Goal: Task Accomplishment & Management: Manage account settings

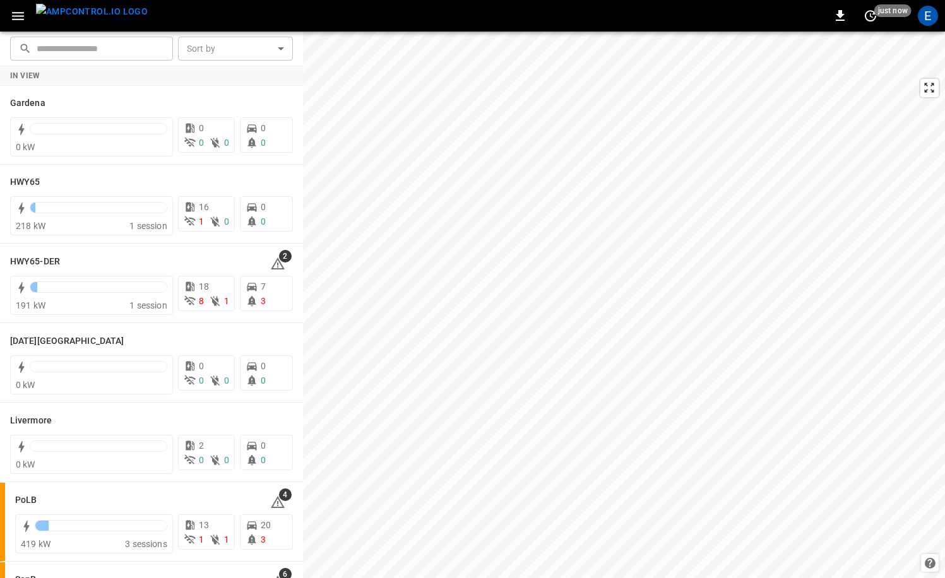
click at [94, 15] on img "menu" at bounding box center [92, 12] width 112 height 16
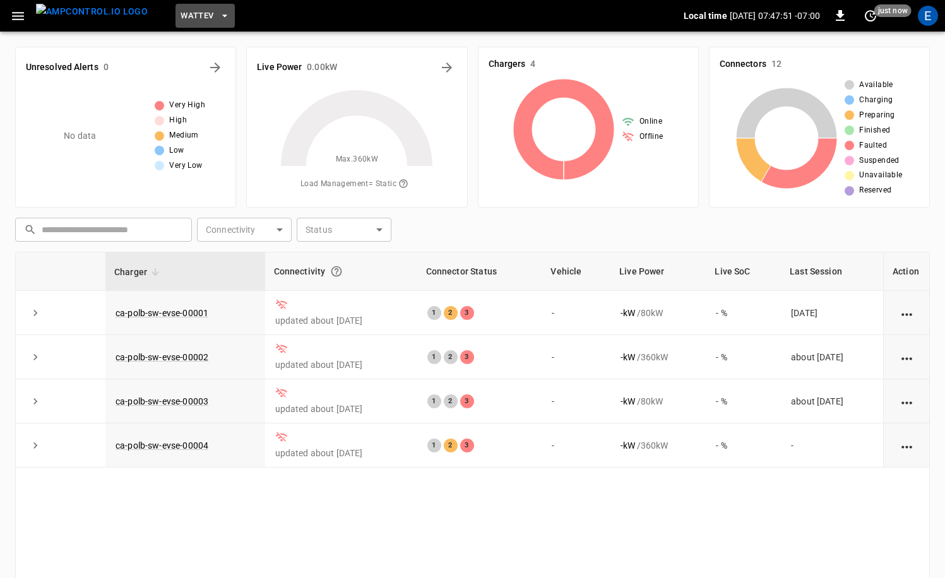
click at [180, 18] on span "WattEV" at bounding box center [196, 16] width 33 height 15
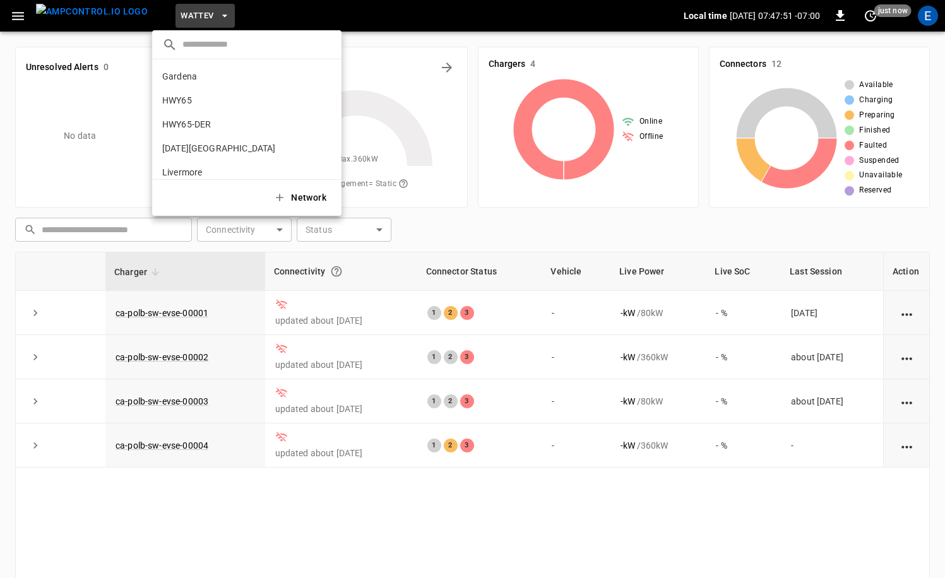
scroll to position [106, 0]
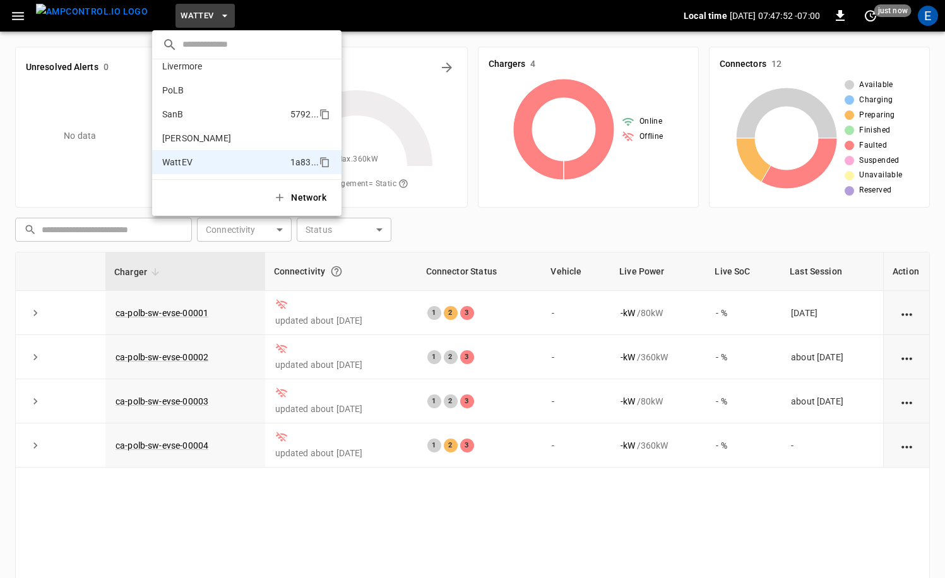
drag, startPoint x: 213, startPoint y: 144, endPoint x: 220, endPoint y: 121, distance: 24.4
click at [220, 122] on div "Gardena 0b5e ... HWY65 26fb ... HWY65-DER 6feb ... Karma Center c83c ... Liverm…" at bounding box center [246, 119] width 189 height 120
click at [220, 120] on li "SanB 5792 ..." at bounding box center [246, 114] width 189 height 24
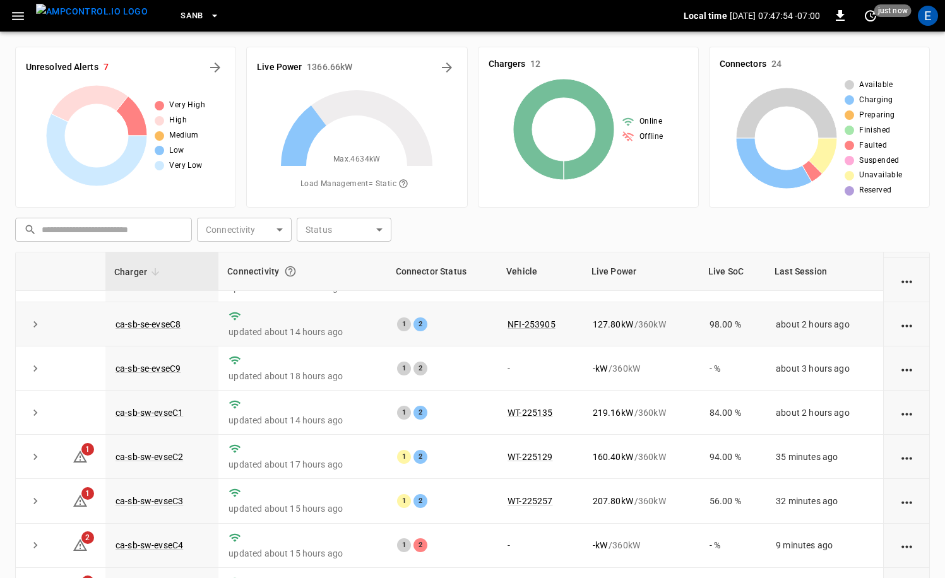
scroll to position [127, 0]
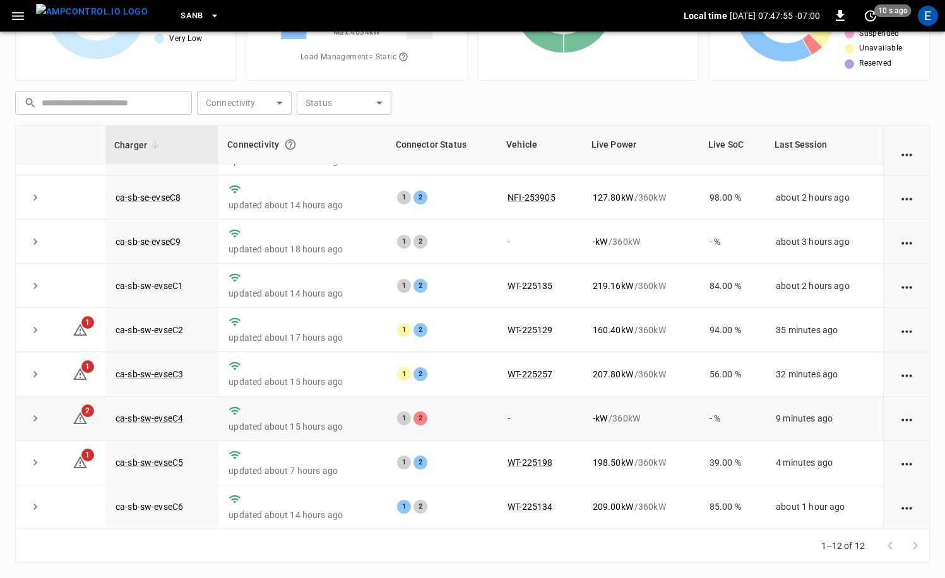
click at [186, 412] on td "ca-sb-sw-evseC4" at bounding box center [161, 419] width 113 height 44
click at [177, 413] on link "ca-sb-sw-evseC4" at bounding box center [149, 418] width 73 height 15
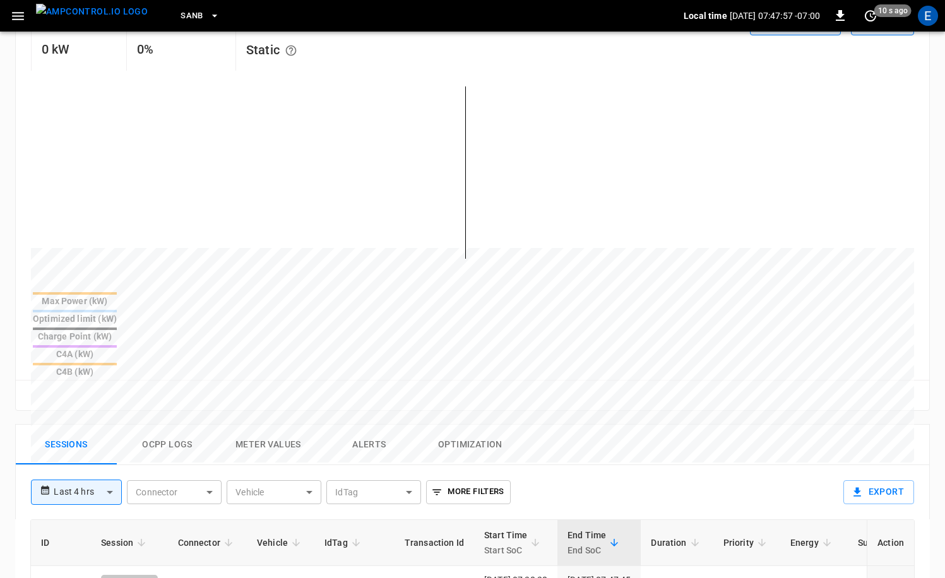
scroll to position [418, 0]
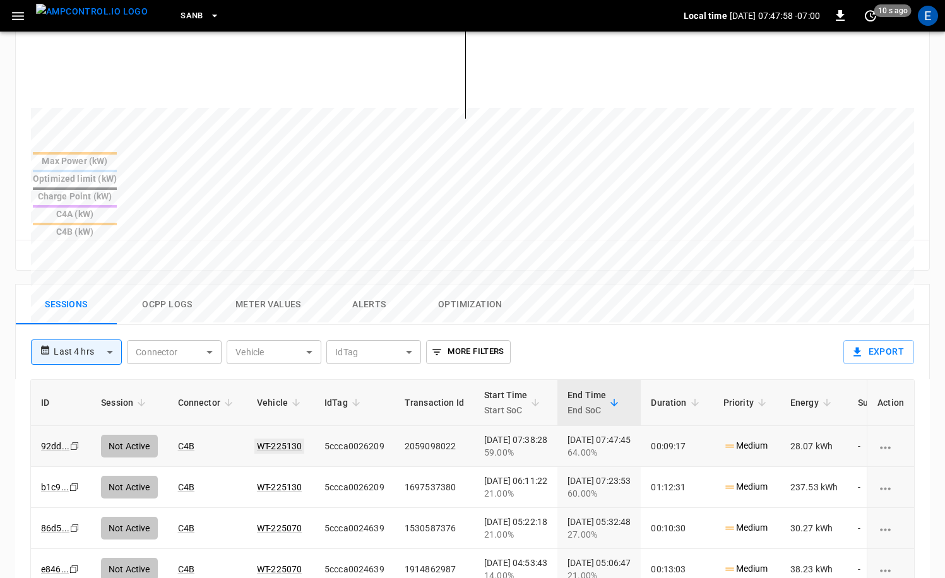
click at [269, 439] on link "WT-225130" at bounding box center [279, 446] width 50 height 15
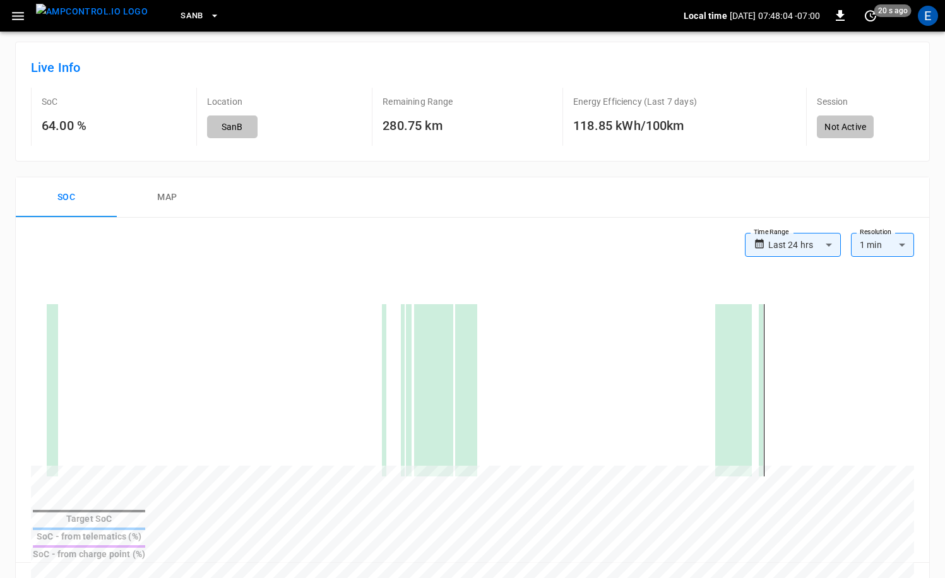
scroll to position [52, 0]
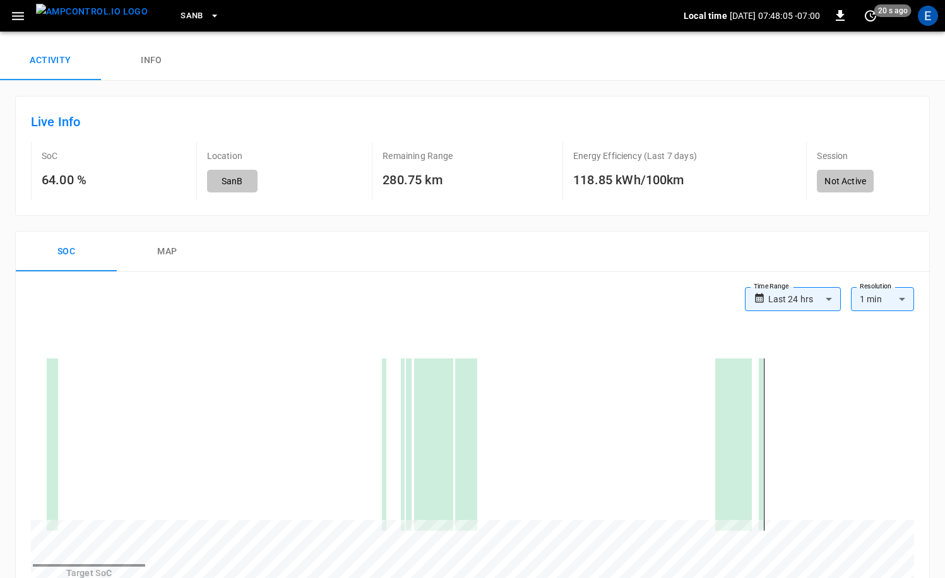
click at [160, 243] on button "map" at bounding box center [167, 252] width 101 height 40
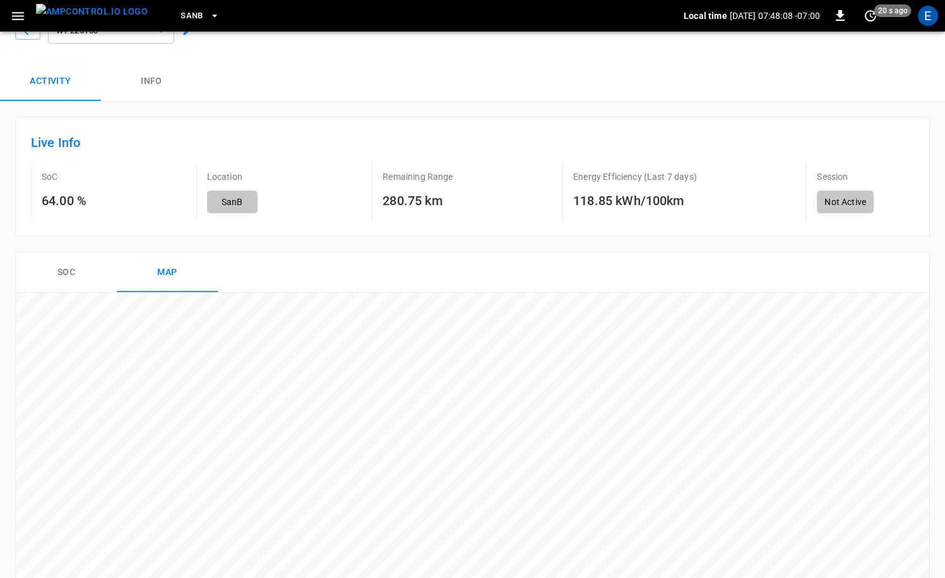
scroll to position [0, 0]
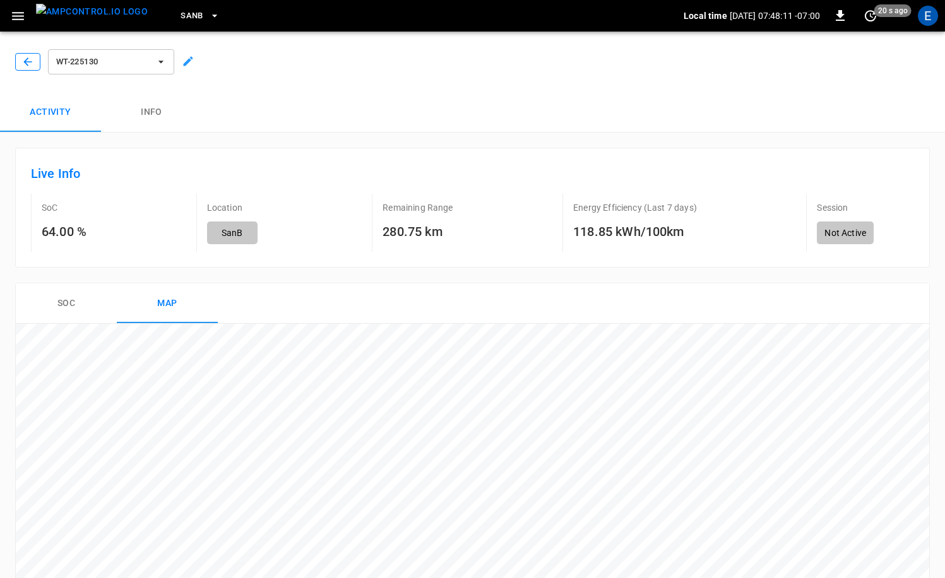
click at [33, 62] on icon "button" at bounding box center [27, 62] width 13 height 13
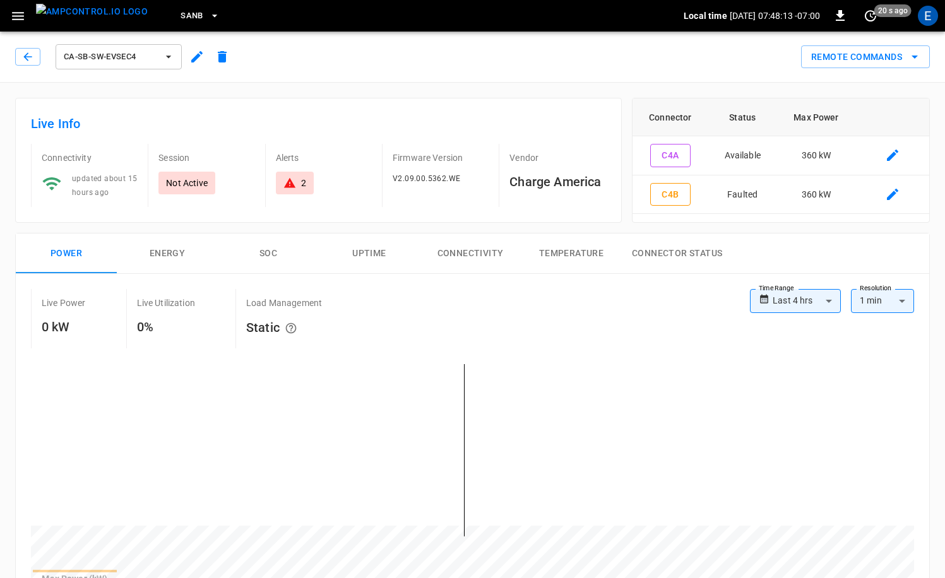
click at [77, 1] on button "menu" at bounding box center [92, 16] width 122 height 32
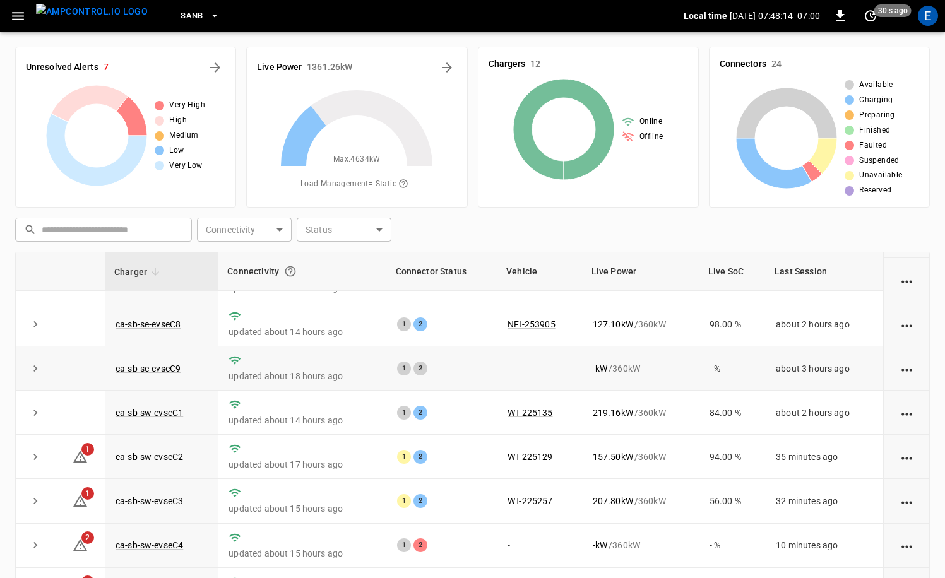
scroll to position [127, 0]
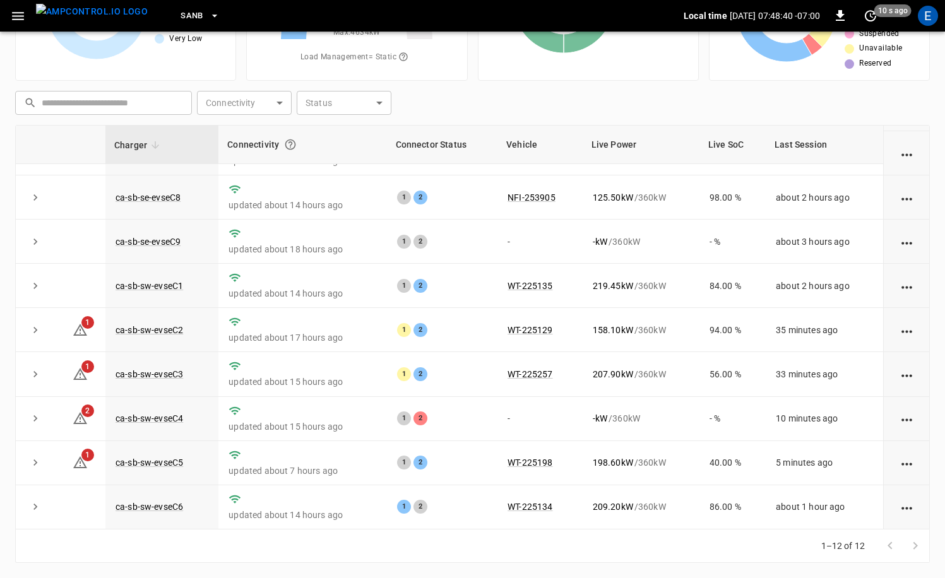
click at [925, 11] on div "E" at bounding box center [927, 16] width 20 height 20
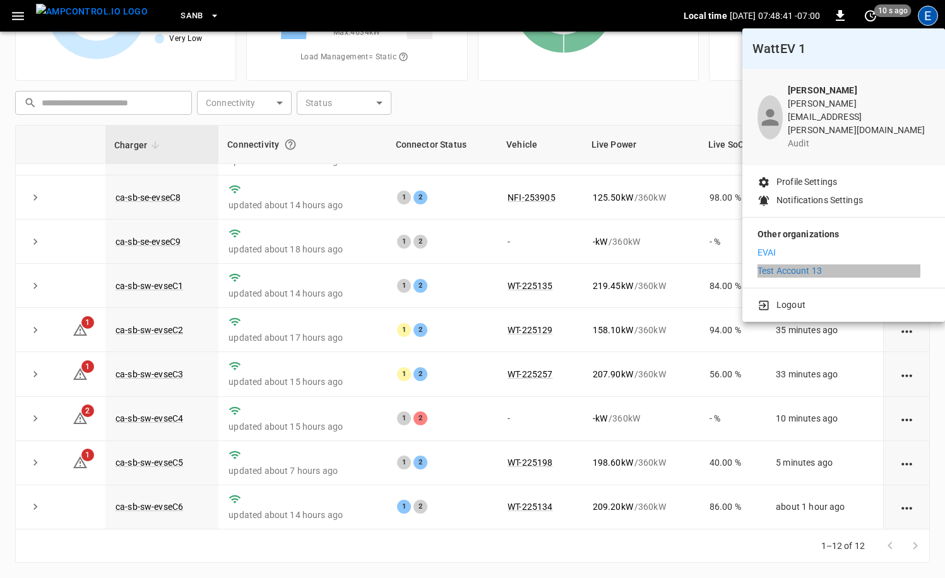
click at [775, 264] on p "Test Account 13" at bounding box center [789, 270] width 64 height 13
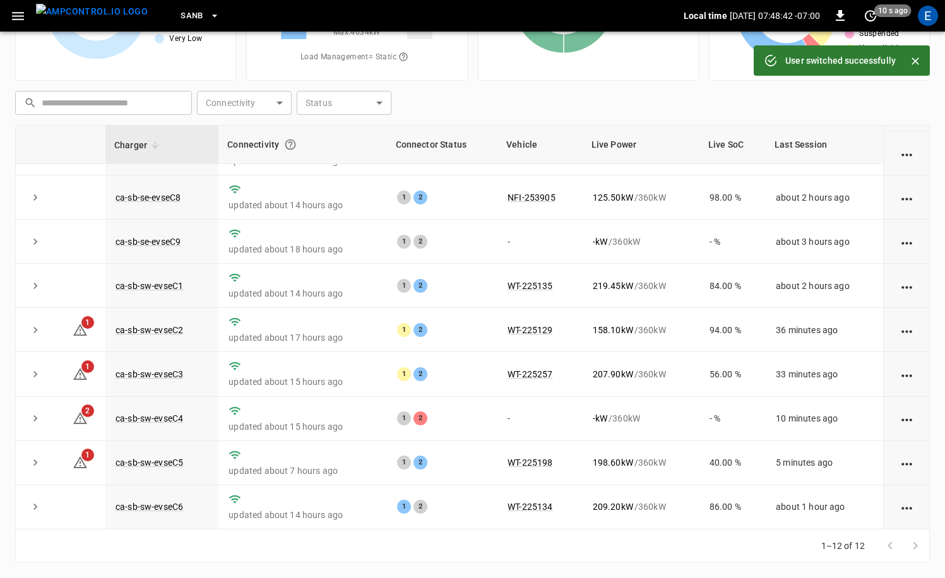
scroll to position [122, 0]
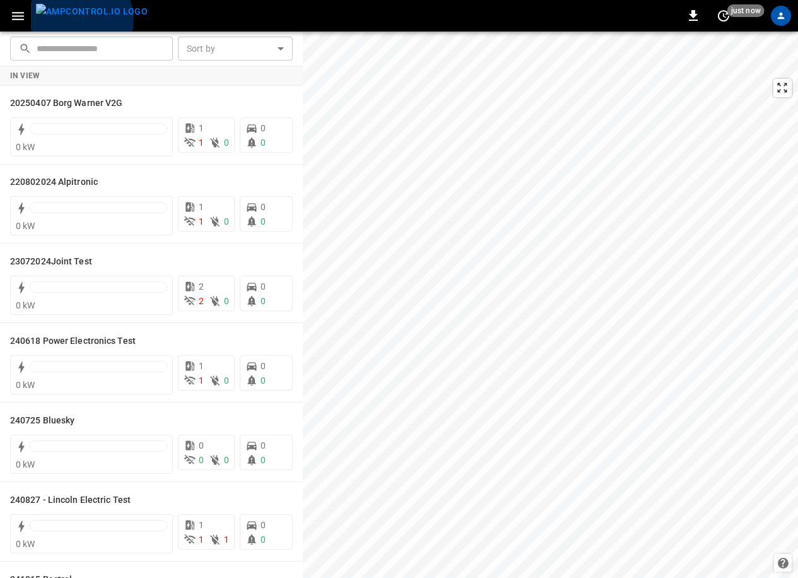
click at [75, 20] on img "menu" at bounding box center [92, 12] width 112 height 16
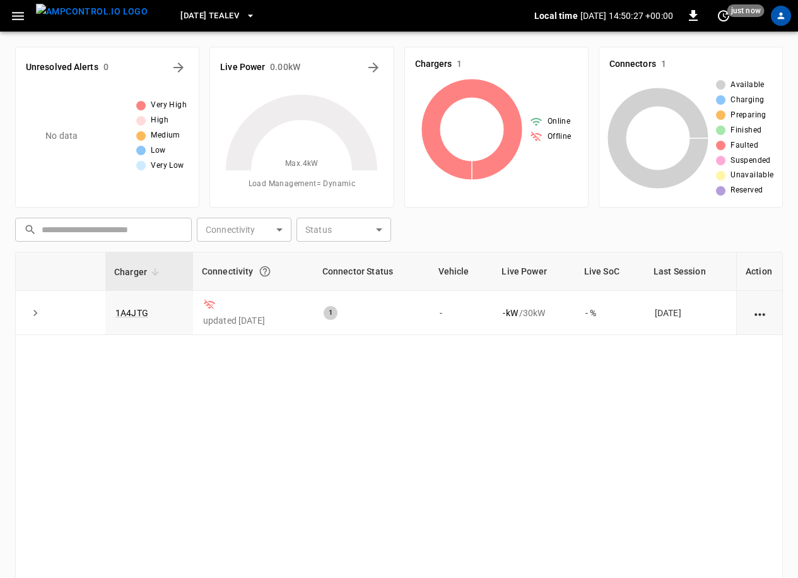
click at [191, 16] on span "[DATE] TealEV" at bounding box center [209, 16] width 59 height 15
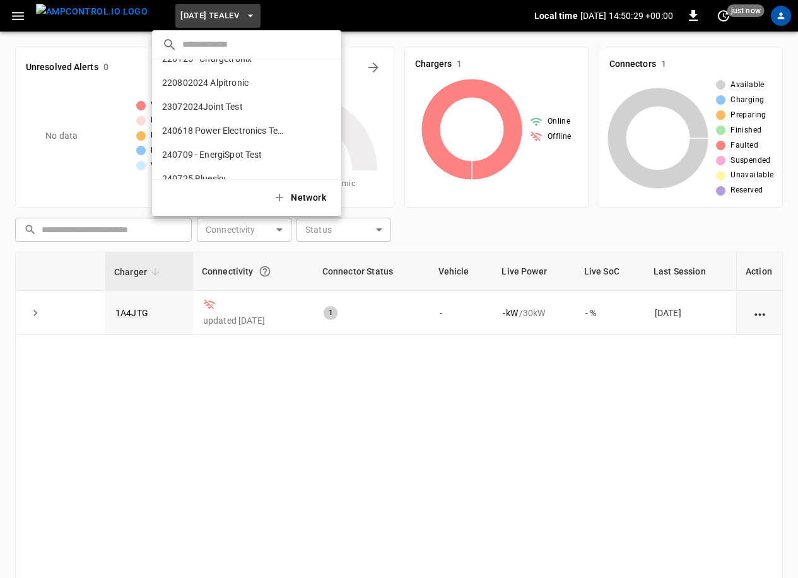
scroll to position [432, 0]
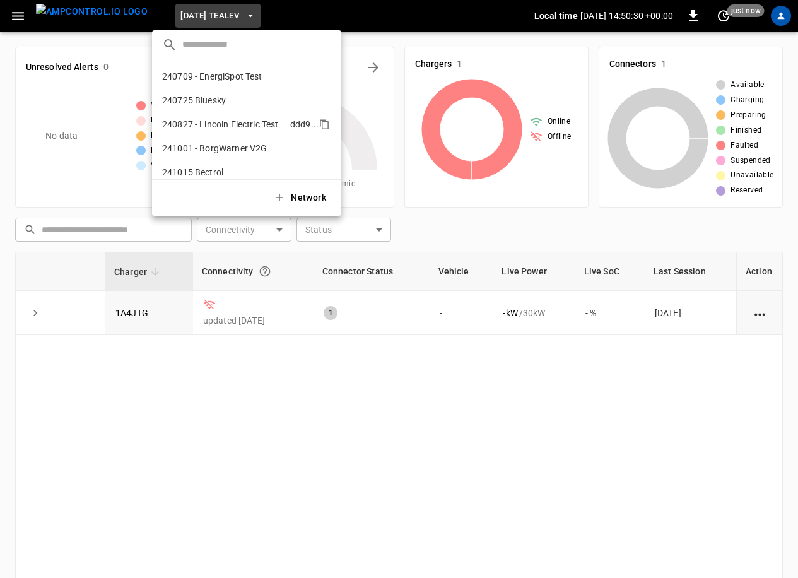
click at [241, 124] on p "240827 - Lincoln Electric Test" at bounding box center [220, 124] width 117 height 13
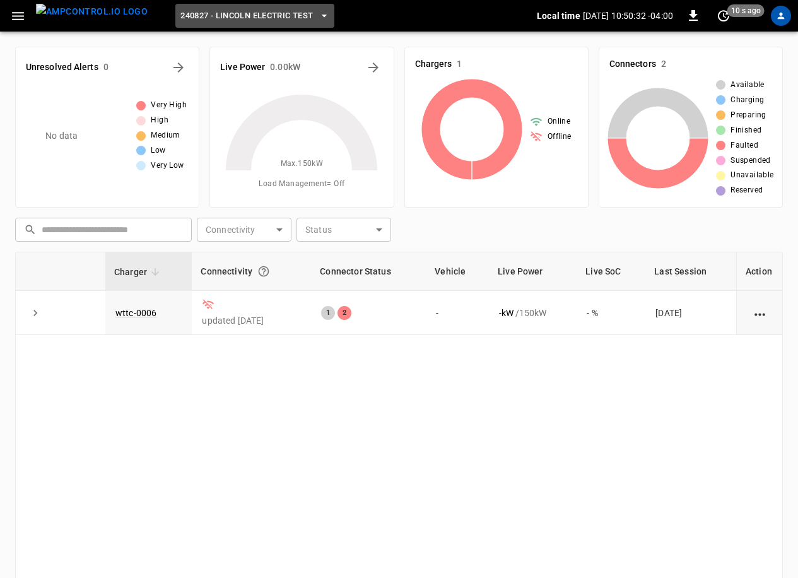
click at [268, 18] on span "240827 - Lincoln Electric Test" at bounding box center [246, 16] width 133 height 15
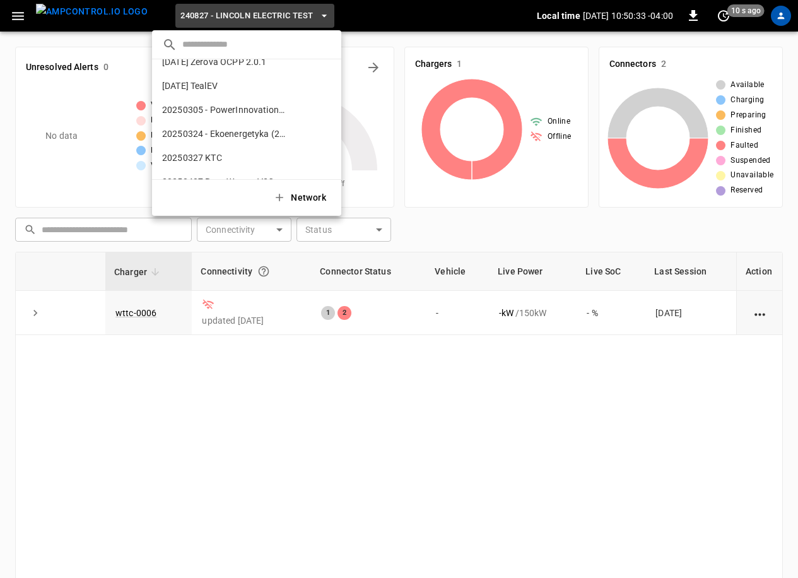
scroll to position [0, 0]
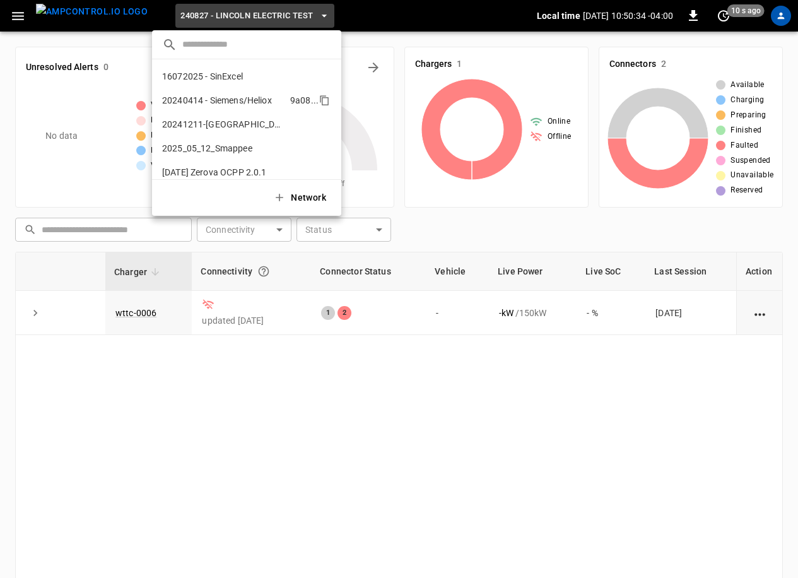
click at [250, 107] on li "20240414 - Siemens/Heliox 9a08 ..." at bounding box center [246, 100] width 189 height 24
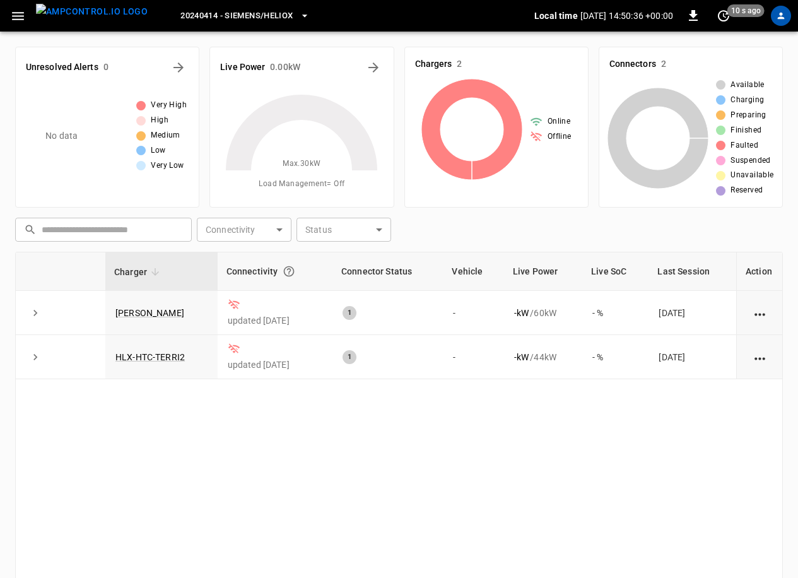
click at [6, 16] on button "button" at bounding box center [18, 15] width 26 height 23
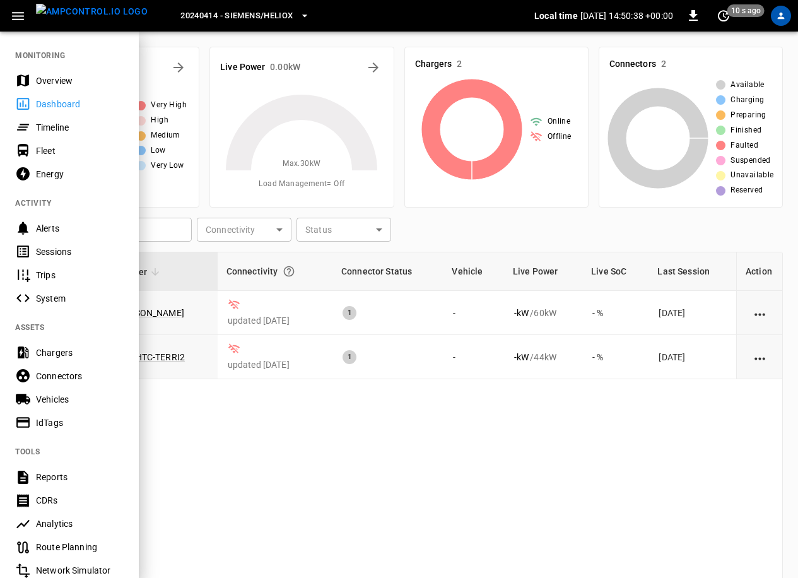
drag, startPoint x: 525, startPoint y: 428, endPoint x: 530, endPoint y: 424, distance: 6.7
click at [526, 428] on div at bounding box center [399, 289] width 798 height 578
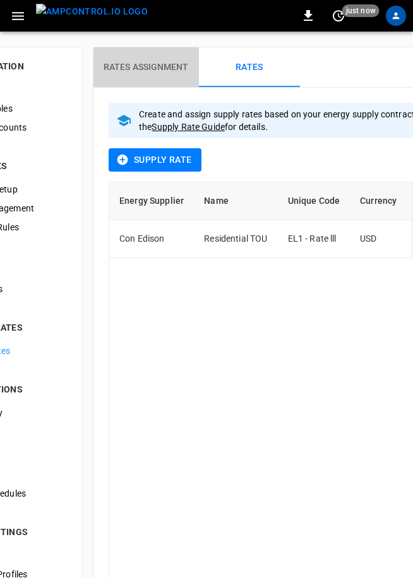
click at [165, 71] on h6 "Rates Assignment" at bounding box center [145, 68] width 85 height 14
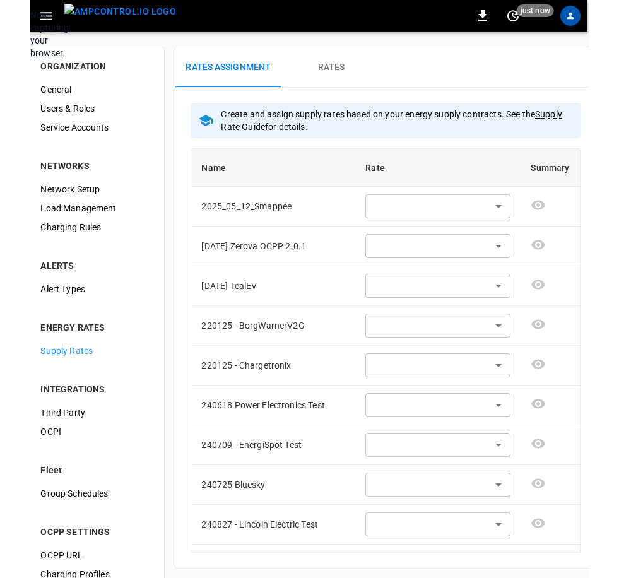
scroll to position [0, 4]
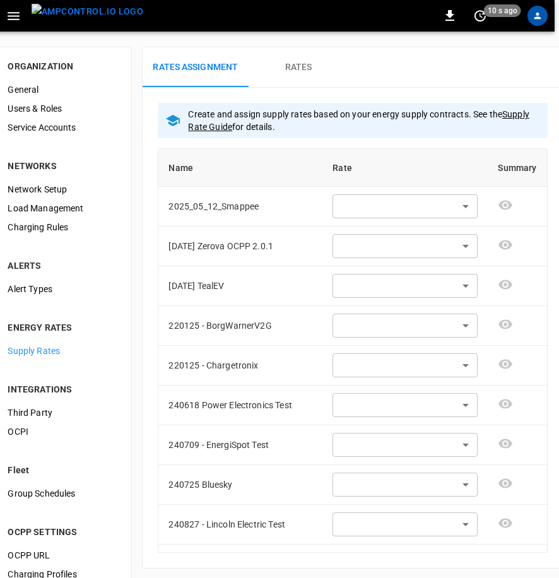
click at [220, 66] on h6 "Rates Assignment" at bounding box center [195, 68] width 85 height 14
click at [412, 207] on body "0 20 s ago ORGANIZATION General Users & Roles Service Accounts NETWORKS Network…" at bounding box center [275, 305] width 559 height 610
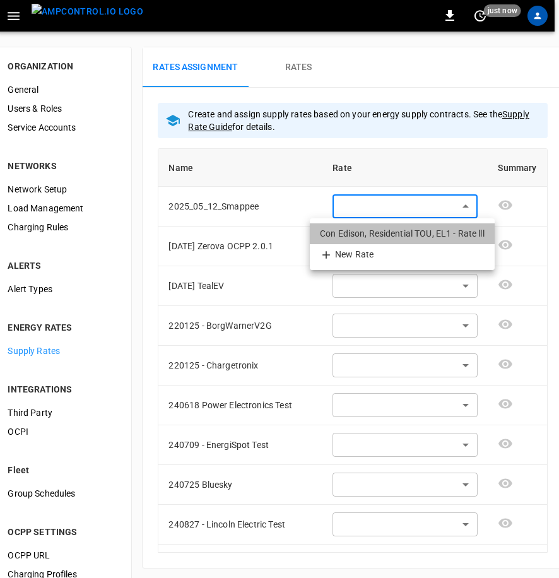
click at [412, 229] on li "Con Edison, Residential TOU, EL1 - Rate lll" at bounding box center [402, 233] width 185 height 21
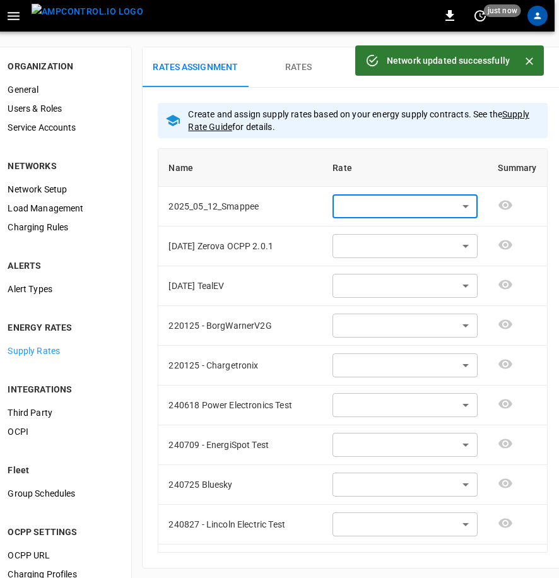
type input "**********"
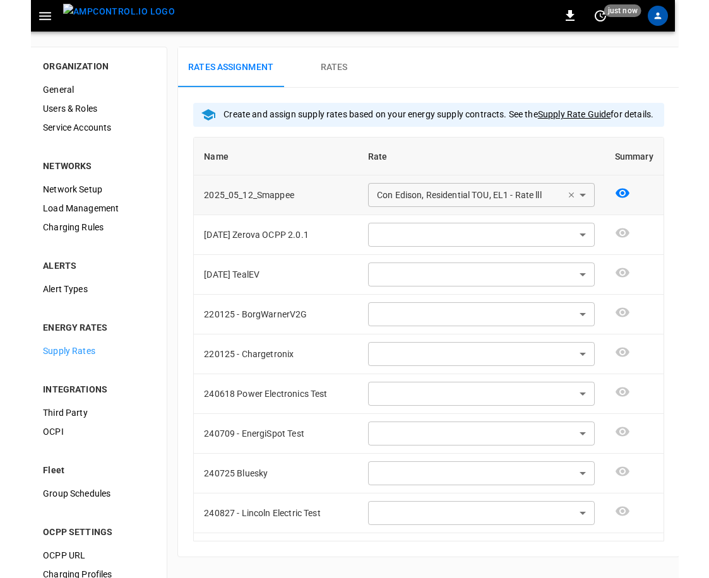
scroll to position [0, 0]
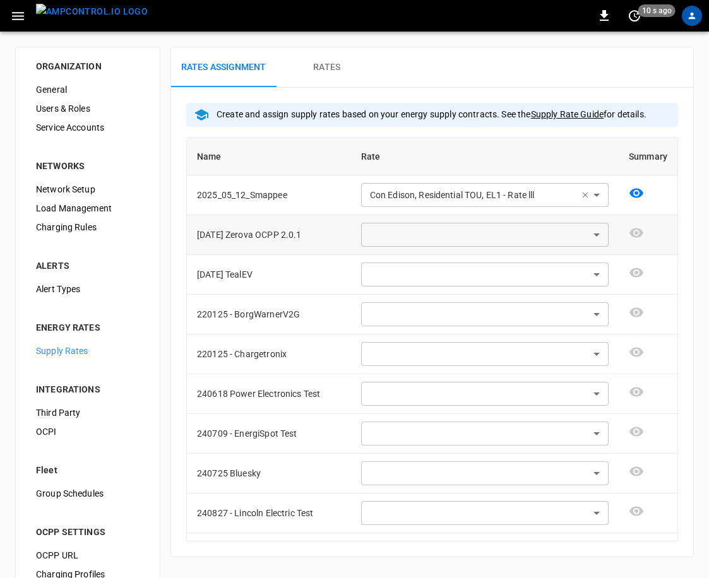
click at [412, 230] on body "**********" at bounding box center [354, 305] width 709 height 610
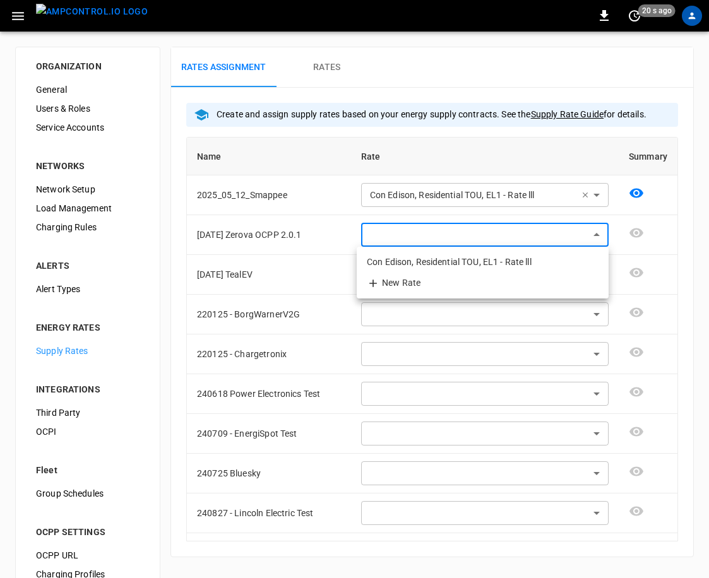
click at [322, 57] on div at bounding box center [354, 289] width 709 height 578
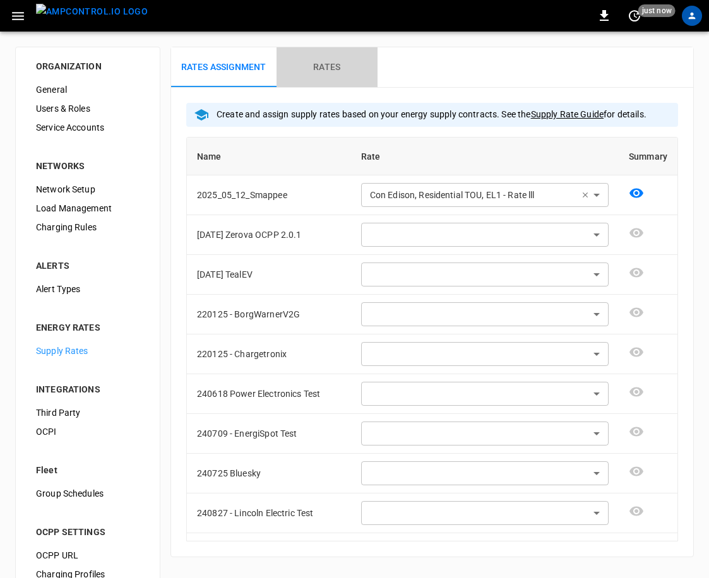
click at [326, 64] on h6 "Rates" at bounding box center [326, 68] width 27 height 14
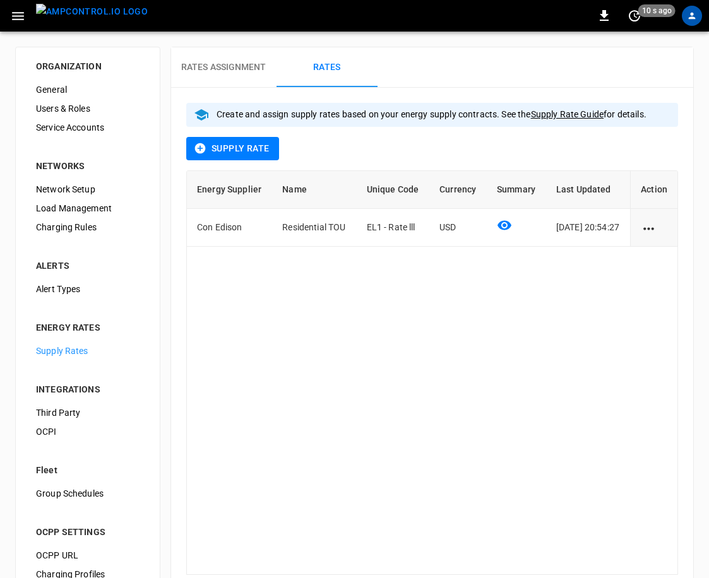
click at [209, 149] on button "Supply Rate" at bounding box center [232, 148] width 93 height 23
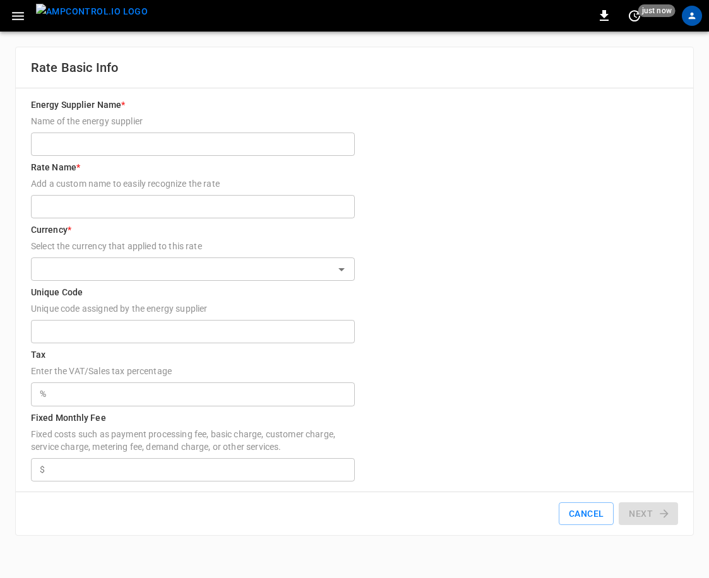
click at [218, 134] on input "Energy Supplier Name * Name of the energy supplier" at bounding box center [193, 144] width 324 height 23
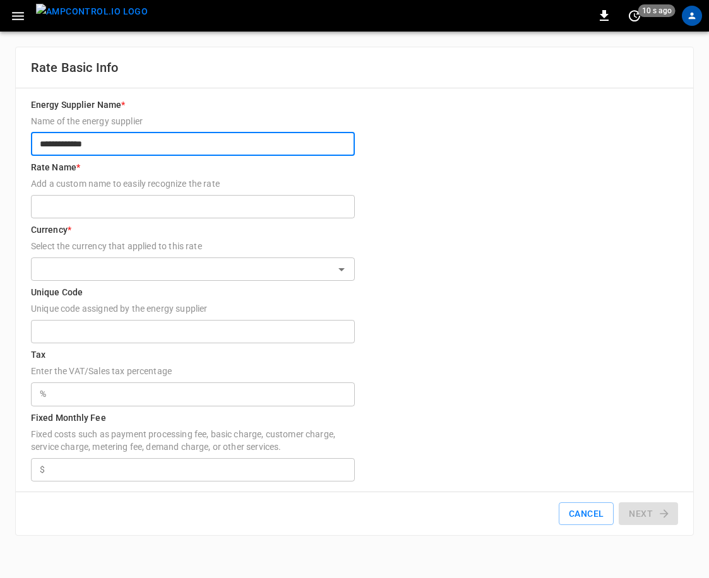
type input "**********"
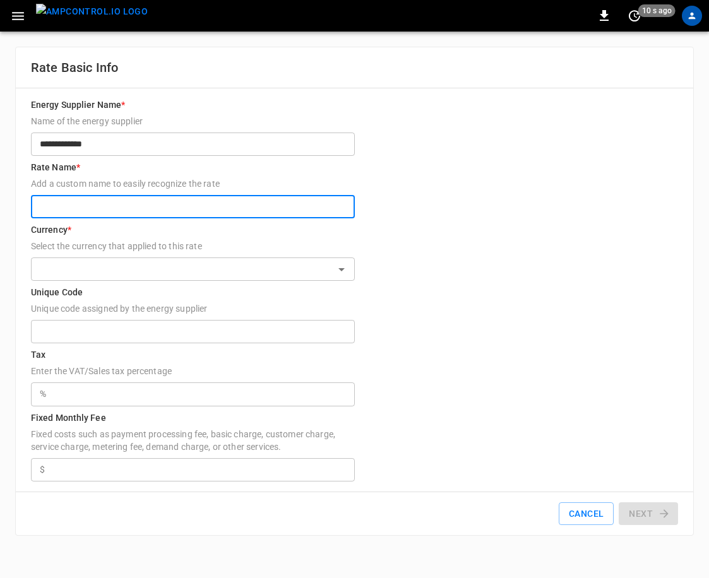
click at [87, 210] on input "Rate Name * Add a custom name to easily recognize the rate" at bounding box center [193, 206] width 324 height 23
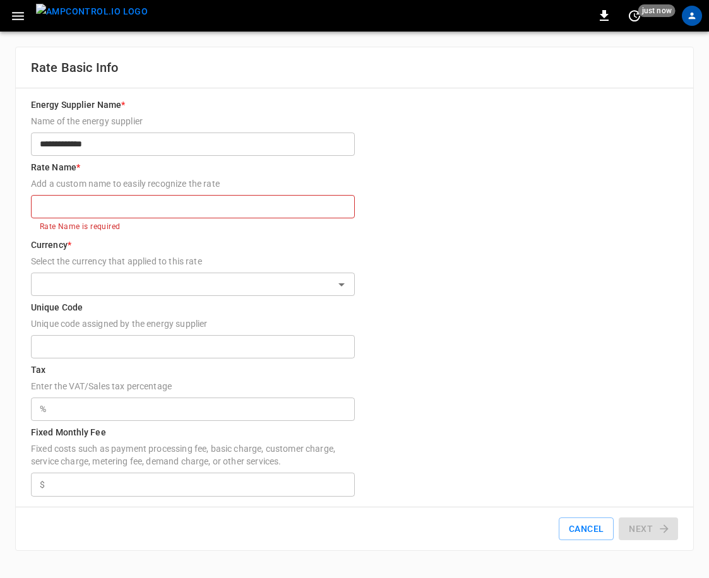
click at [193, 211] on input "Rate Name * Add a custom name to easily recognize the rate" at bounding box center [193, 206] width 324 height 23
click at [177, 221] on p "Rate Name is required" at bounding box center [193, 227] width 306 height 13
click at [183, 210] on input "Rate Name * Add a custom name to easily recognize the rate" at bounding box center [193, 206] width 324 height 23
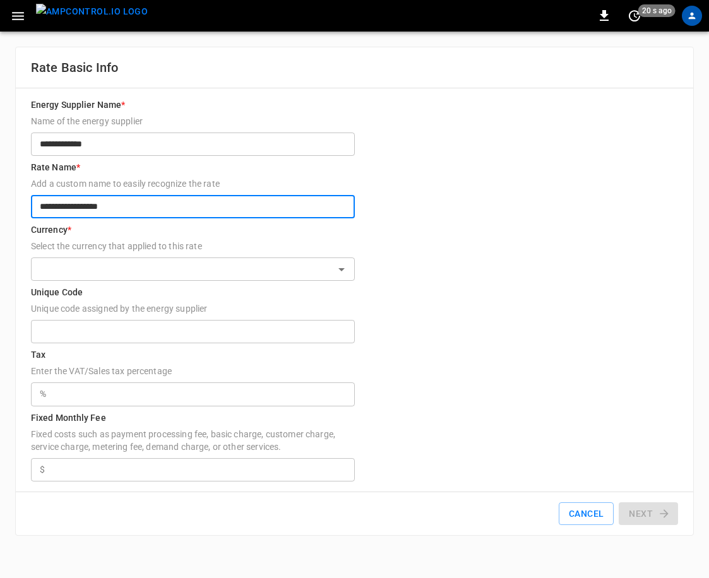
type input "**********"
click at [133, 273] on input "text" at bounding box center [182, 269] width 295 height 16
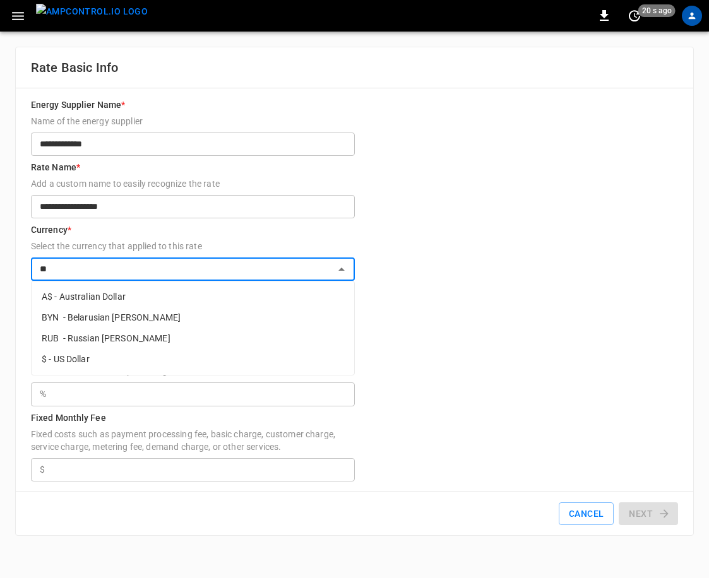
click at [94, 357] on li "$ - US Dollar" at bounding box center [193, 359] width 322 height 21
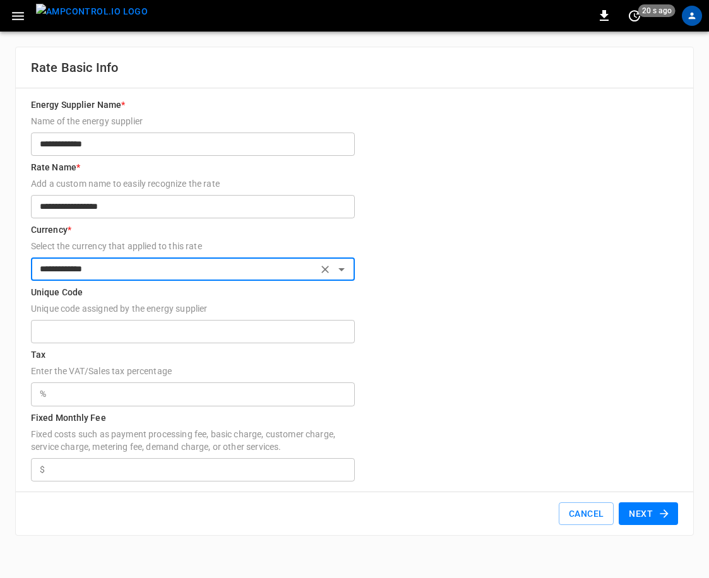
type input "**********"
click at [110, 327] on input "Unique Code Unique code assigned by the energy supplier" at bounding box center [193, 331] width 324 height 23
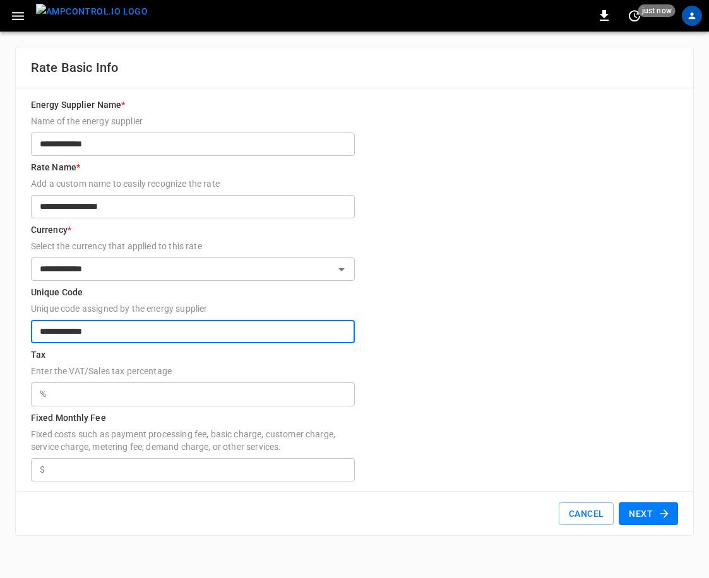
type input "**********"
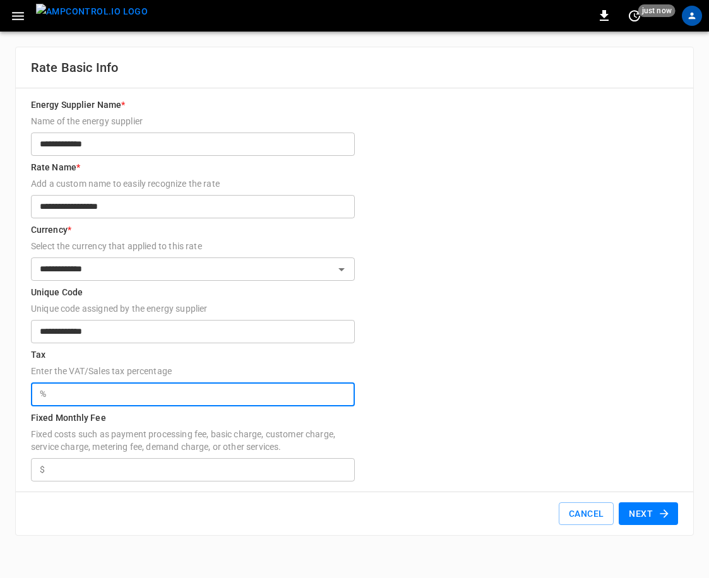
click at [172, 389] on input "text" at bounding box center [202, 393] width 303 height 23
type input "*****"
click at [129, 466] on input "Fixed Monthly Fee Fixed costs such as payment processing fee, basic charge, cus…" at bounding box center [202, 469] width 304 height 23
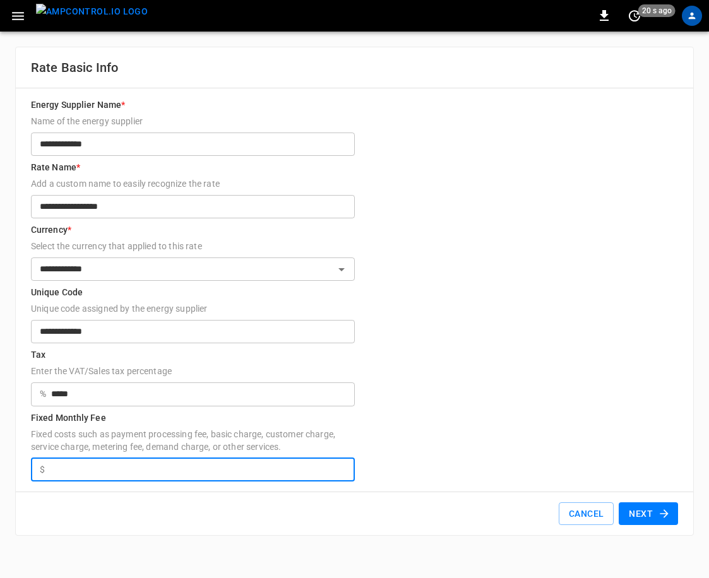
type input "**"
click at [412, 513] on button "Next" at bounding box center [647, 513] width 59 height 23
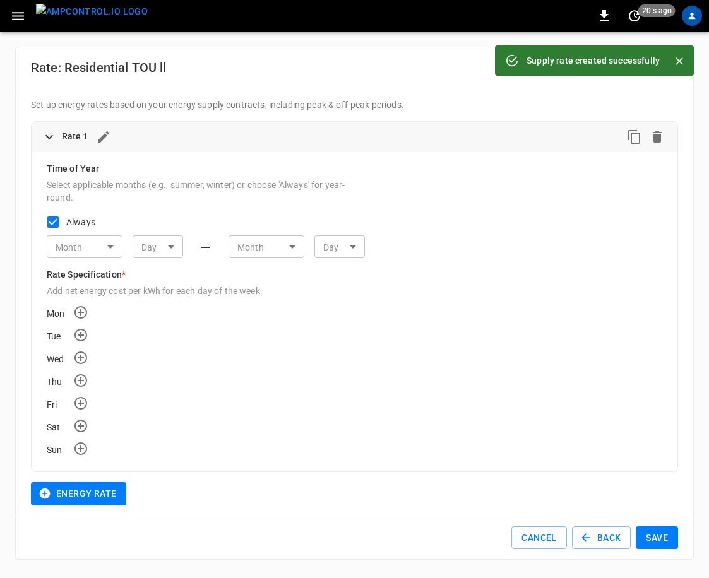
click at [412, 64] on div "Supply rate created successfully" at bounding box center [592, 60] width 133 height 23
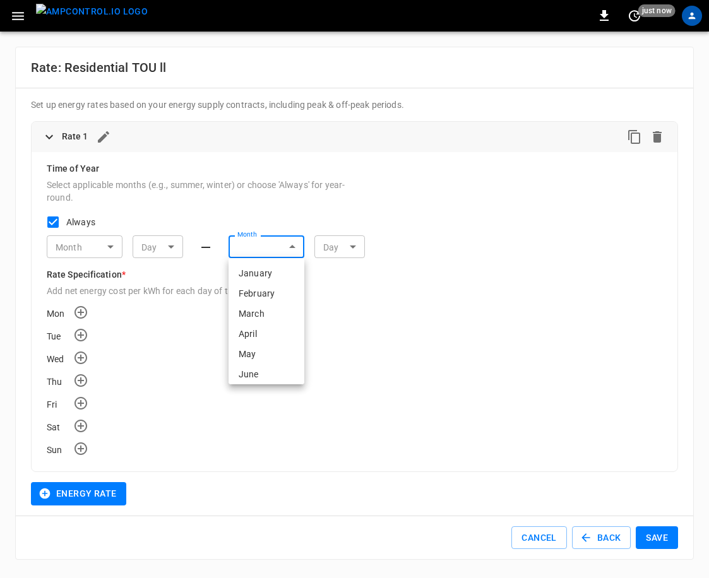
click at [280, 253] on body "0 just now ORGANIZATION General Users & Roles Service Accounts NETWORKS Network…" at bounding box center [354, 287] width 709 height 575
click at [255, 346] on li "May" at bounding box center [266, 354] width 76 height 20
type input "**"
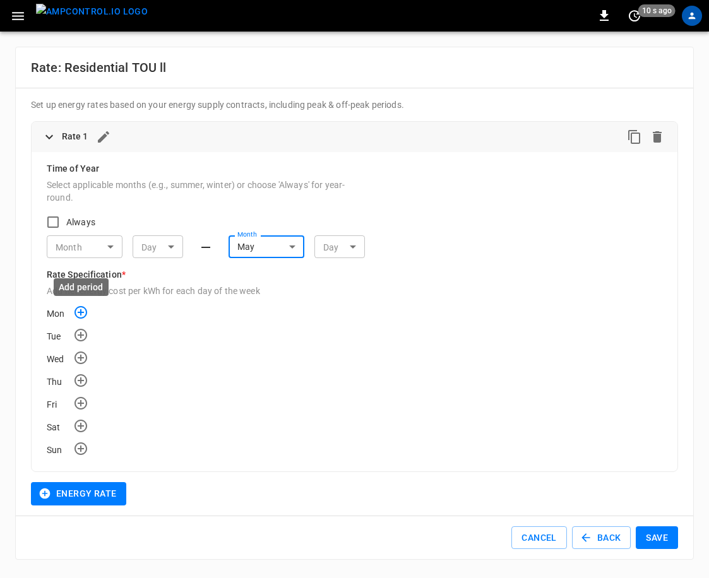
click at [80, 309] on icon "Add time rate for Mon" at bounding box center [80, 312] width 13 height 13
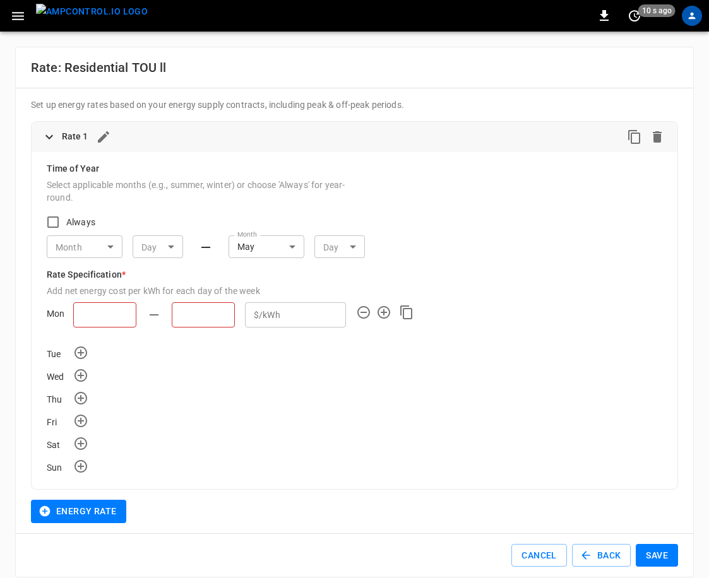
click at [108, 312] on input "text" at bounding box center [104, 314] width 63 height 25
click at [115, 334] on li "00:00" at bounding box center [113, 344] width 23 height 22
type input "*****"
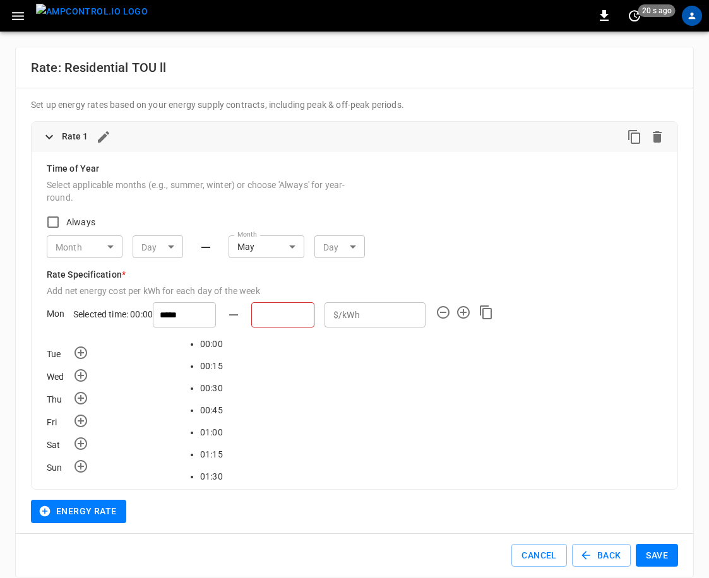
click at [251, 311] on input "text" at bounding box center [282, 314] width 63 height 25
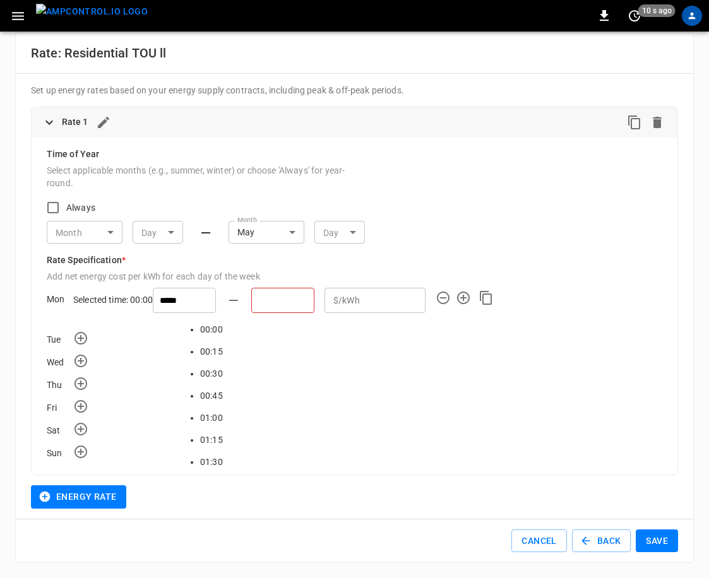
scroll to position [663, 0]
type input "*****"
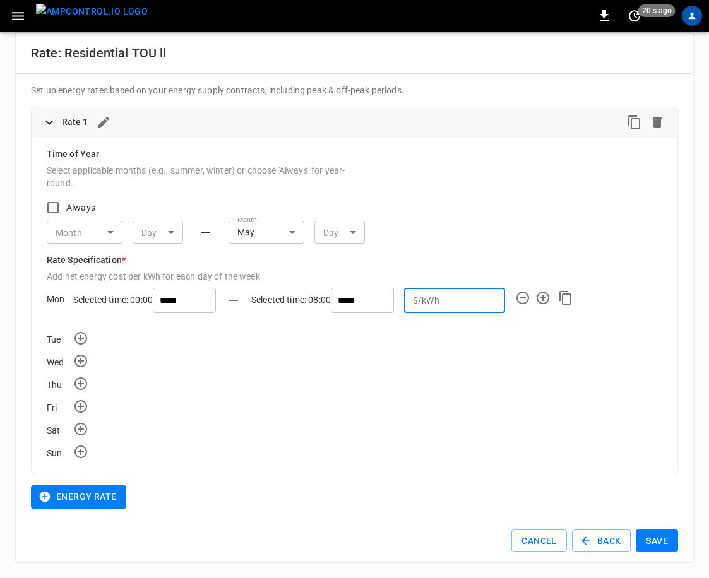
click at [412, 296] on input "****" at bounding box center [474, 299] width 61 height 23
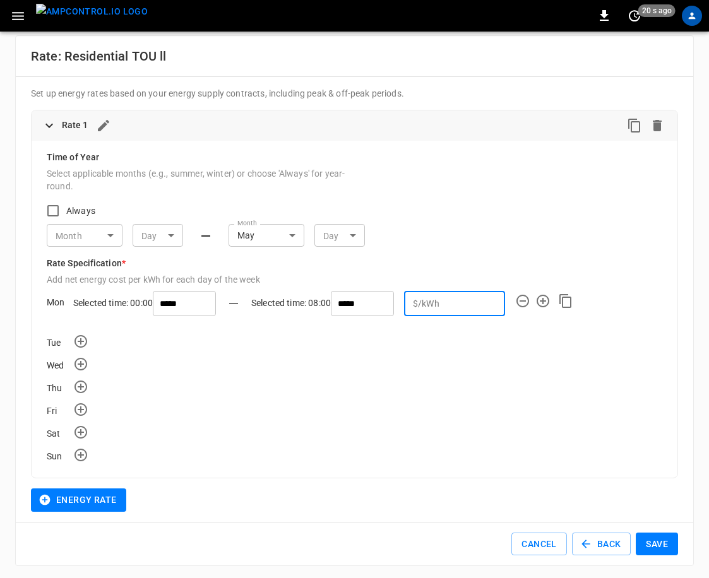
type input "*"
type input "*****"
click at [412, 300] on icon "Add time rate for Mon" at bounding box center [542, 301] width 13 height 13
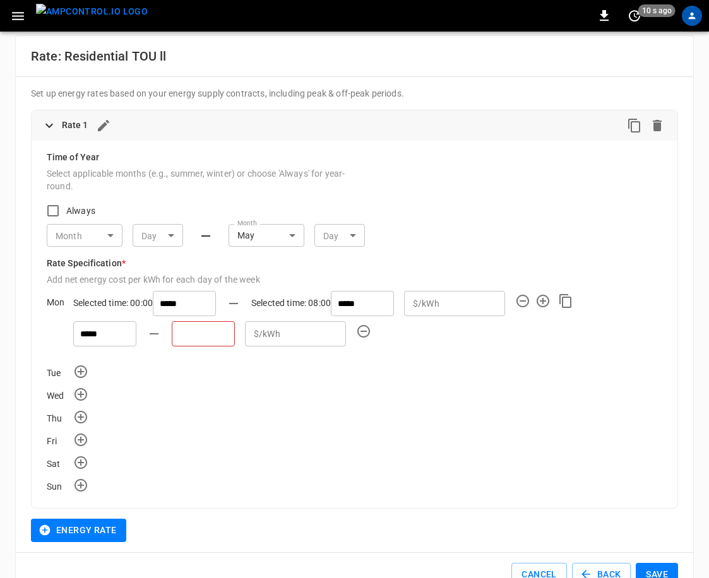
click at [196, 341] on input "text" at bounding box center [203, 333] width 63 height 25
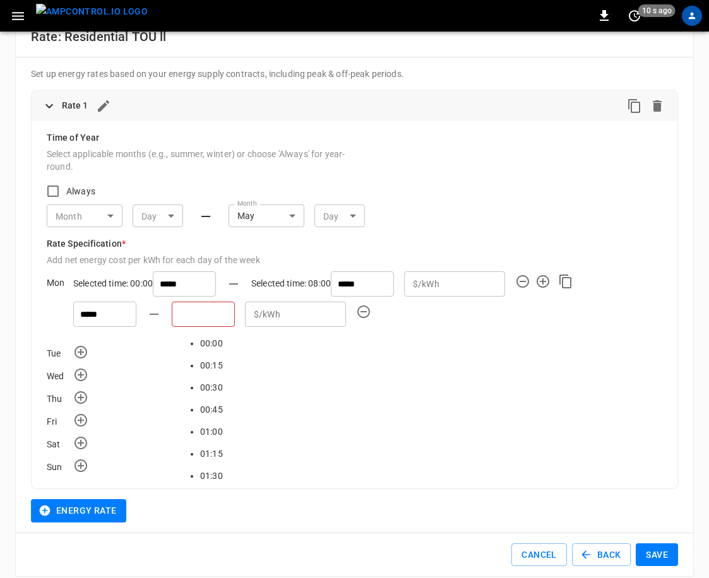
scroll to position [33, 0]
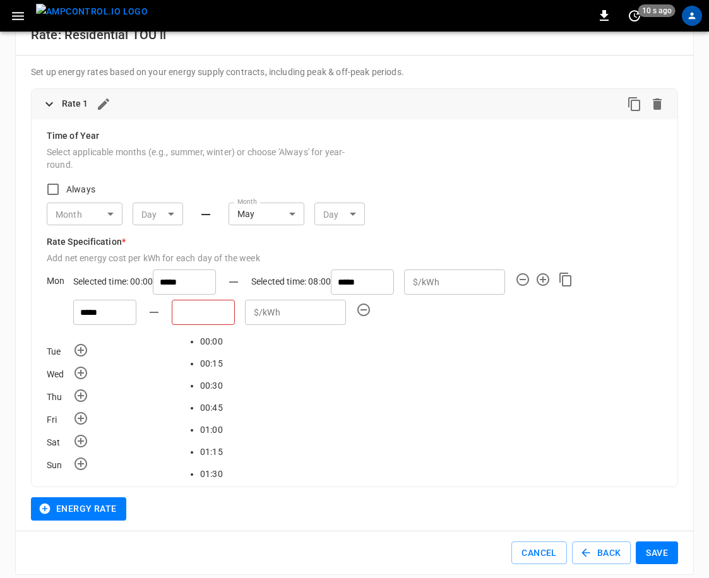
type input "*****"
click at [324, 313] on div "$/kWh * ​" at bounding box center [374, 312] width 101 height 25
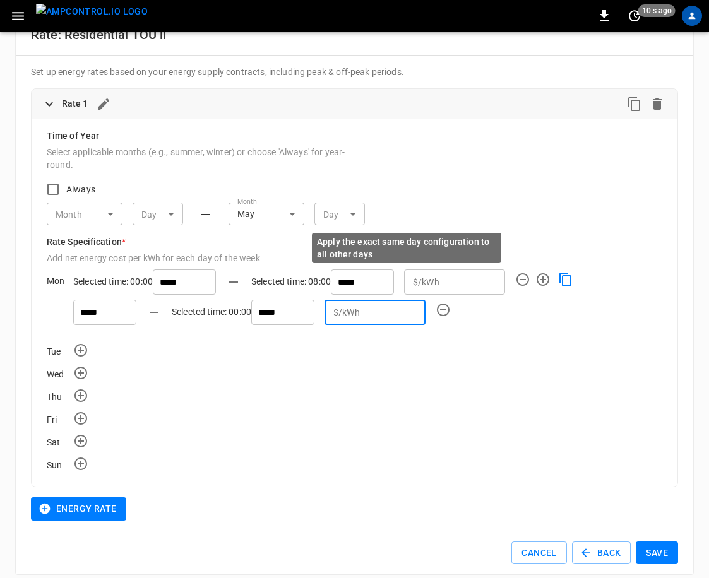
type input "****"
click at [412, 280] on icon "Copy Mon time rates to all days" at bounding box center [565, 279] width 15 height 15
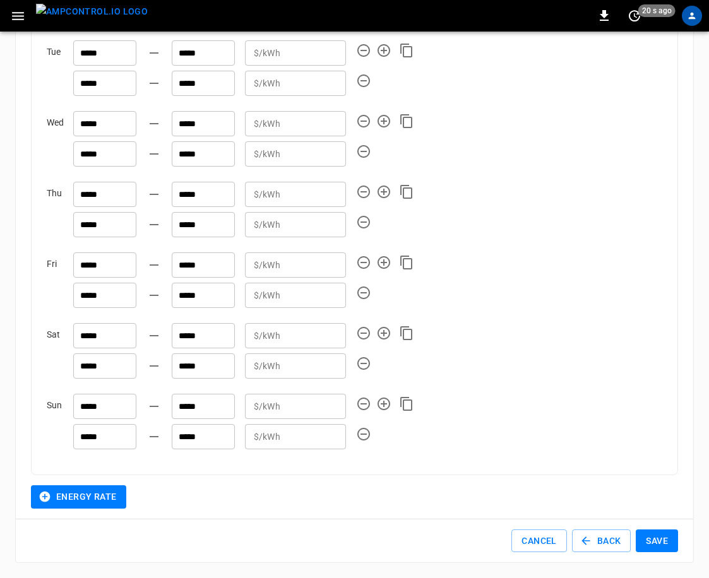
scroll to position [332, 0]
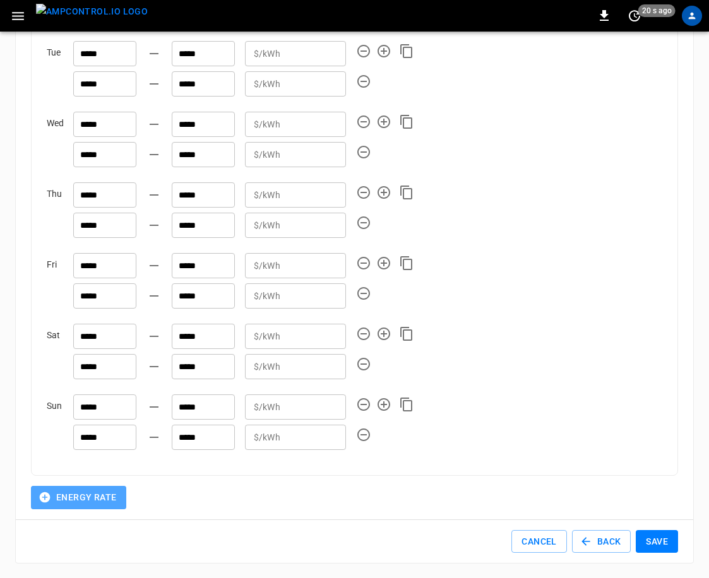
click at [103, 492] on button "Energy Rate" at bounding box center [78, 497] width 95 height 23
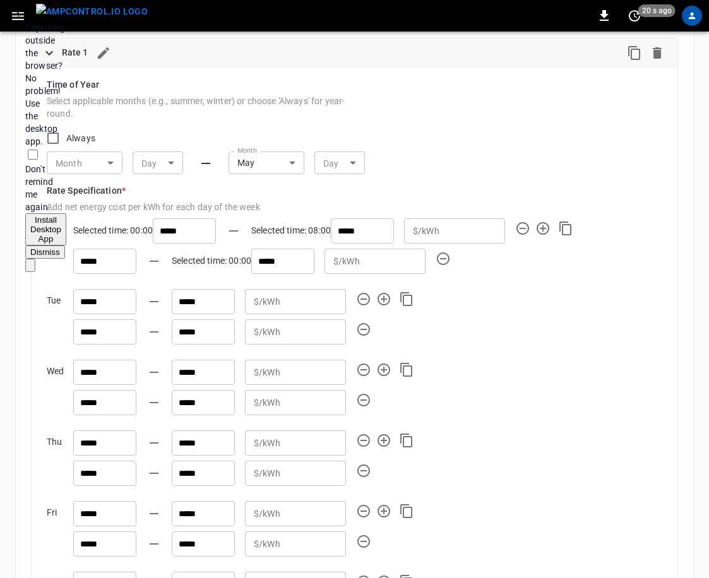
scroll to position [0, 0]
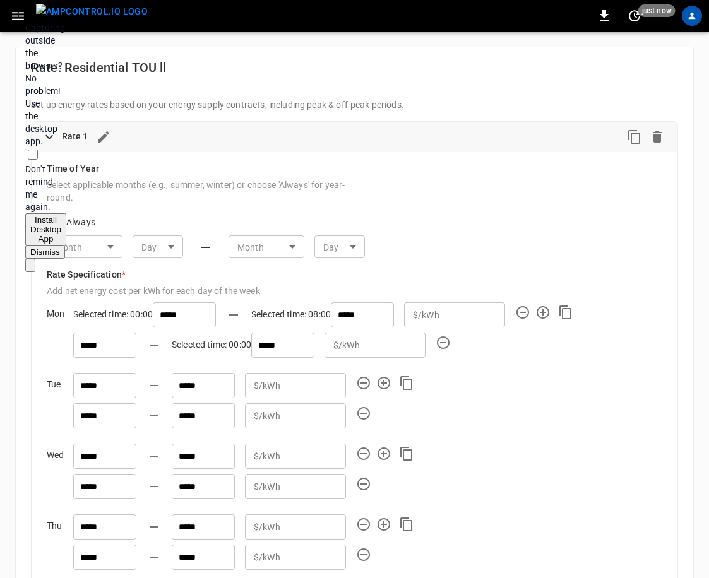
click at [90, 138] on div "Rate 1" at bounding box center [343, 137] width 562 height 20
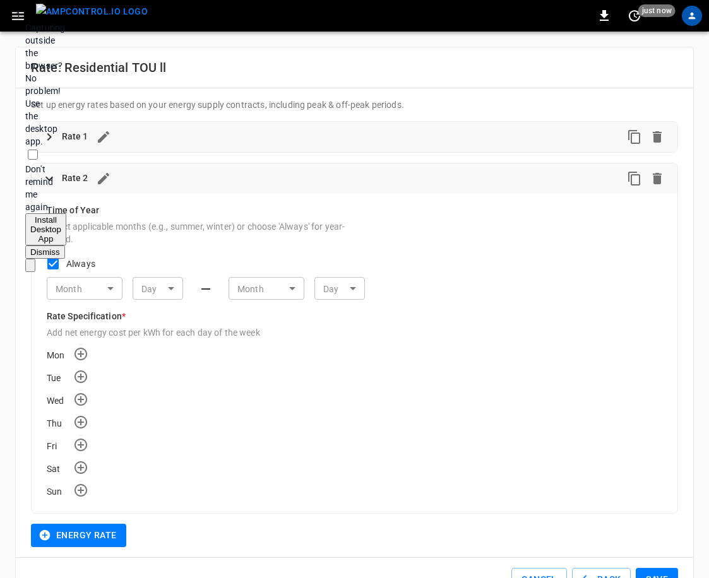
click at [90, 138] on div "Rate 1" at bounding box center [343, 137] width 562 height 20
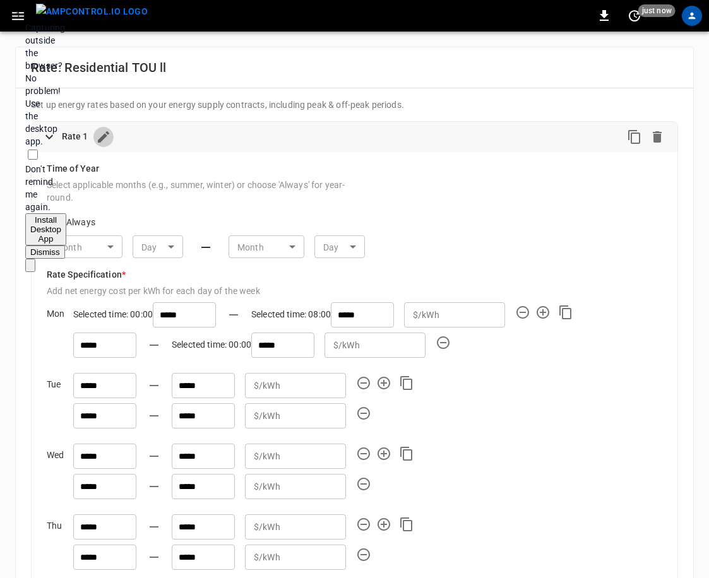
click at [100, 135] on icon "button" at bounding box center [103, 136] width 15 height 15
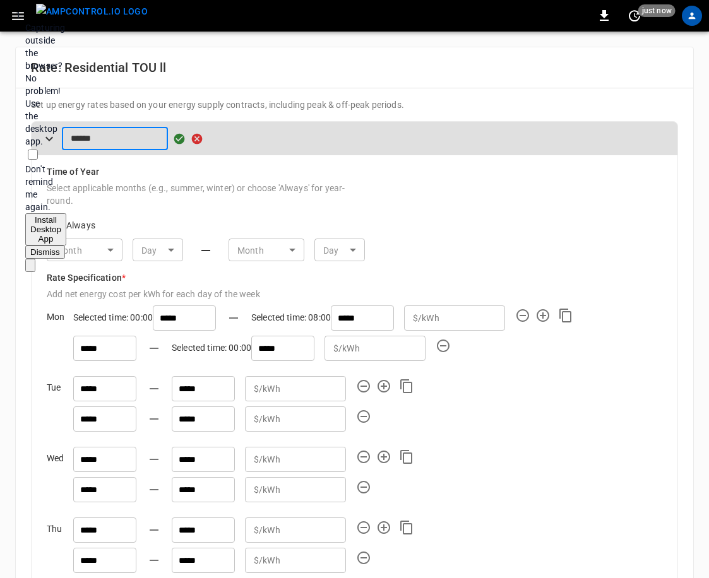
drag, startPoint x: 100, startPoint y: 135, endPoint x: 71, endPoint y: 136, distance: 29.1
click at [70, 136] on input "******" at bounding box center [115, 138] width 106 height 23
type input "**********"
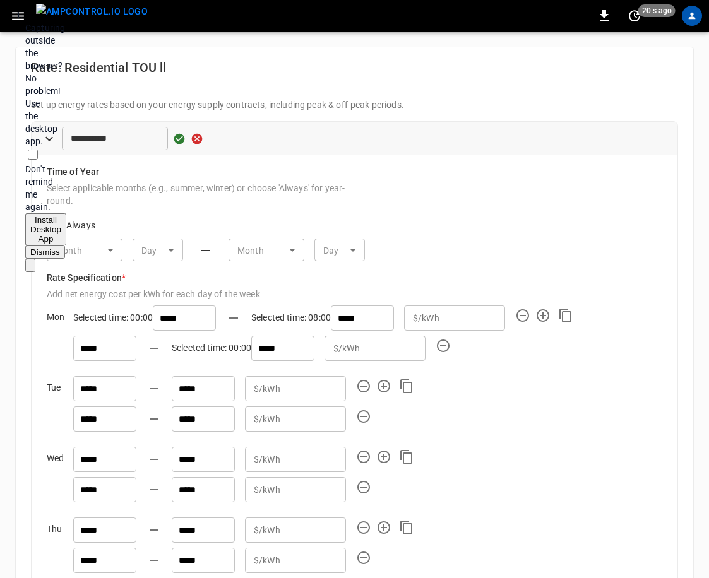
click at [65, 245] on button "Dismiss" at bounding box center [45, 251] width 40 height 13
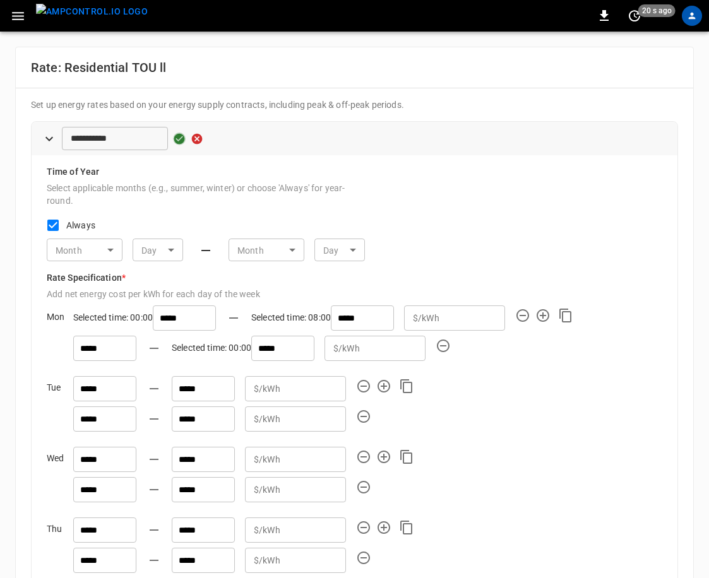
click at [182, 137] on icon "button" at bounding box center [179, 138] width 11 height 11
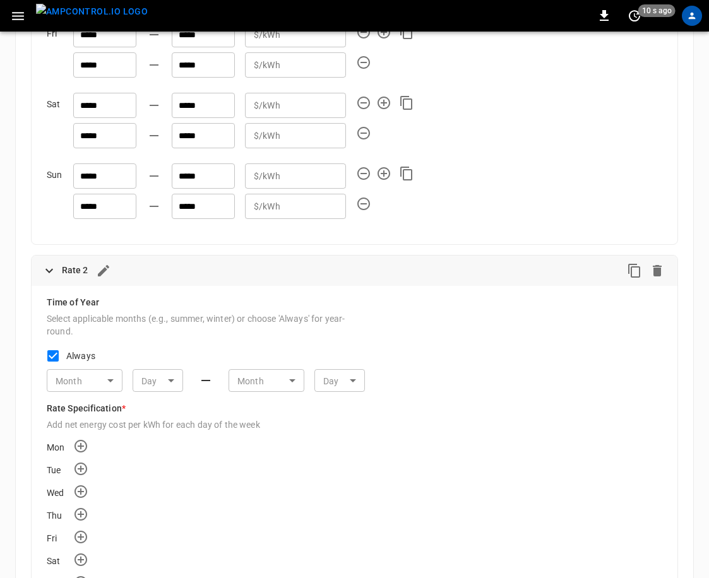
scroll to position [578, 0]
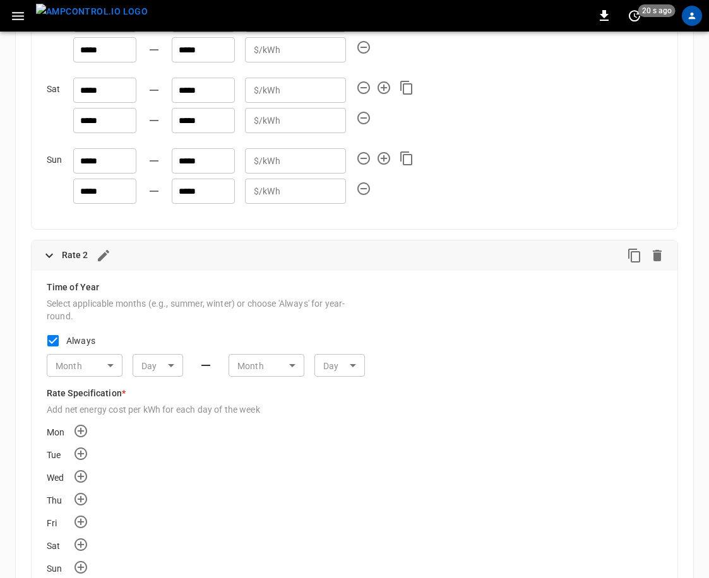
click at [83, 252] on h6 "Rate 2" at bounding box center [75, 256] width 27 height 14
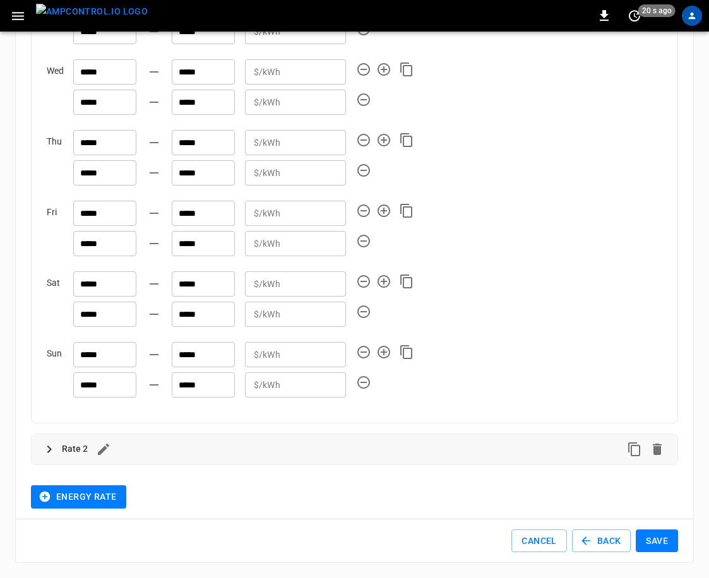
scroll to position [384, 0]
click at [49, 446] on icon at bounding box center [49, 449] width 15 height 15
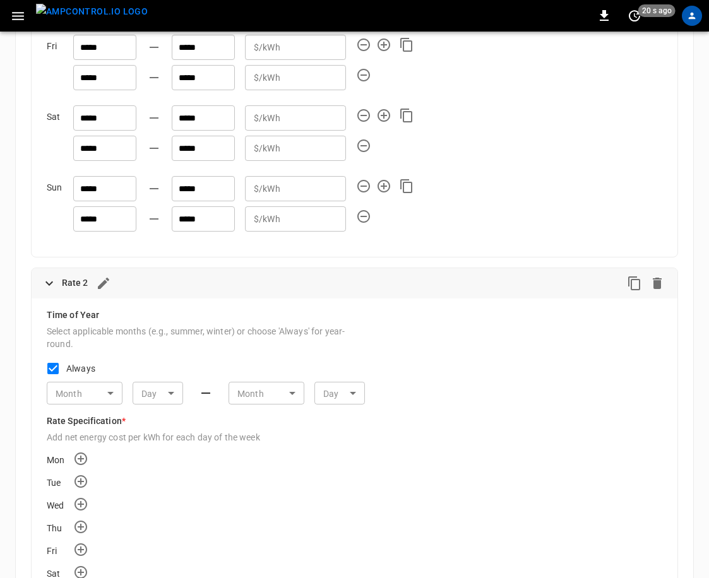
scroll to position [578, 0]
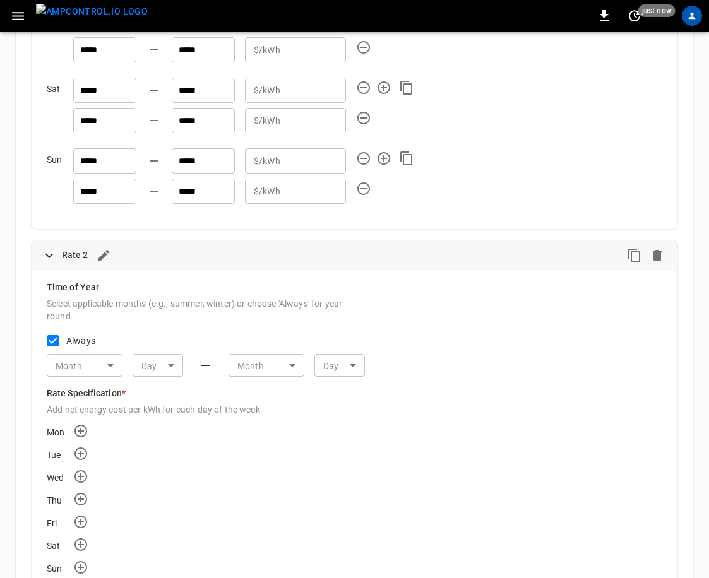
click at [100, 265] on div "Rate 2" at bounding box center [343, 255] width 562 height 20
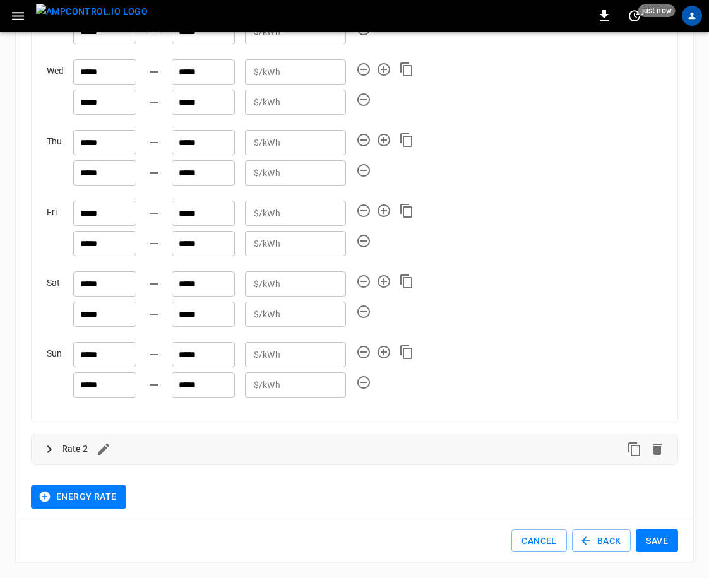
scroll to position [384, 0]
click at [50, 445] on icon at bounding box center [49, 449] width 15 height 15
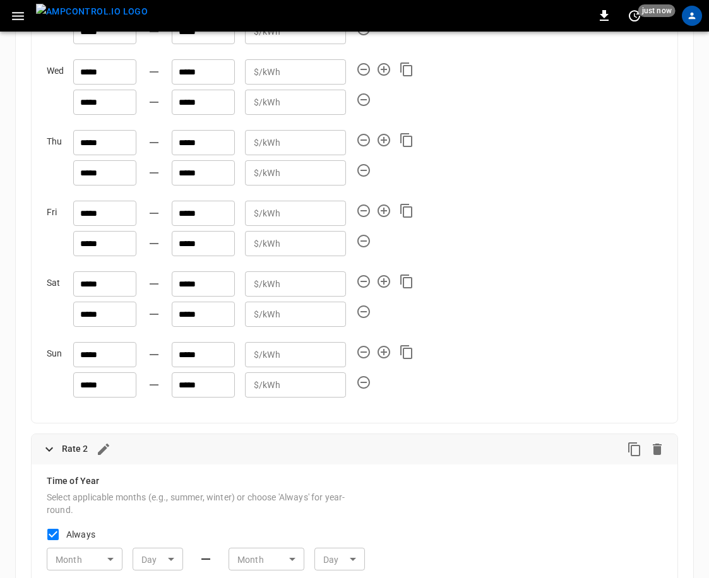
scroll to position [578, 0]
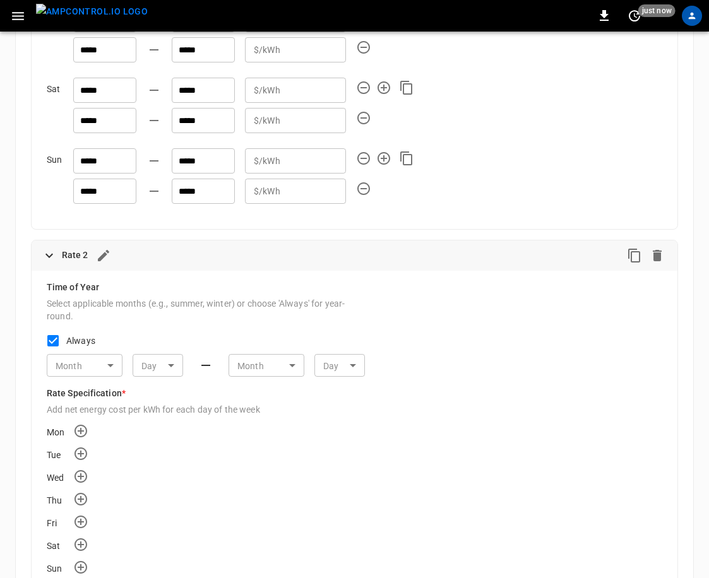
click at [98, 255] on icon "button" at bounding box center [103, 255] width 15 height 15
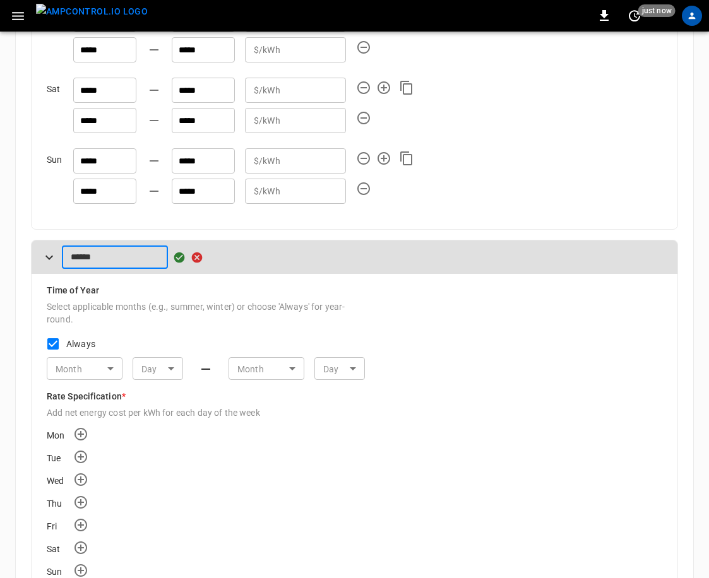
drag, startPoint x: 98, startPoint y: 256, endPoint x: 71, endPoint y: 256, distance: 27.1
click at [71, 256] on input "******" at bounding box center [115, 256] width 106 height 23
type input "**********"
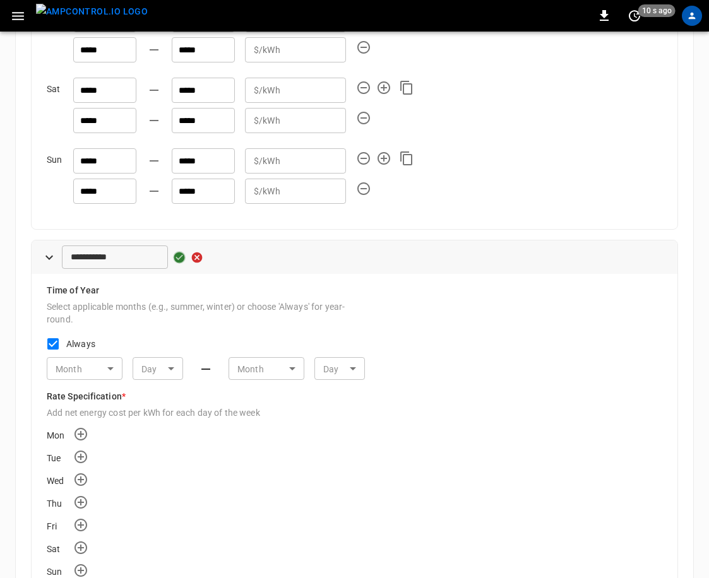
click at [180, 261] on icon "button" at bounding box center [179, 257] width 11 height 11
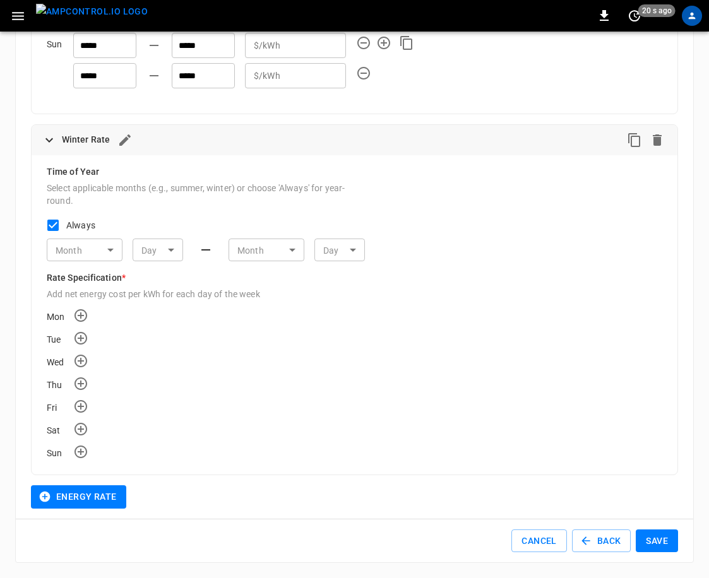
scroll to position [687, 0]
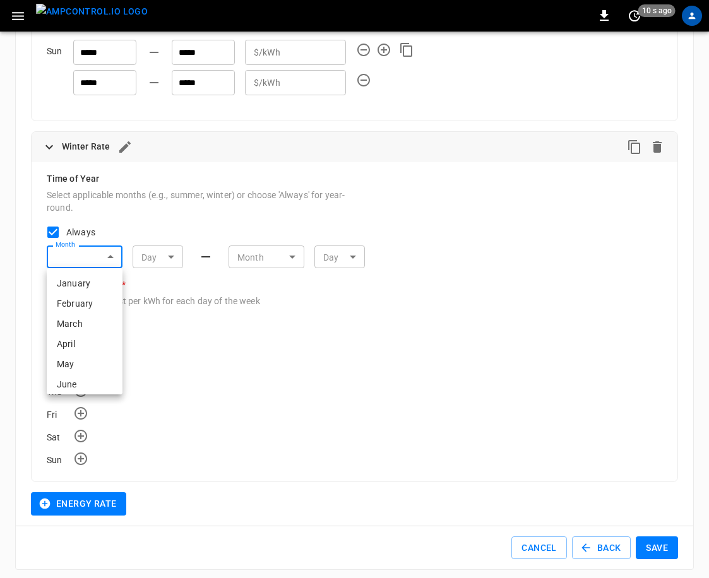
click at [383, 316] on div at bounding box center [354, 289] width 709 height 578
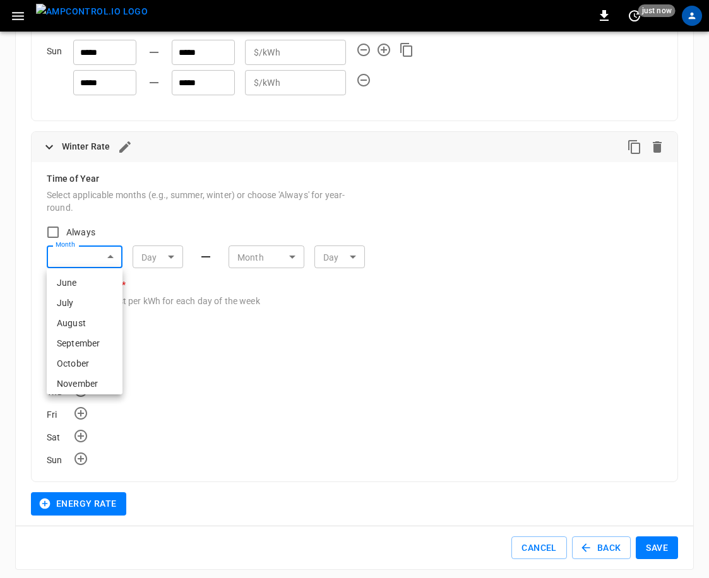
scroll to position [126, 0]
click at [89, 341] on li "October" at bounding box center [85, 339] width 76 height 20
type input "**"
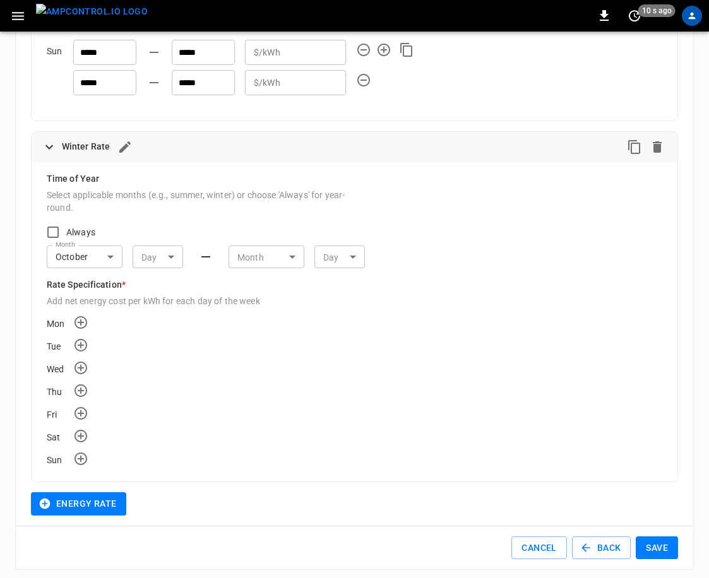
click at [250, 349] on div at bounding box center [354, 289] width 709 height 578
click at [78, 320] on icon "Add time rate for Mon" at bounding box center [80, 322] width 15 height 15
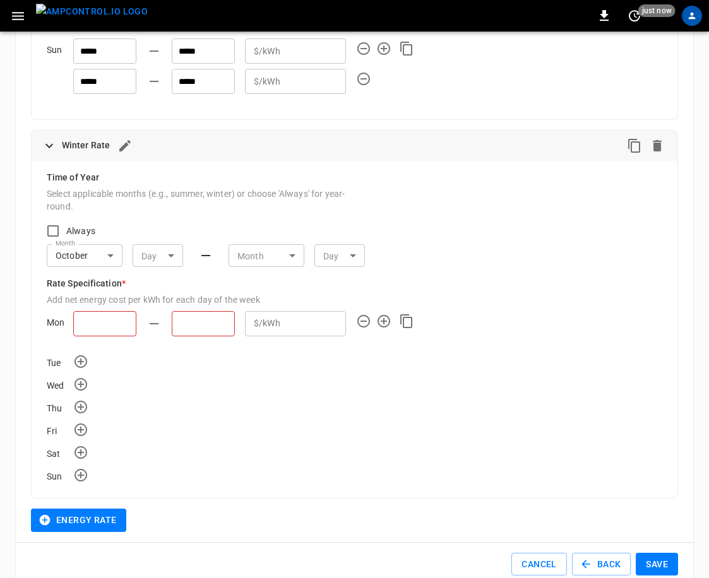
click at [91, 320] on input "text" at bounding box center [104, 323] width 63 height 25
click at [103, 345] on li "00:00" at bounding box center [113, 353] width 23 height 22
type input "*****"
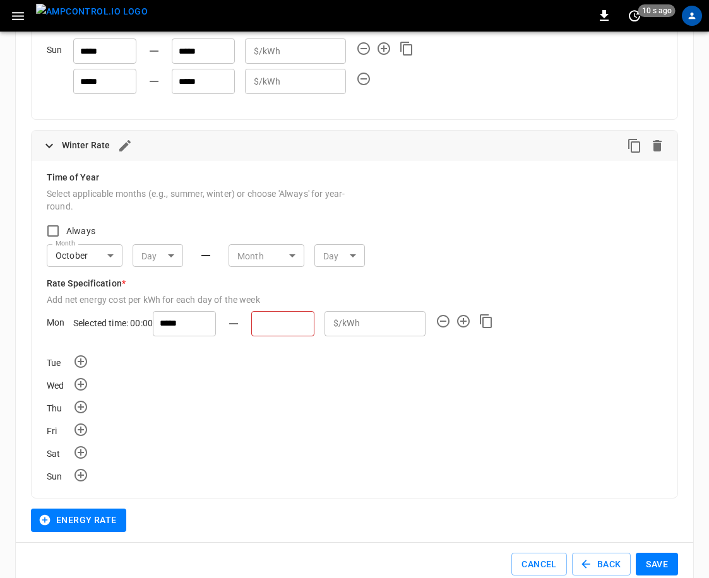
click at [251, 316] on input "text" at bounding box center [282, 323] width 63 height 25
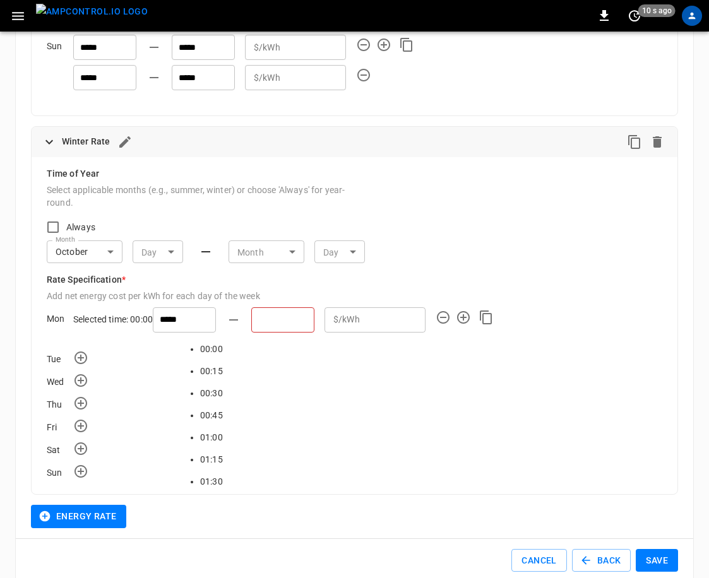
scroll to position [710, 0]
type input "*****"
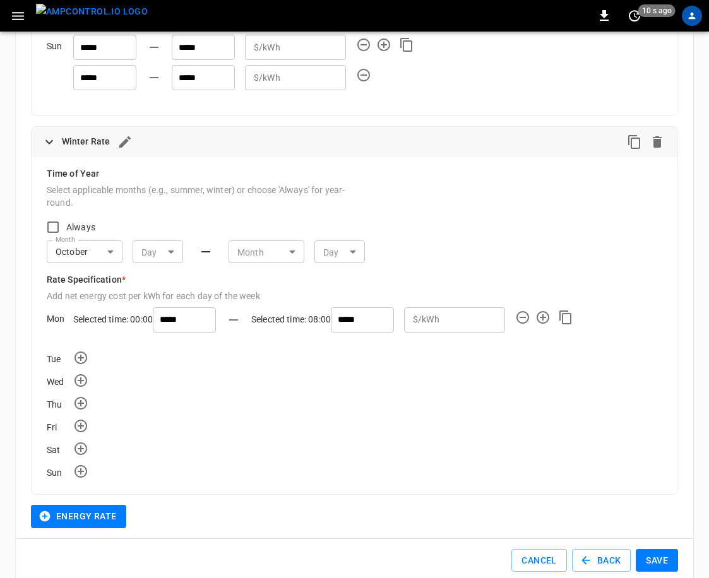
click at [412, 325] on p "$/kWh" at bounding box center [426, 319] width 27 height 13
click at [412, 319] on input "*" at bounding box center [474, 319] width 61 height 23
type input "****"
click at [412, 320] on icon "Add time rate for Mon" at bounding box center [542, 317] width 13 height 13
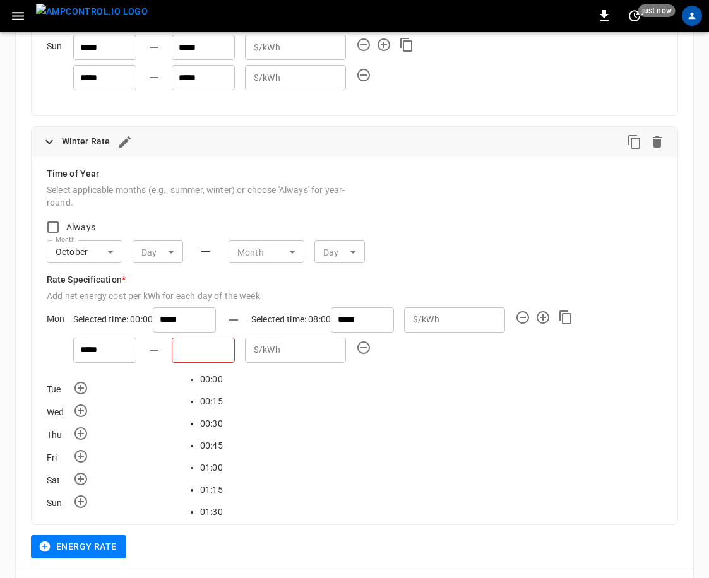
click at [211, 348] on input "text" at bounding box center [203, 350] width 63 height 25
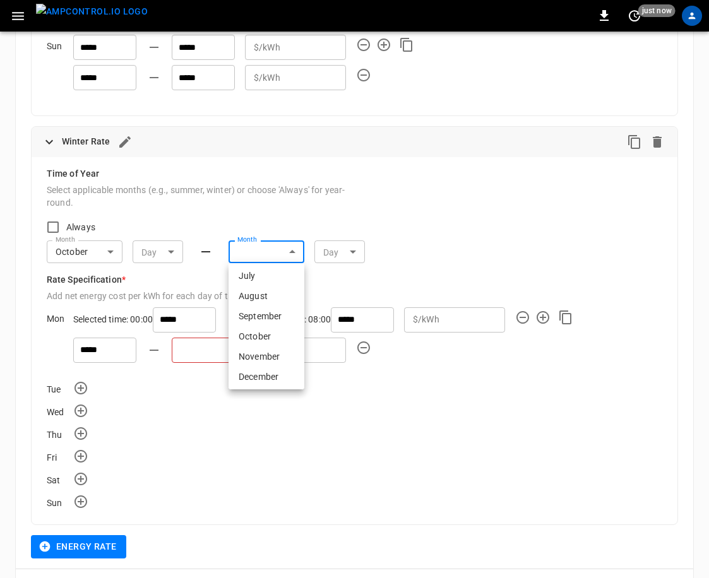
scroll to position [126, 0]
click at [257, 327] on li "October" at bounding box center [266, 334] width 76 height 20
type input "**"
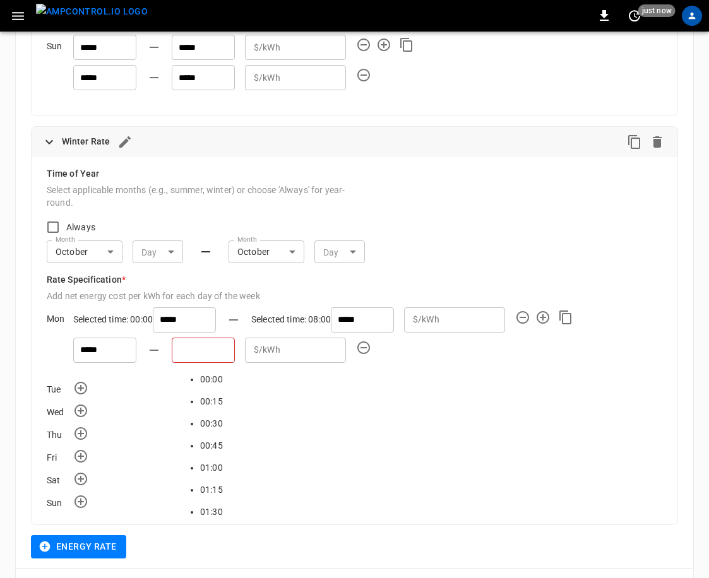
click at [212, 345] on input "text" at bounding box center [203, 350] width 63 height 25
click at [209, 391] on li "00:15" at bounding box center [211, 402] width 23 height 22
type input "*****"
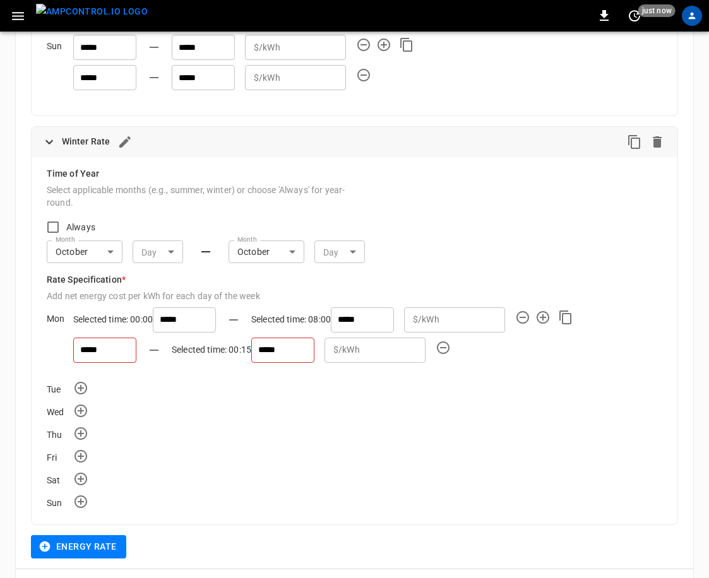
click at [324, 351] on div "$/kWh * ​" at bounding box center [374, 350] width 101 height 25
click at [365, 351] on input "*" at bounding box center [395, 349] width 61 height 23
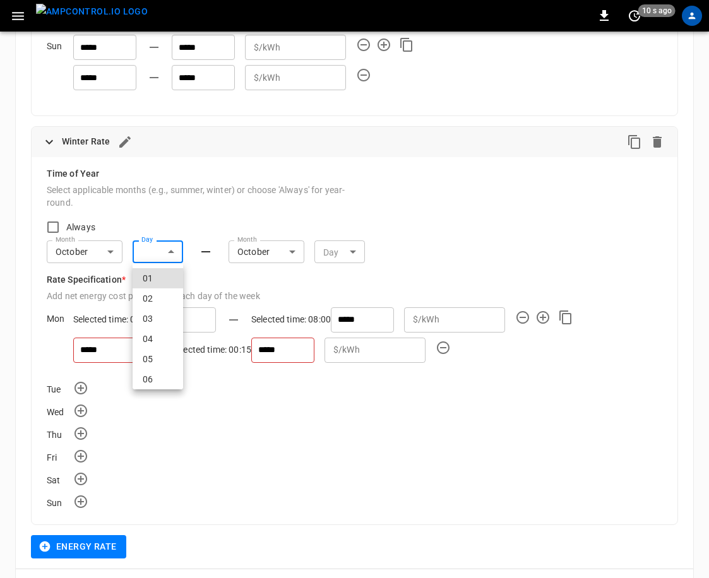
click at [159, 275] on li "01" at bounding box center [158, 278] width 50 height 20
type input "**"
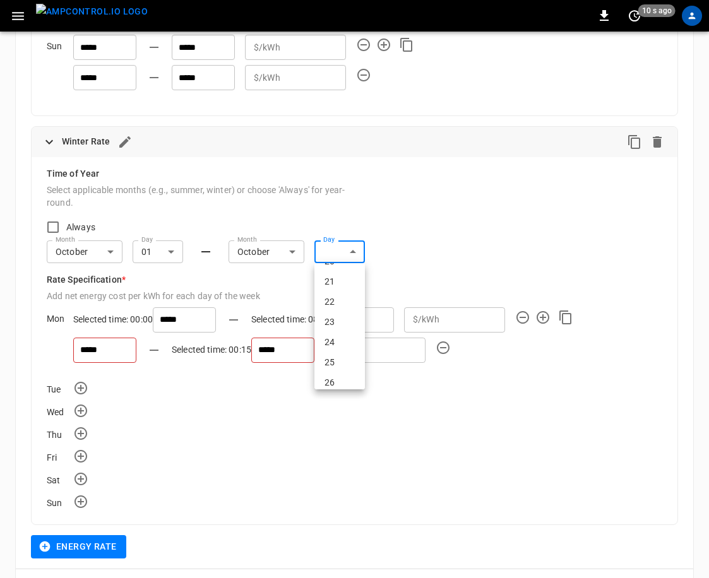
scroll to position [510, 0]
click at [339, 377] on li "31" at bounding box center [339, 374] width 50 height 20
type input "**"
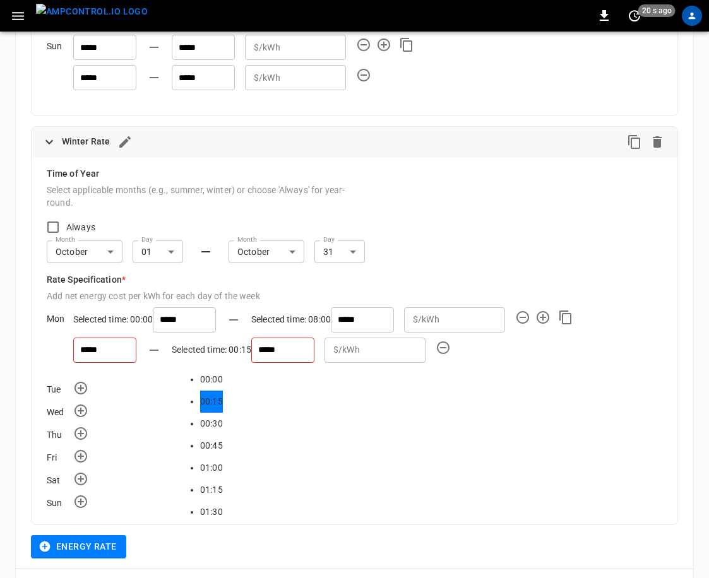
click at [251, 348] on input "*****" at bounding box center [282, 350] width 63 height 25
click at [333, 349] on p "$/kWh" at bounding box center [346, 349] width 27 height 13
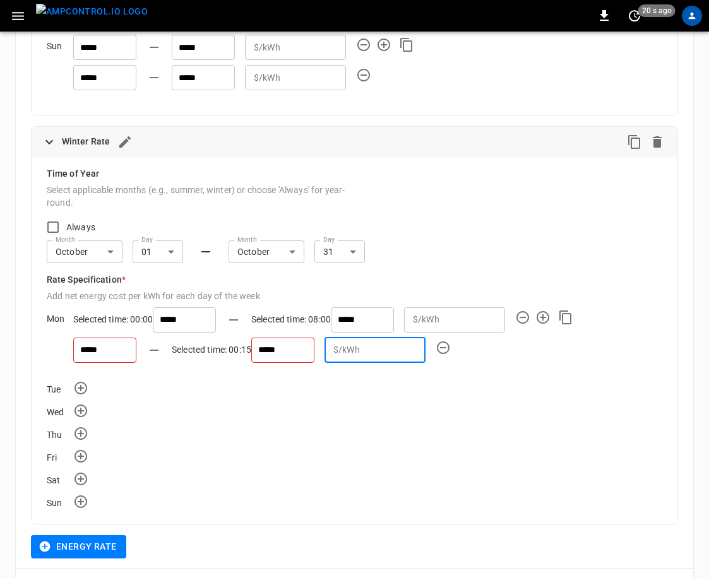
click at [365, 351] on input "number" at bounding box center [395, 349] width 61 height 23
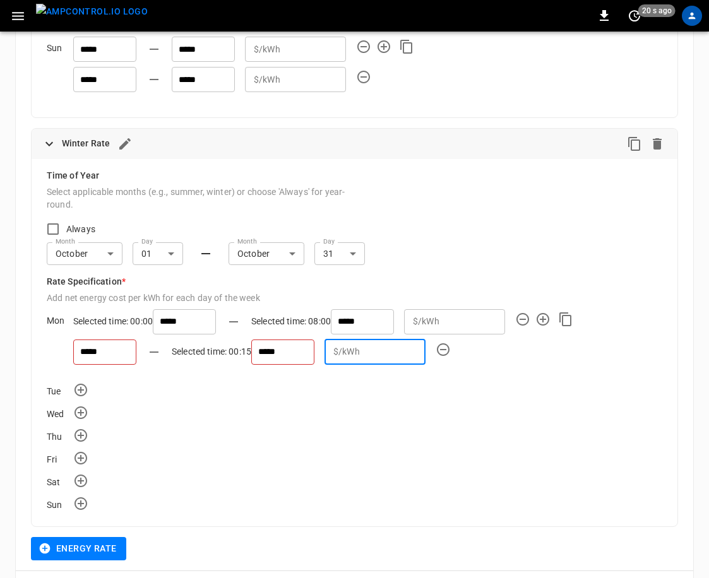
type input "*****"
click at [412, 351] on div "Mon Selected time: 00:00 ***** Selected time: 08:00 ***** $/kWh **** ​ ***** Se…" at bounding box center [354, 339] width 615 height 61
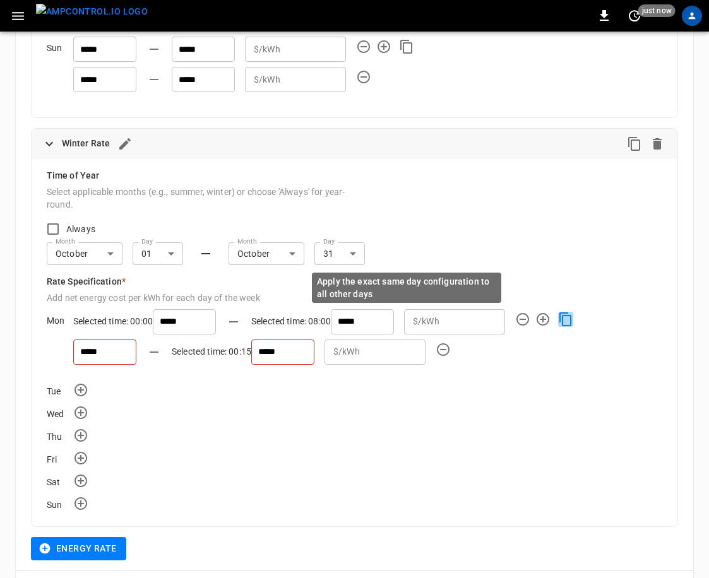
click at [412, 322] on icon "Copy Mon time rates to all days" at bounding box center [565, 319] width 12 height 14
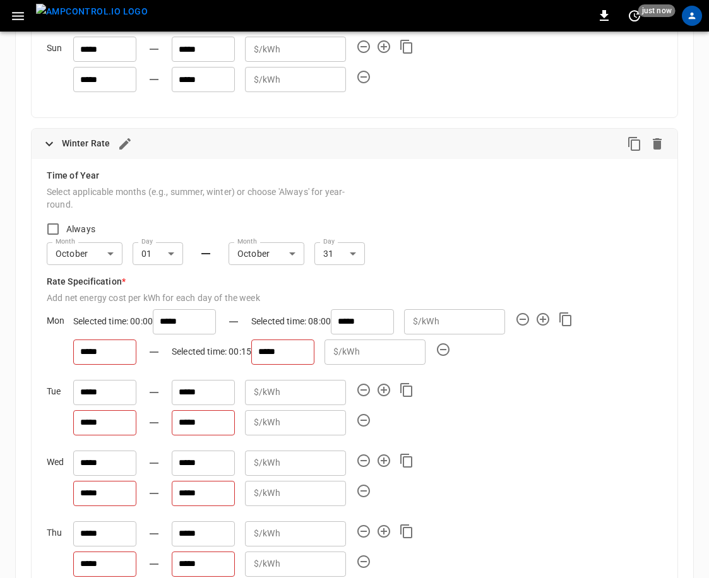
click at [412, 348] on div "Mon Selected time: 00:00 ***** Selected time: 08:00 ***** $/kWh **** ​ ***** Se…" at bounding box center [354, 339] width 615 height 61
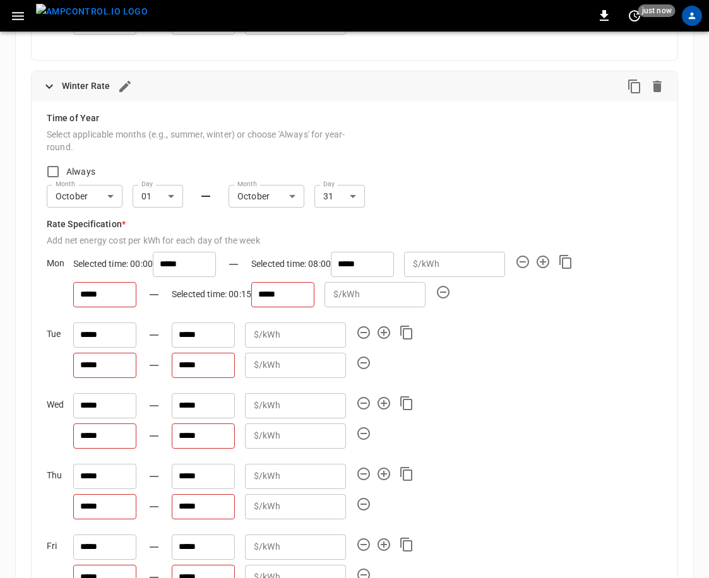
scroll to position [749, 0]
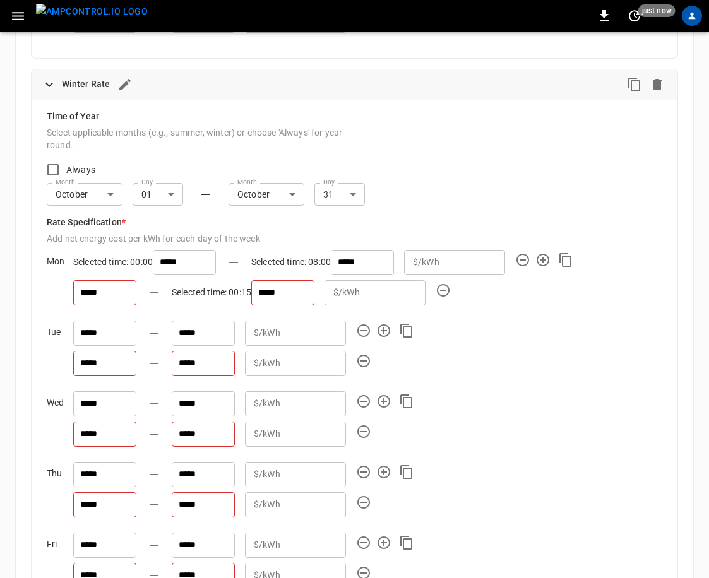
click at [251, 293] on input "*****" at bounding box center [282, 292] width 63 height 25
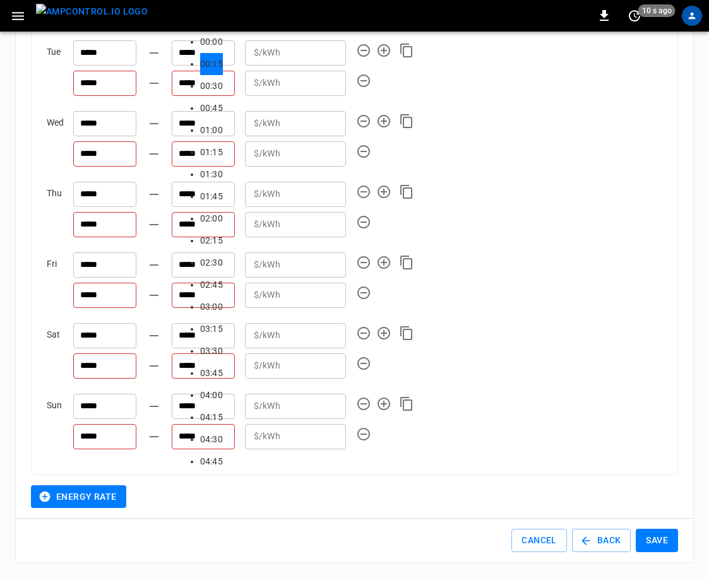
type input "*****"
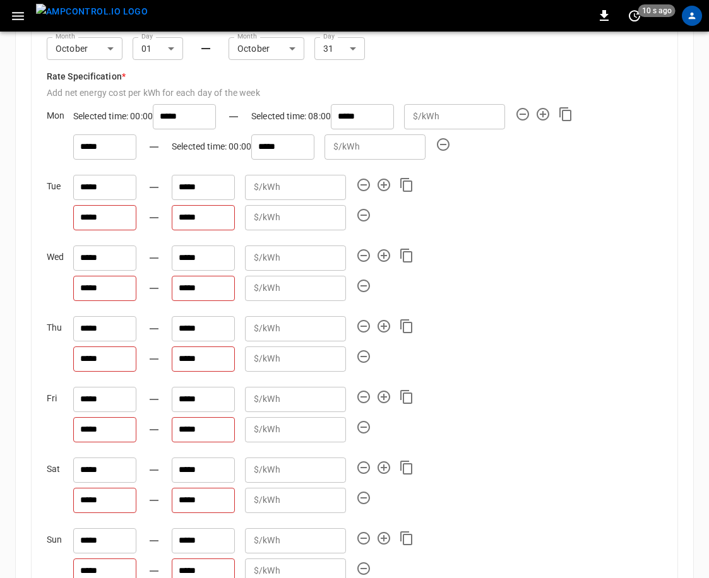
scroll to position [841, 0]
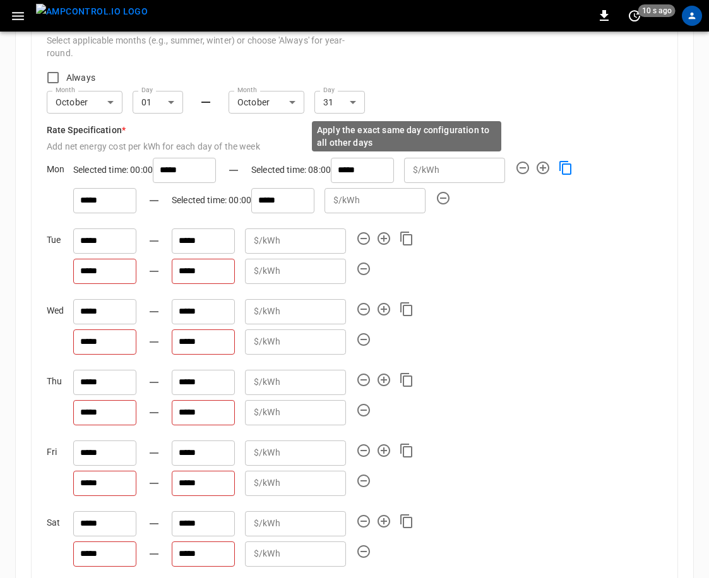
click at [412, 167] on icon "Copy Mon time rates to all days" at bounding box center [565, 167] width 15 height 15
type input "*****"
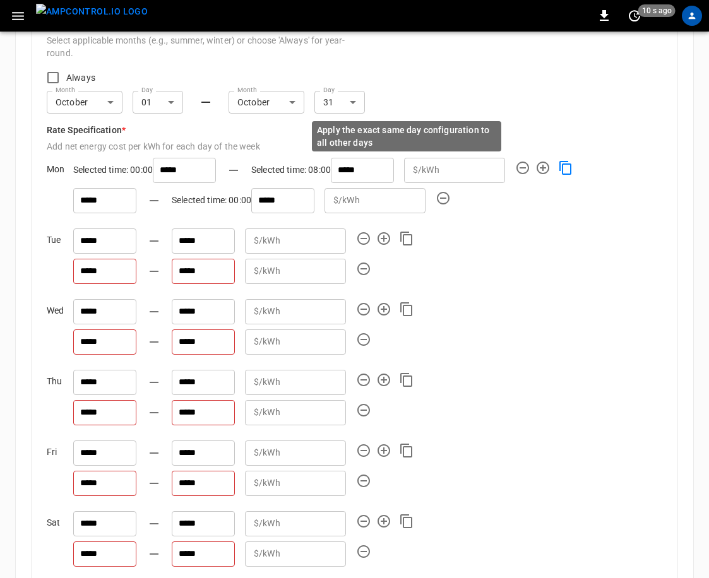
type input "*****"
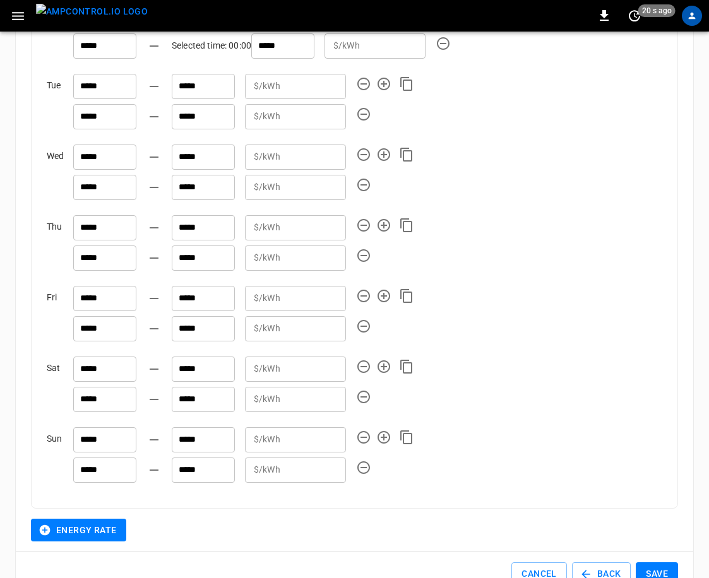
scroll to position [1029, 0]
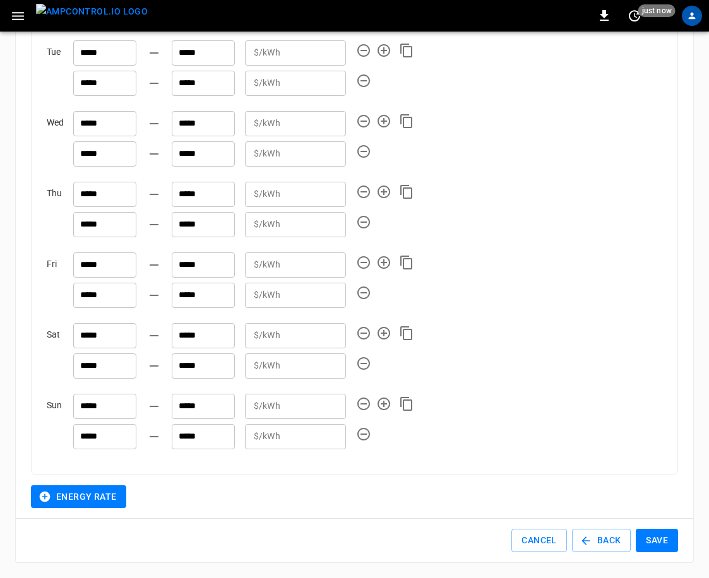
click at [412, 539] on button "Save" at bounding box center [656, 540] width 42 height 23
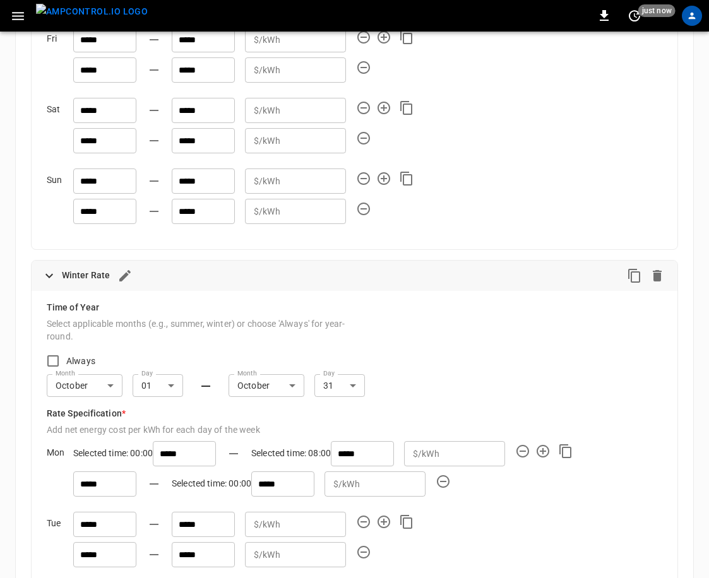
scroll to position [675, 0]
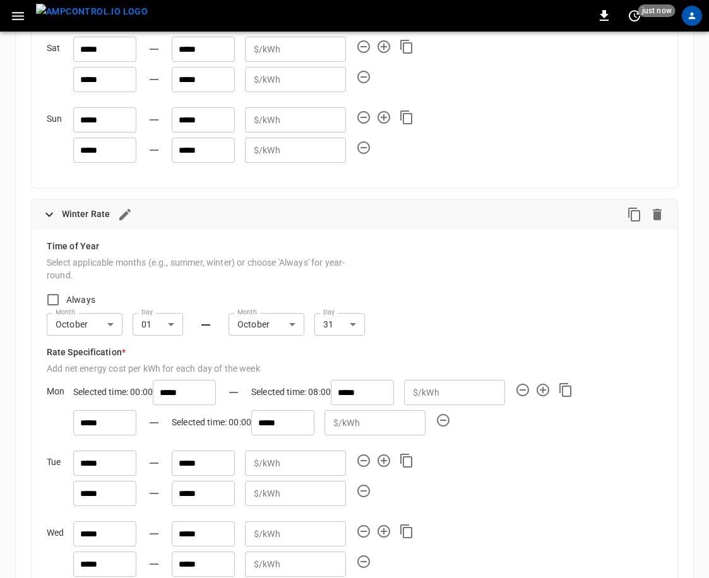
click at [168, 332] on body "0 just now ORGANIZATION General Users & Roles Service Accounts NETWORKS Network…" at bounding box center [354, 156] width 709 height 1663
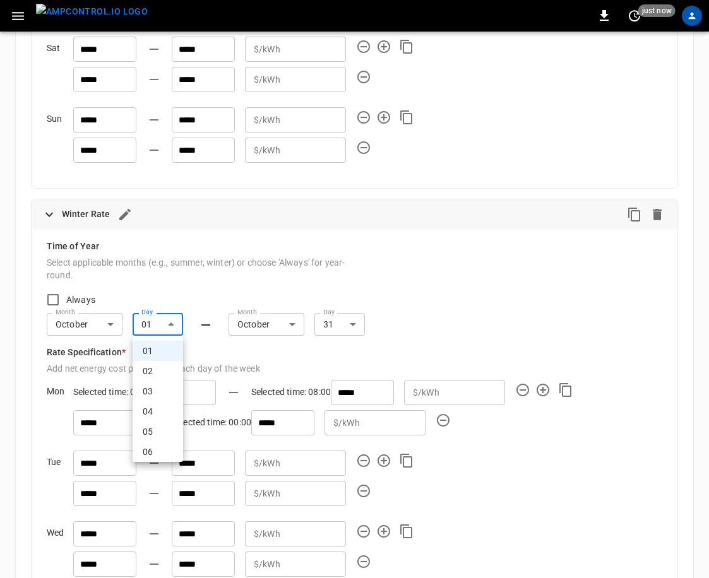
click at [194, 325] on div at bounding box center [354, 289] width 709 height 578
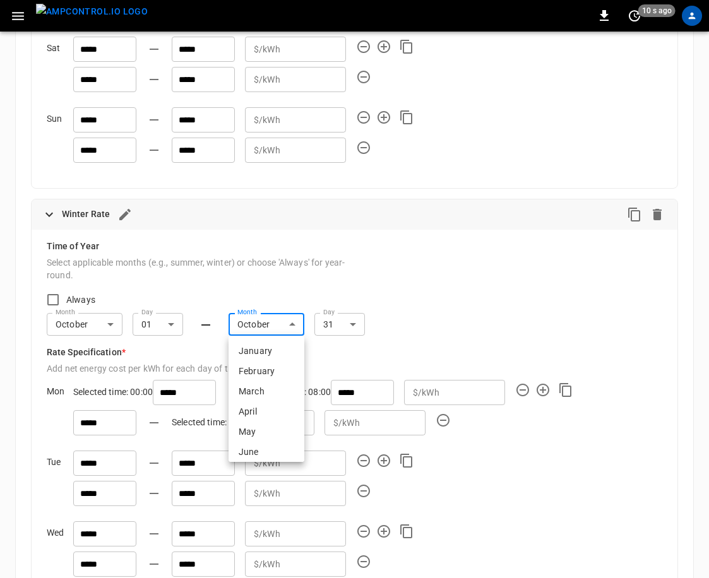
click at [283, 329] on body "0 10 s ago ORGANIZATION General Users & Roles Service Accounts NETWORKS Network…" at bounding box center [354, 156] width 709 height 1663
click at [259, 404] on li "October" at bounding box center [266, 406] width 76 height 20
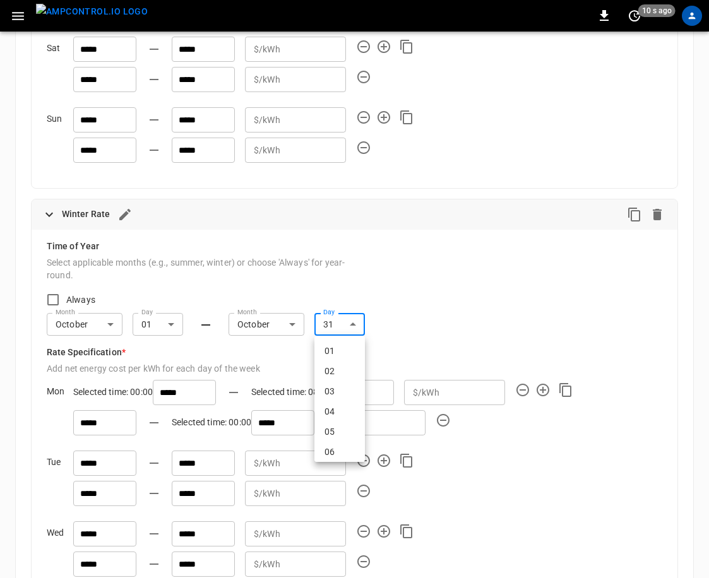
click at [351, 334] on body "0 10 s ago ORGANIZATION General Users & Roles Service Accounts NETWORKS Network…" at bounding box center [354, 156] width 709 height 1663
click at [412, 345] on div at bounding box center [354, 289] width 709 height 578
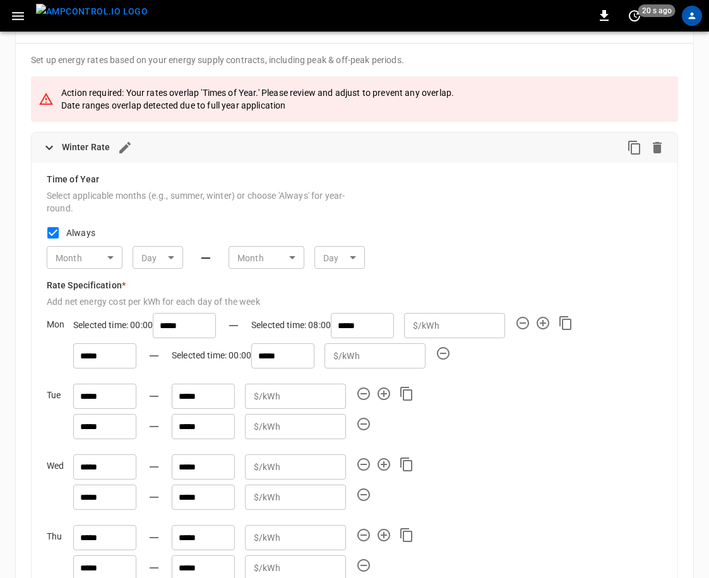
scroll to position [46, 0]
click at [105, 147] on h6 "Winter Rate" at bounding box center [86, 146] width 48 height 14
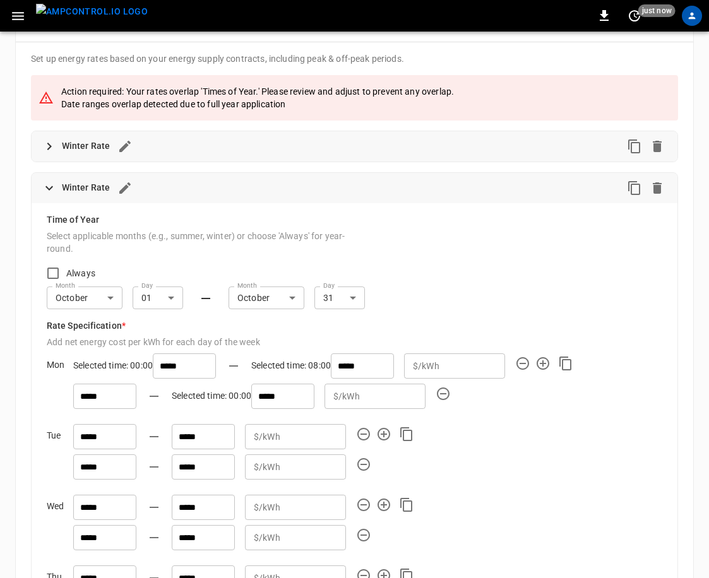
click at [105, 147] on h6 "Winter Rate" at bounding box center [86, 146] width 48 height 14
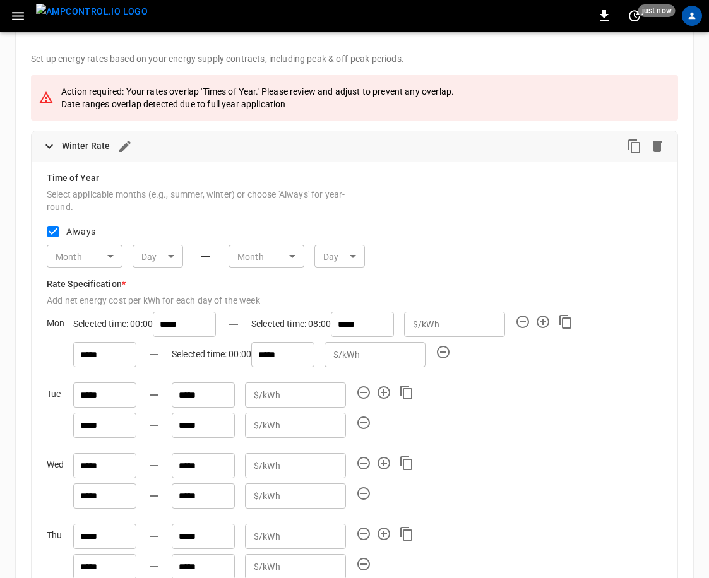
click at [124, 144] on icon "button" at bounding box center [124, 146] width 11 height 11
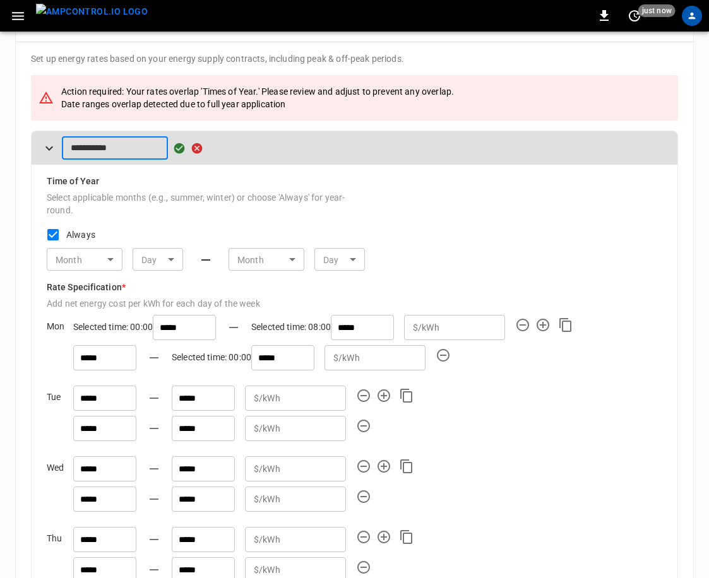
drag, startPoint x: 97, startPoint y: 147, endPoint x: 64, endPoint y: 148, distance: 32.2
click at [64, 148] on input "**********" at bounding box center [115, 147] width 106 height 23
type input "**********"
click at [178, 148] on icon "button" at bounding box center [179, 148] width 11 height 11
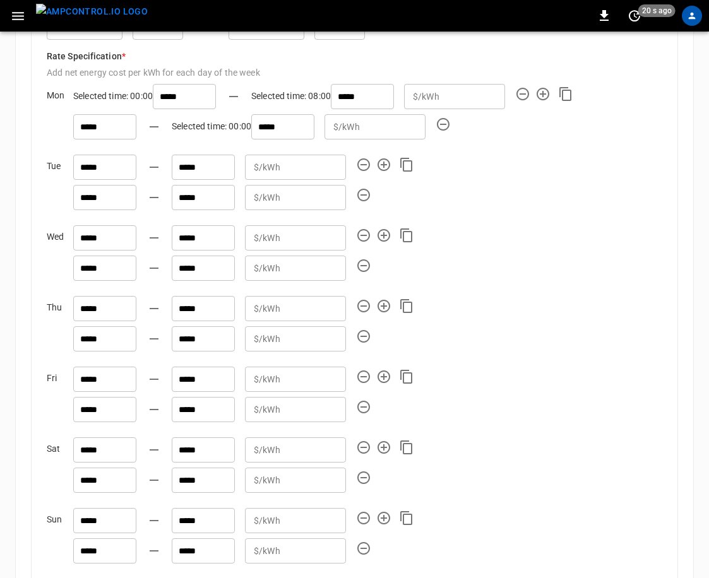
scroll to position [1081, 0]
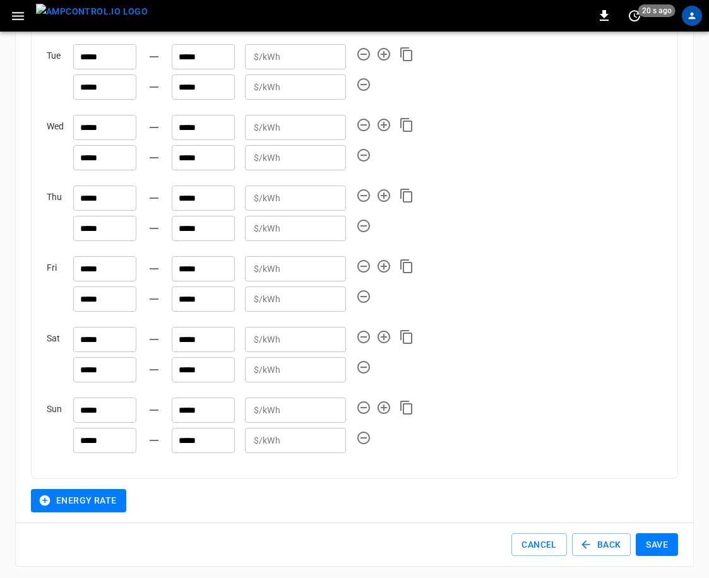
click at [412, 541] on button "Save" at bounding box center [656, 544] width 42 height 23
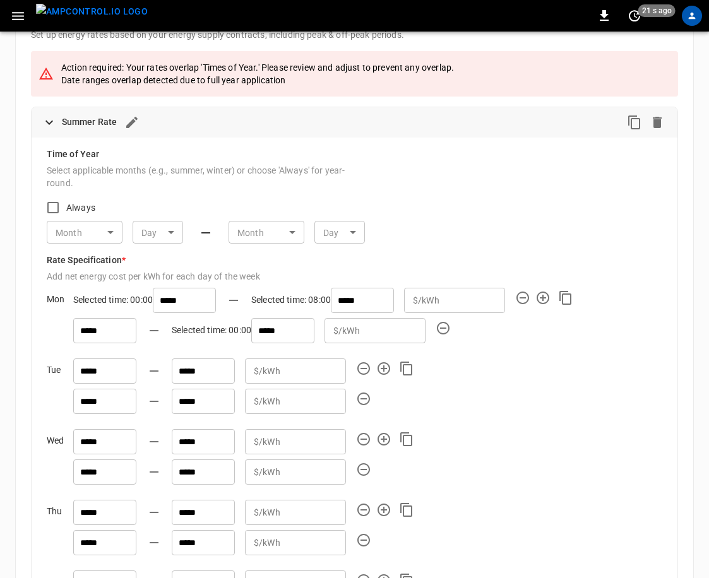
scroll to position [0, 0]
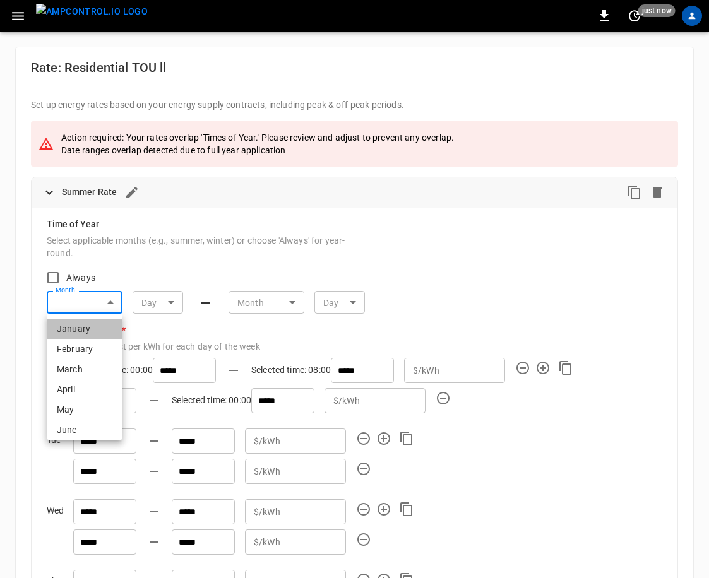
click at [94, 332] on li "January" at bounding box center [85, 329] width 76 height 20
type input "**"
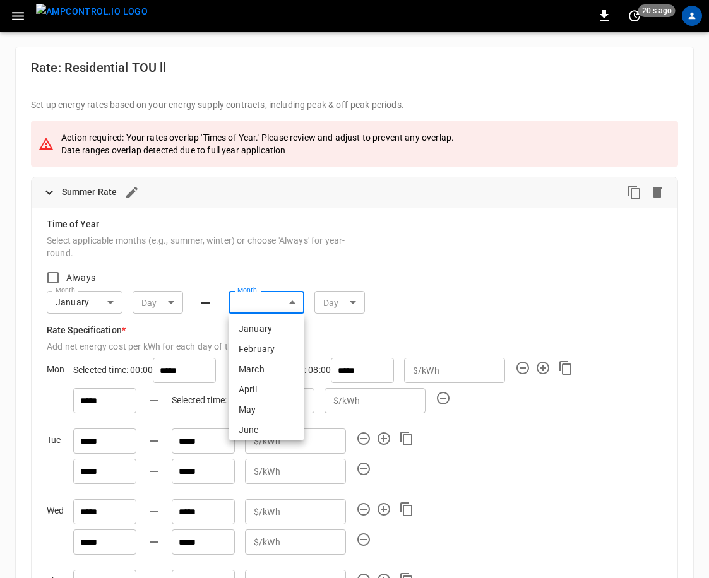
click at [268, 425] on li "June" at bounding box center [266, 430] width 76 height 20
type input "**"
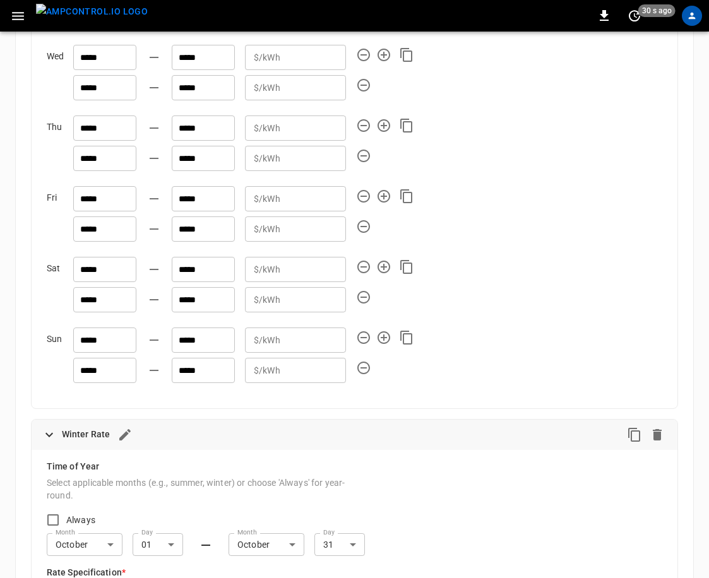
scroll to position [596, 0]
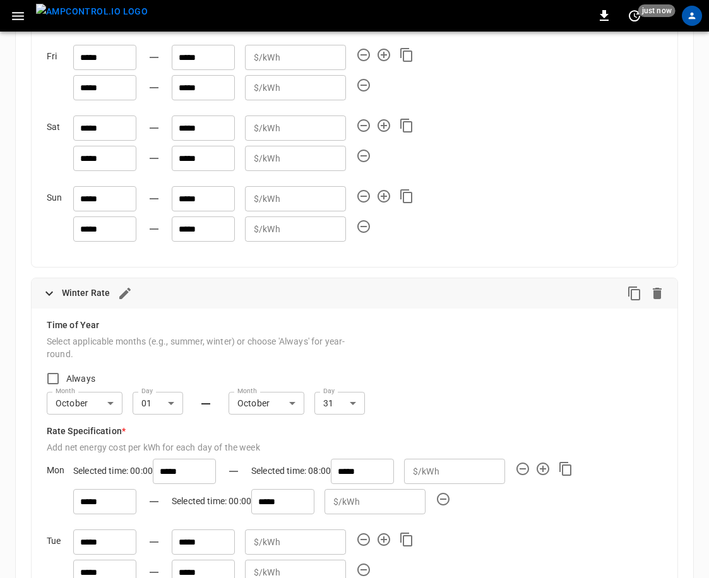
click at [290, 397] on body "0 just now ORGANIZATION General Users & Roles Service Accounts NETWORKS Network…" at bounding box center [354, 235] width 709 height 1663
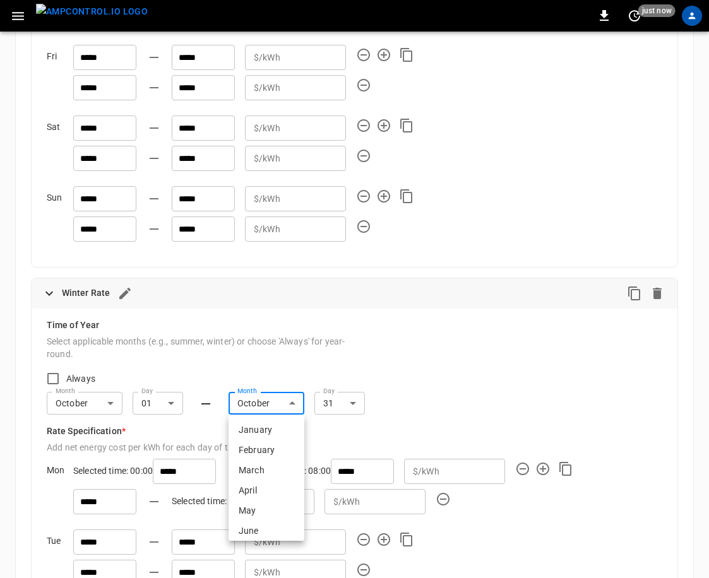
scroll to position [126, 0]
click at [266, 521] on li "December" at bounding box center [266, 526] width 76 height 20
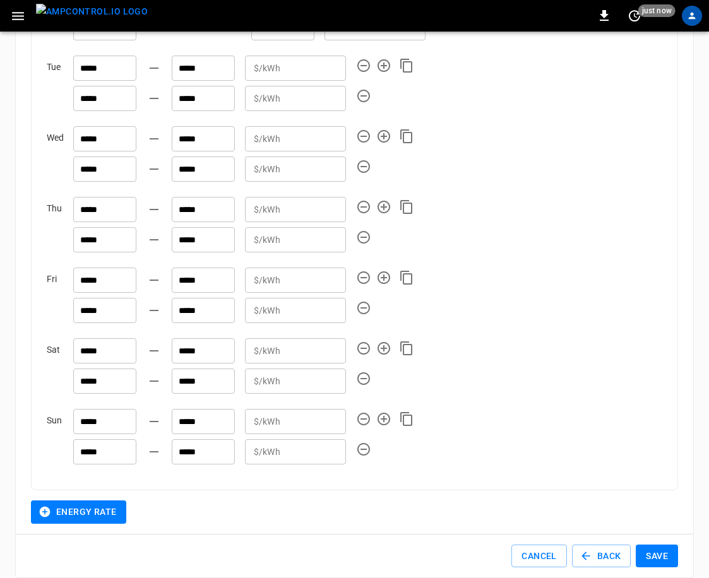
scroll to position [1085, 0]
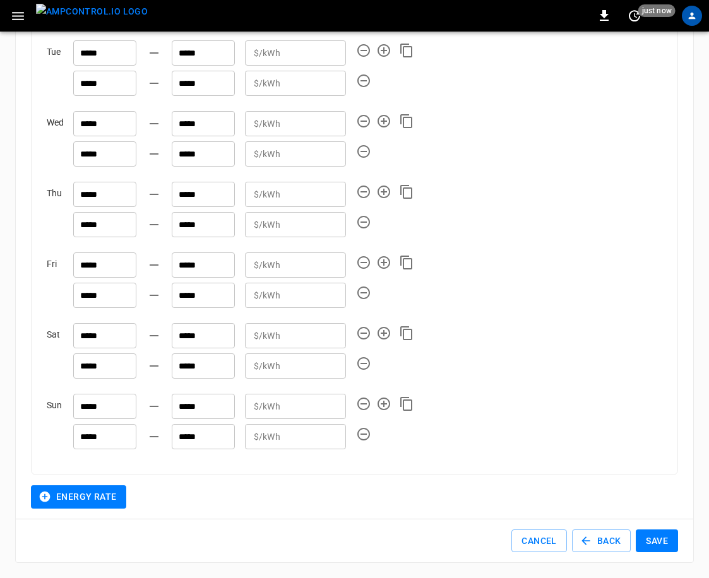
click at [412, 538] on button "Save" at bounding box center [656, 540] width 42 height 23
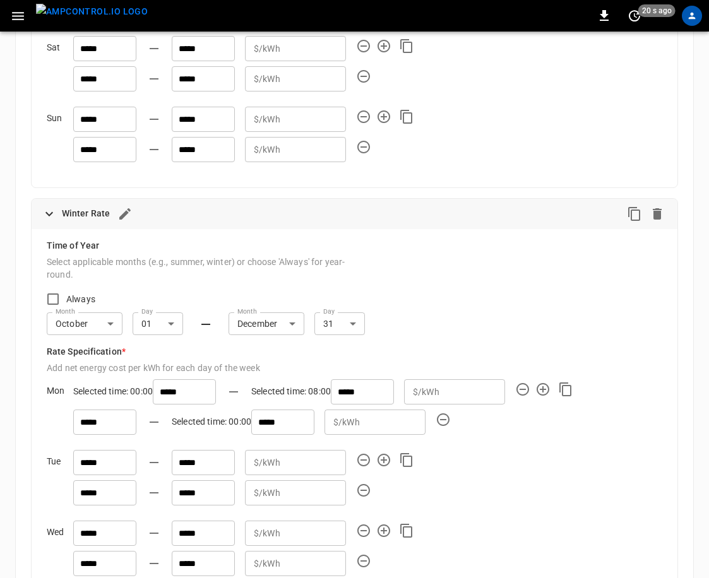
scroll to position [729, 0]
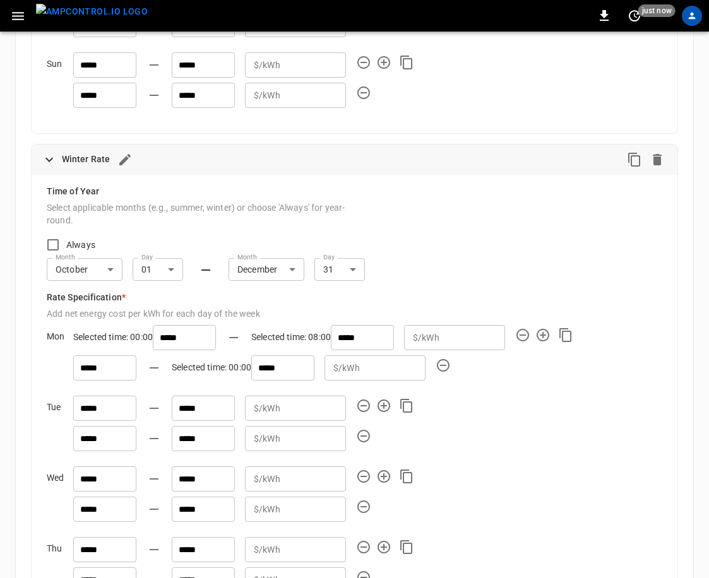
click at [276, 275] on body "0 just now ORGANIZATION General Users & Roles Service Accounts NETWORKS Network…" at bounding box center [354, 102] width 709 height 1663
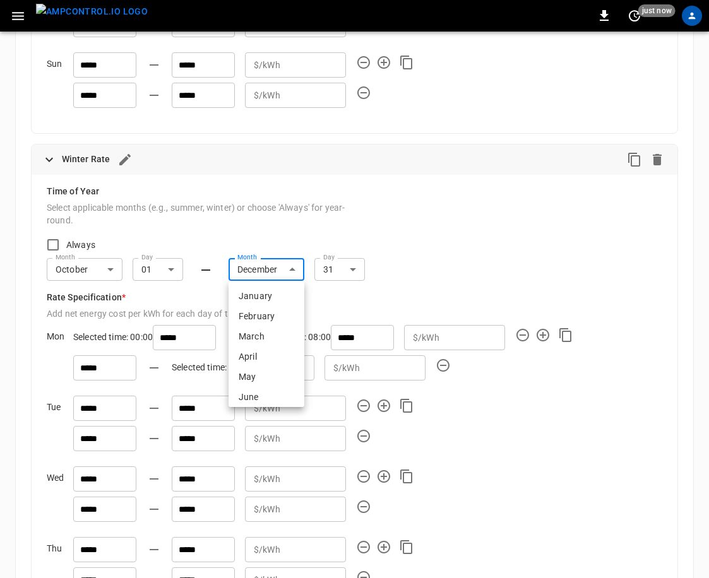
scroll to position [126, 0]
click at [273, 343] on li "October" at bounding box center [266, 351] width 76 height 20
type input "**"
click at [412, 286] on div "Month October ** Month Day 01 ** Day Month October ** Month Day 31 ** Day" at bounding box center [354, 274] width 615 height 33
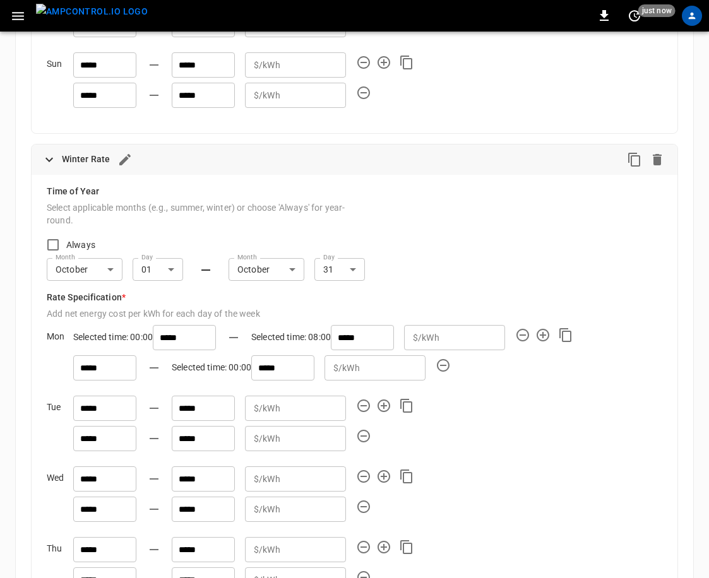
click at [285, 273] on body "0 just now ORGANIZATION General Users & Roles Service Accounts NETWORKS Network…" at bounding box center [354, 102] width 709 height 1663
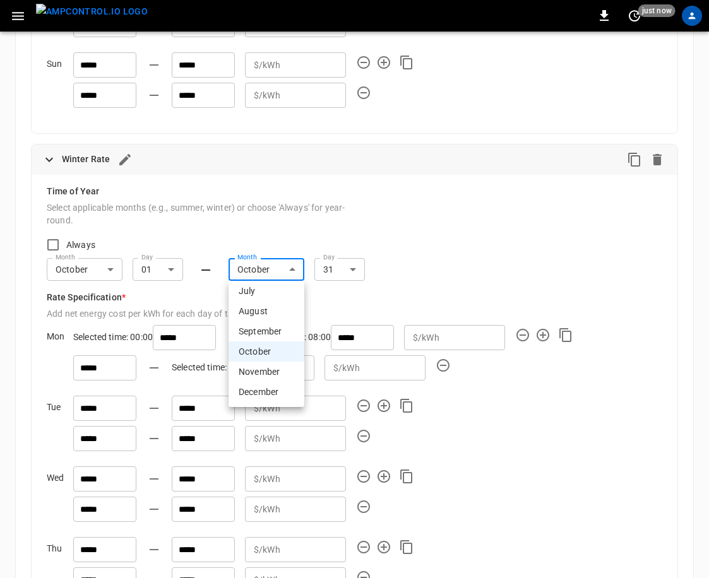
click at [412, 305] on div at bounding box center [354, 289] width 709 height 578
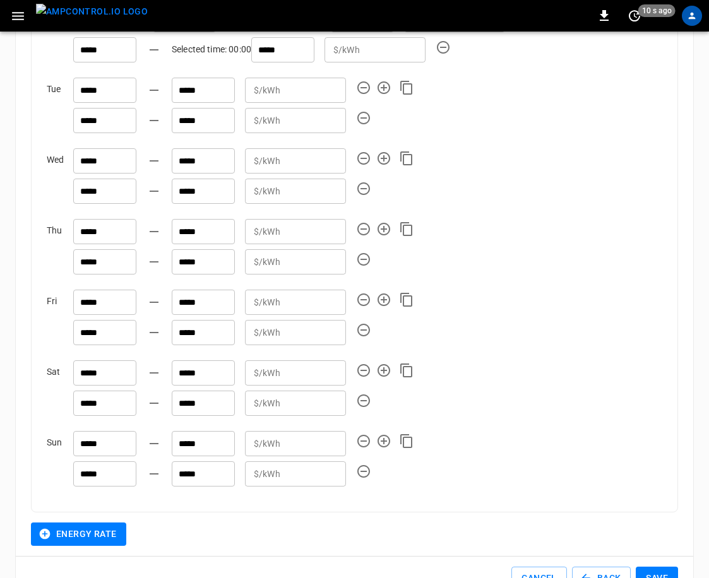
scroll to position [1085, 0]
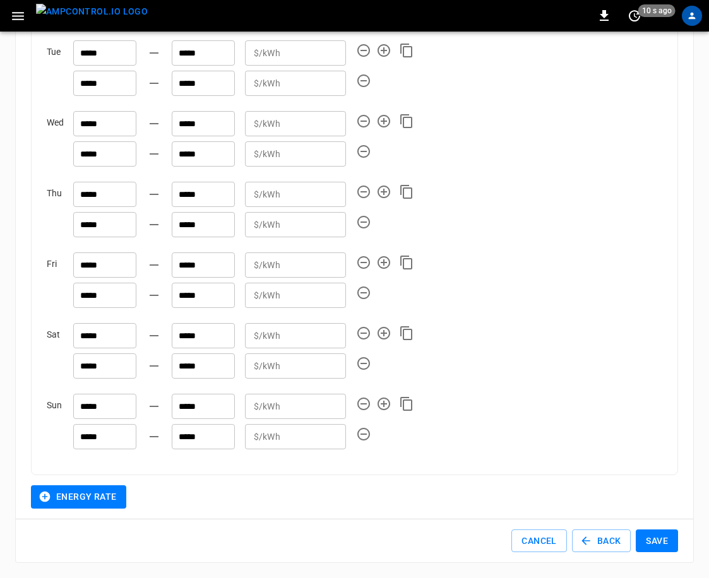
click at [412, 534] on button "Save" at bounding box center [656, 540] width 42 height 23
click at [412, 543] on button "Save" at bounding box center [656, 540] width 42 height 23
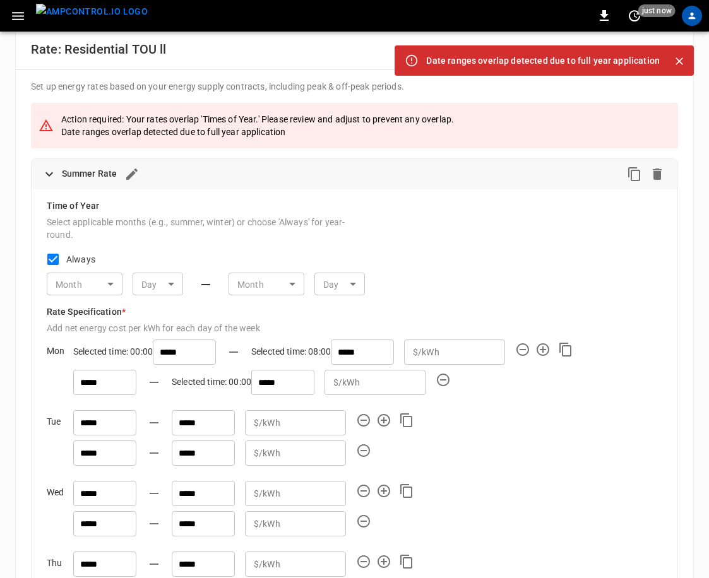
scroll to position [0, 0]
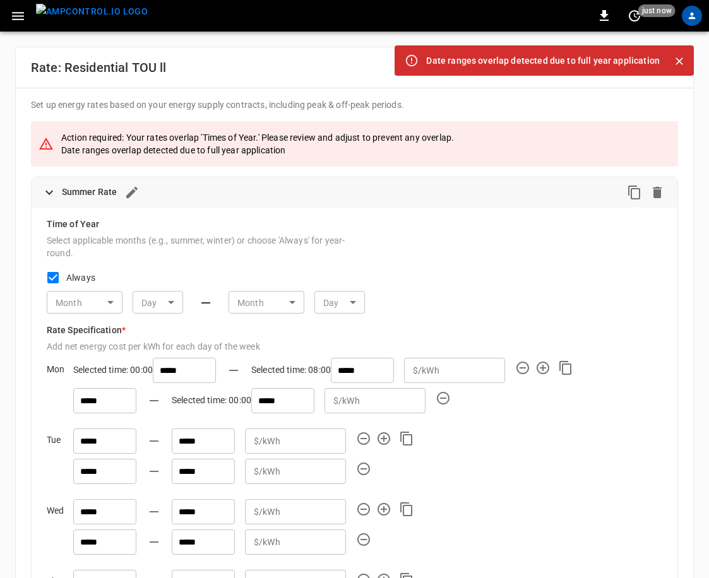
click at [412, 66] on icon "Close" at bounding box center [679, 61] width 13 height 13
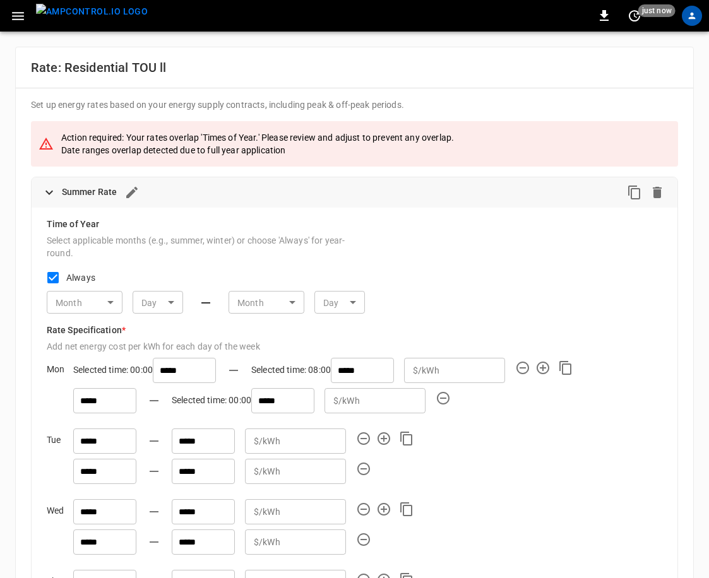
click at [133, 192] on icon "button" at bounding box center [131, 192] width 11 height 11
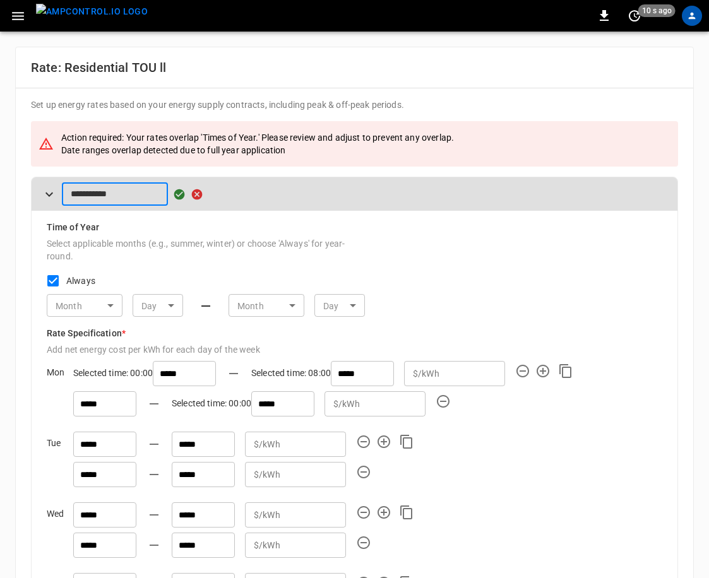
drag, startPoint x: 104, startPoint y: 196, endPoint x: 67, endPoint y: 196, distance: 37.2
click at [67, 196] on input "**********" at bounding box center [115, 193] width 106 height 23
type input "**********"
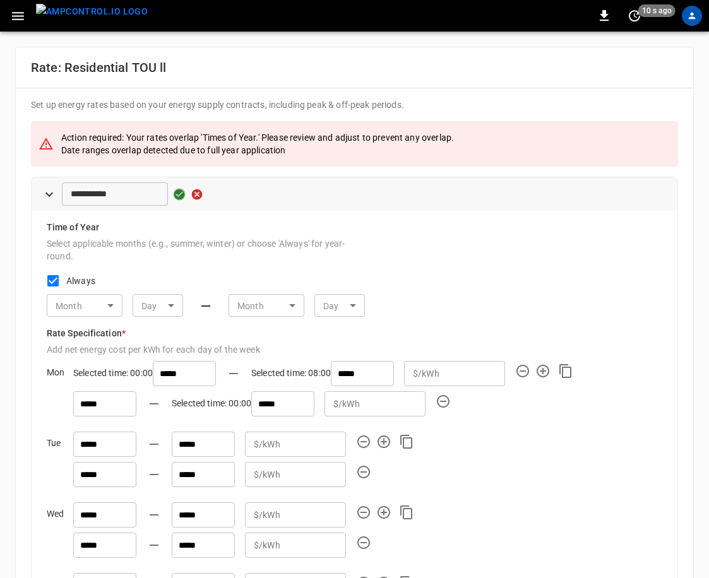
click at [180, 194] on icon "button" at bounding box center [179, 194] width 11 height 11
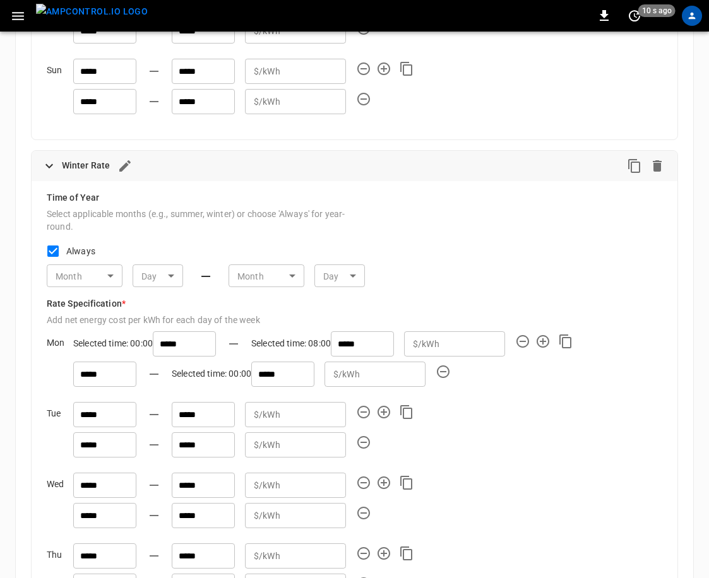
scroll to position [716, 0]
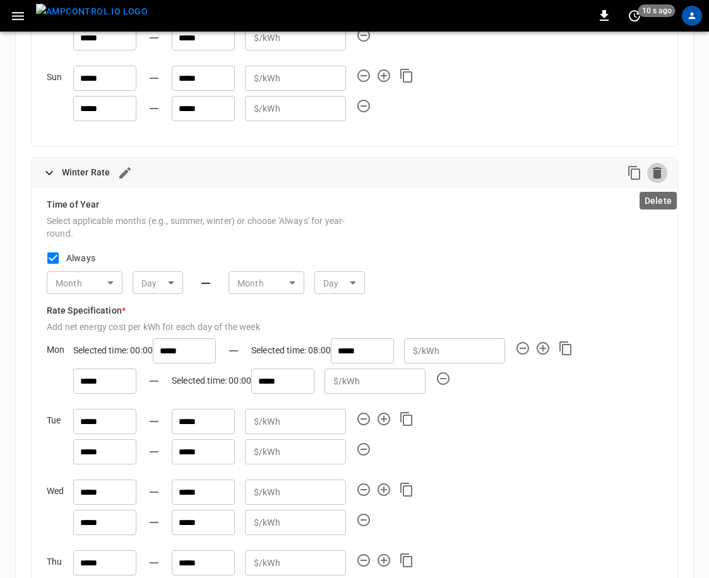
click at [412, 174] on icon "Delete" at bounding box center [656, 172] width 9 height 11
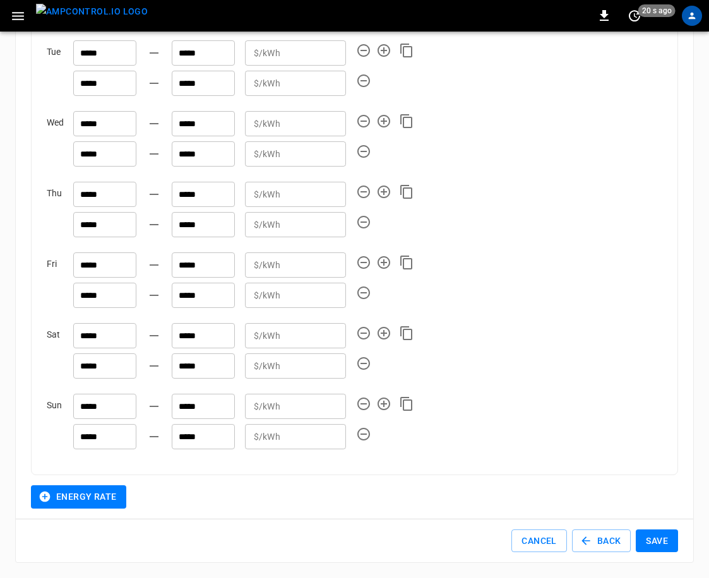
click at [412, 543] on button "Save" at bounding box center [656, 540] width 42 height 23
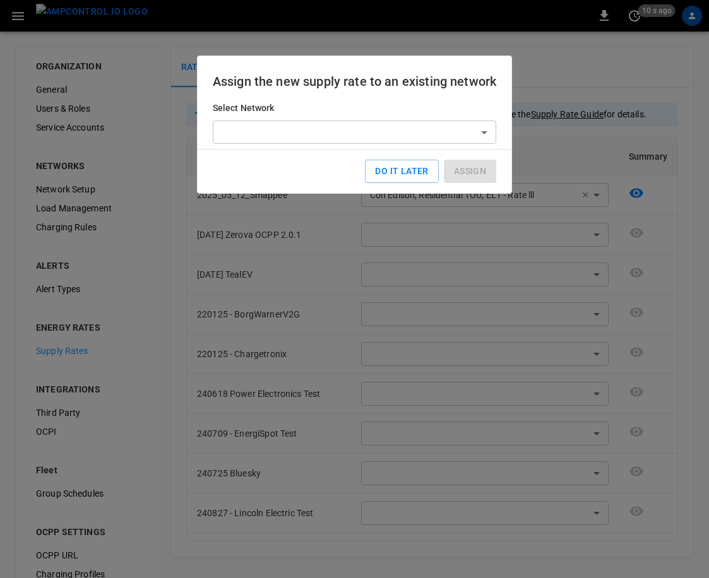
click at [412, 136] on body "**********" at bounding box center [354, 305] width 709 height 610
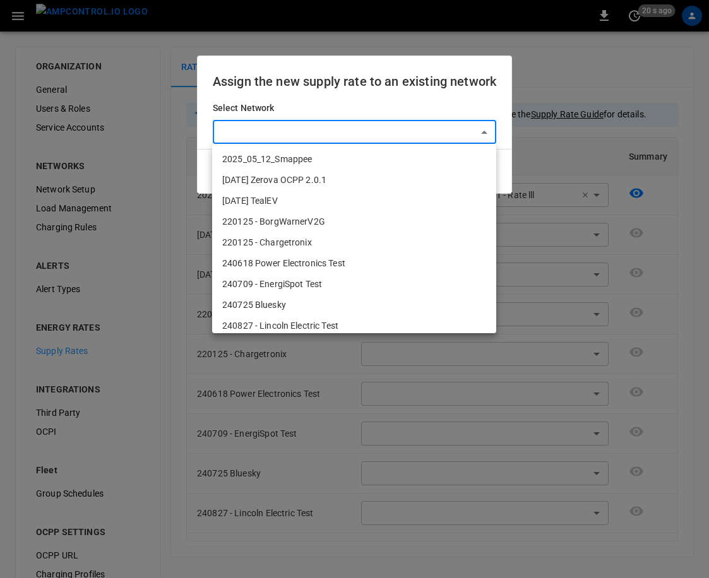
click at [311, 261] on li "240618 Power Electronics Test" at bounding box center [354, 263] width 284 height 21
type input "**********"
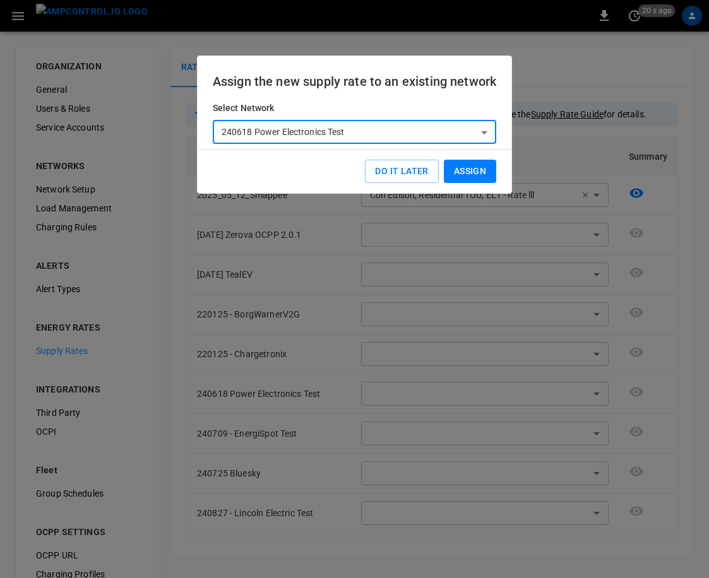
click at [412, 124] on body "**********" at bounding box center [354, 305] width 709 height 610
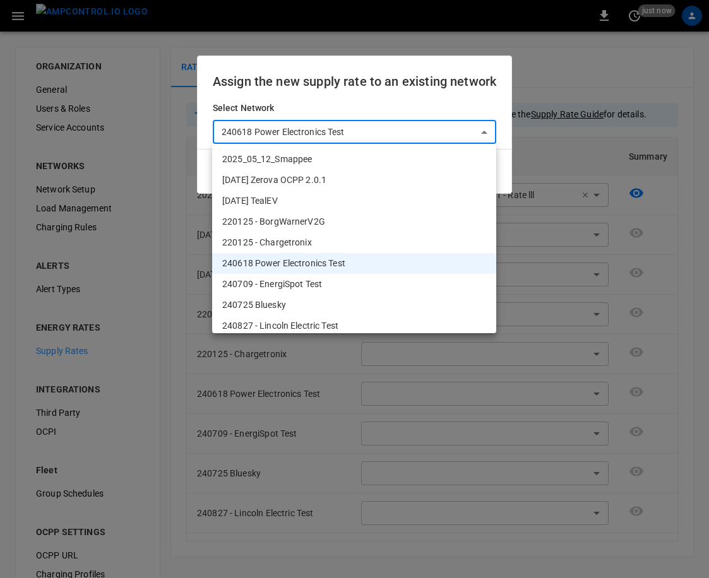
click at [412, 92] on div at bounding box center [354, 289] width 709 height 578
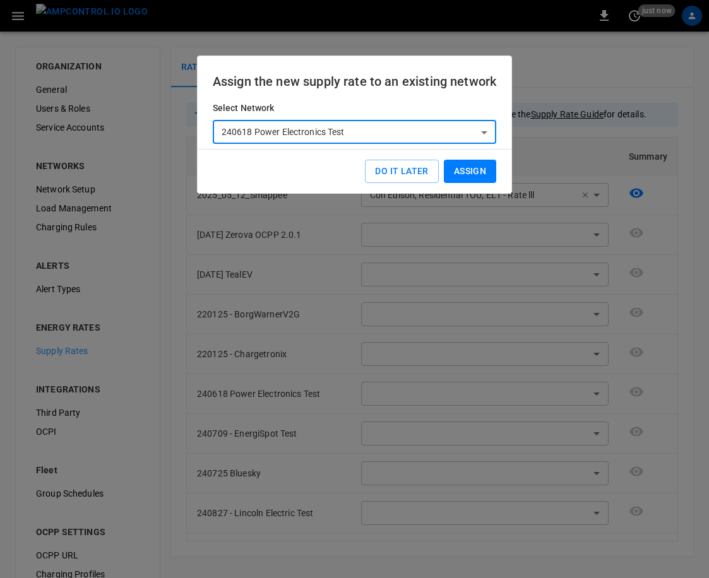
click at [412, 178] on button "ASSIGN" at bounding box center [470, 171] width 52 height 23
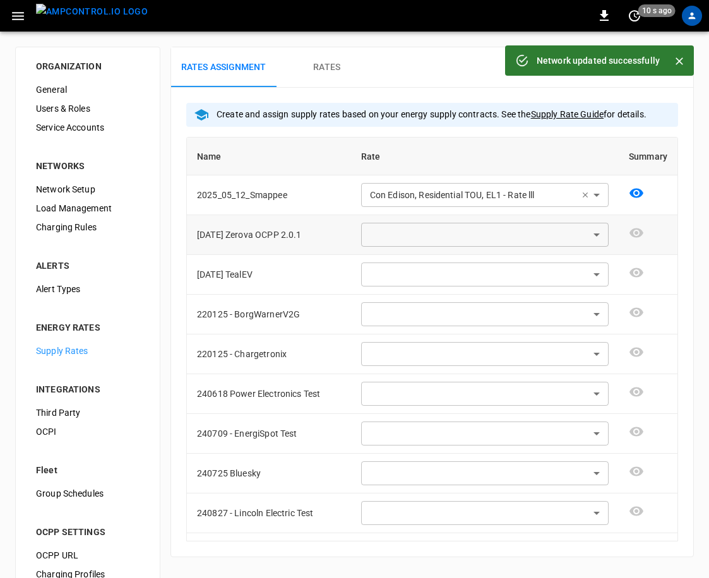
type input "**********"
click at [412, 59] on div "Network updated successfully" at bounding box center [597, 60] width 123 height 23
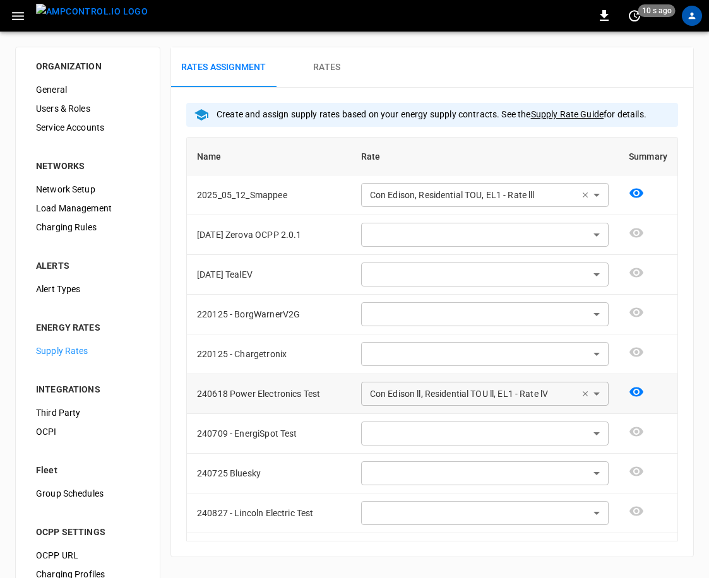
click at [412, 396] on body "**********" at bounding box center [354, 305] width 709 height 610
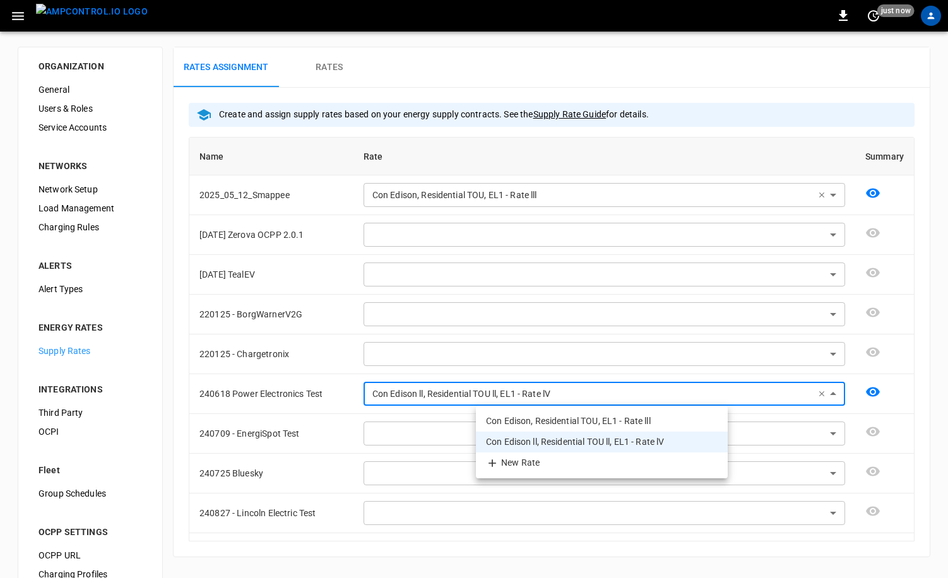
click at [412, 249] on div at bounding box center [474, 289] width 948 height 578
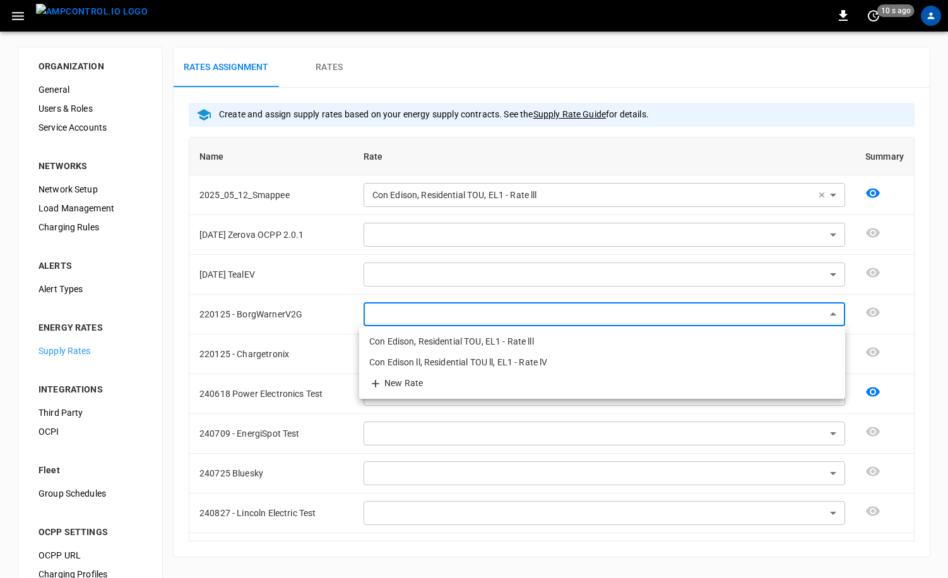
click at [412, 312] on body "**********" at bounding box center [474, 305] width 948 height 610
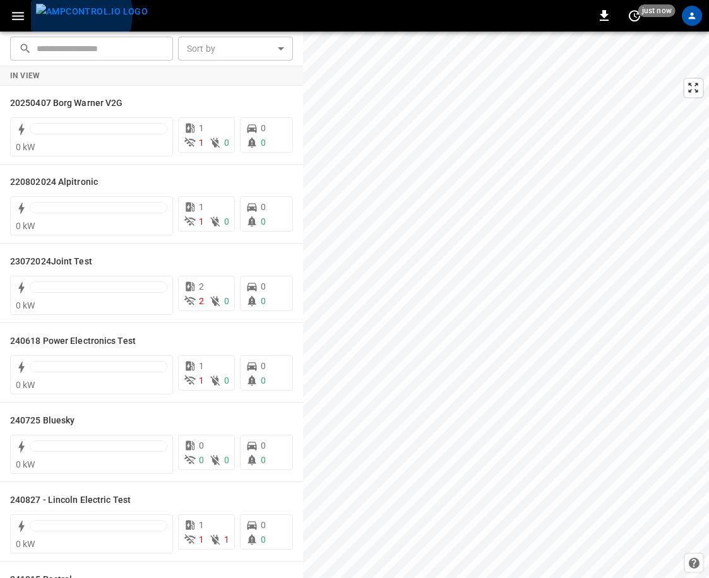
click at [66, 13] on img "menu" at bounding box center [92, 12] width 112 height 16
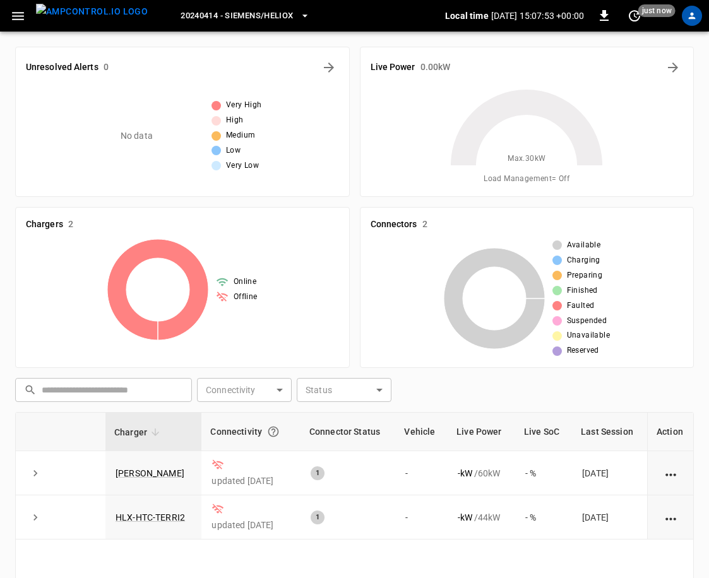
click at [5, 20] on button "button" at bounding box center [18, 15] width 26 height 23
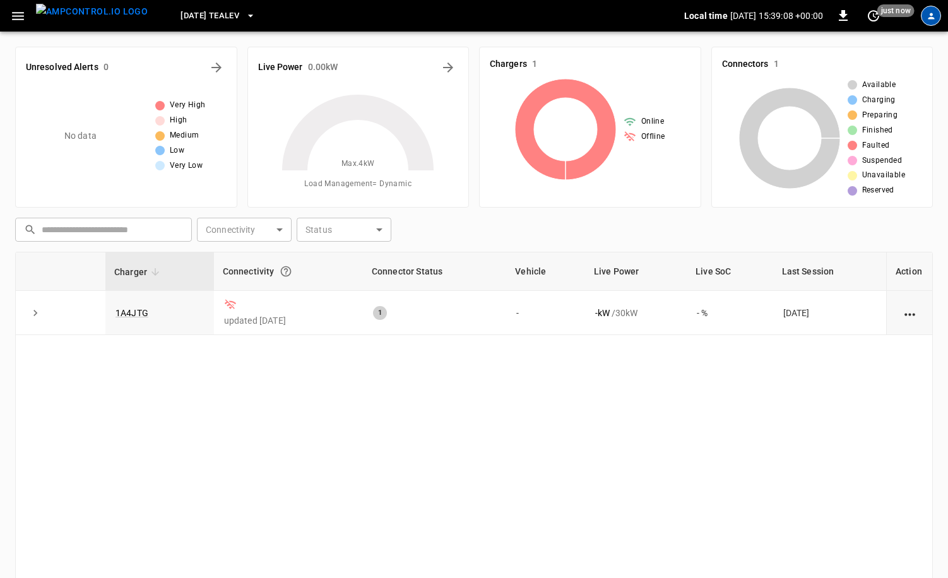
click at [928, 16] on icon "profile-icon" at bounding box center [930, 15] width 9 height 9
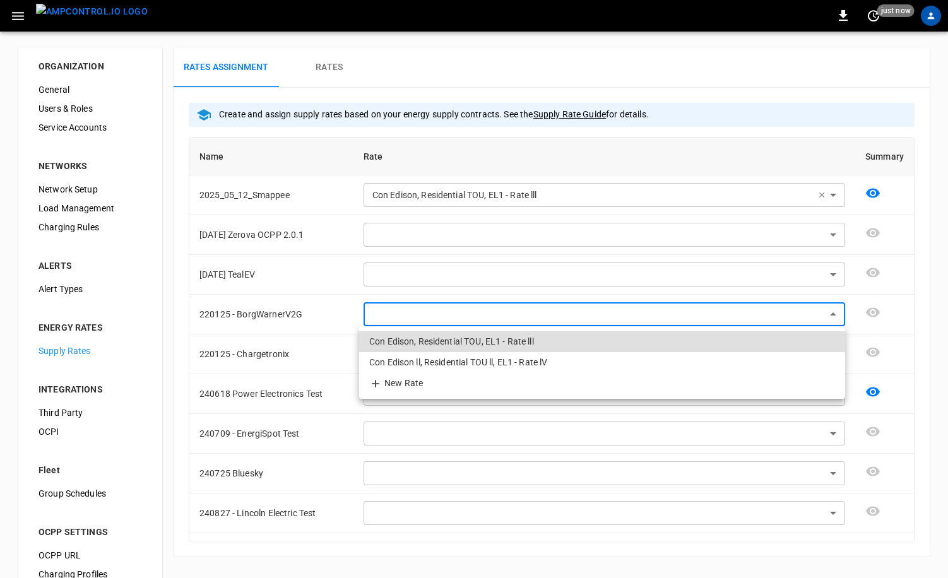
click at [472, 358] on li "Con Edison ll, Residential TOU ll, EL1 - Rate lV" at bounding box center [602, 362] width 486 height 21
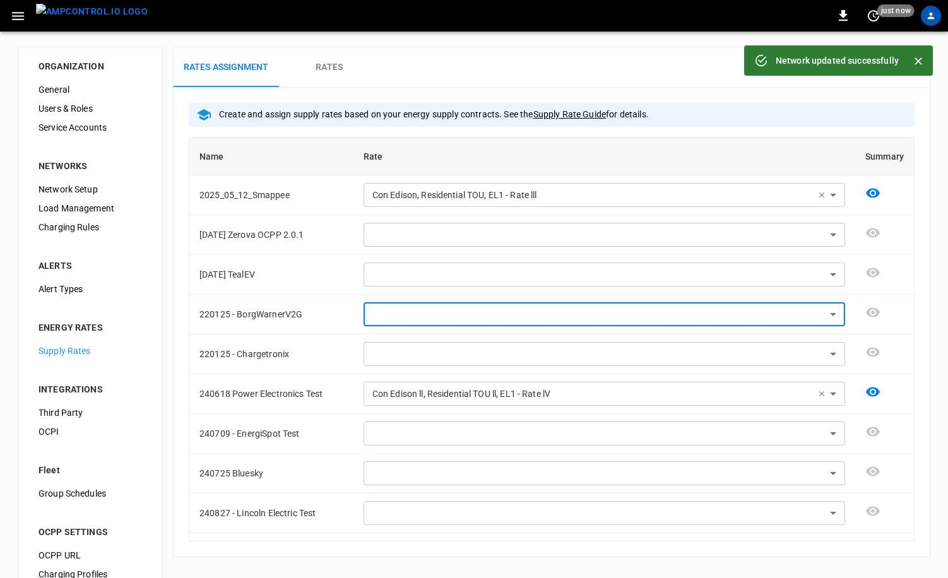
type input "**********"
click at [514, 233] on body "**********" at bounding box center [474, 305] width 948 height 610
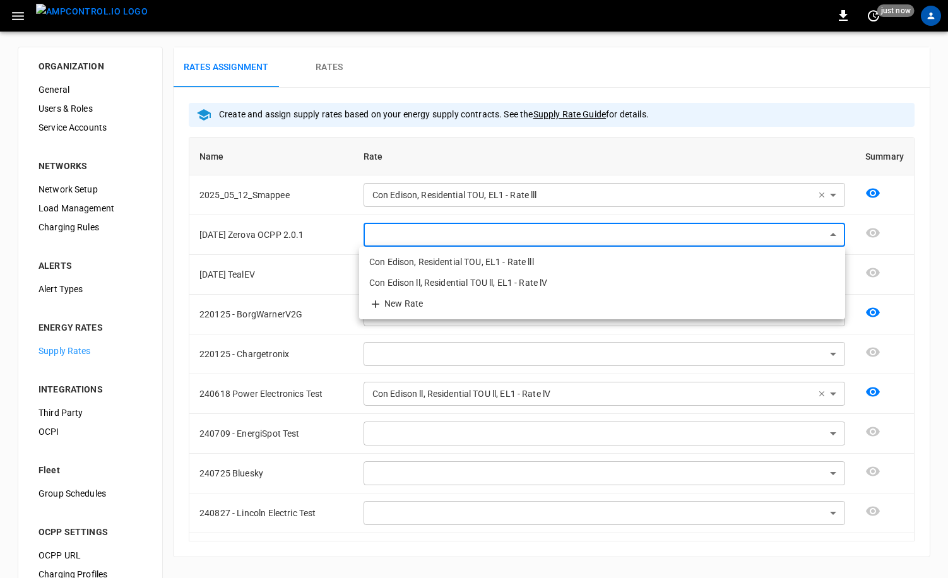
click at [472, 304] on li "New Rate" at bounding box center [602, 303] width 486 height 21
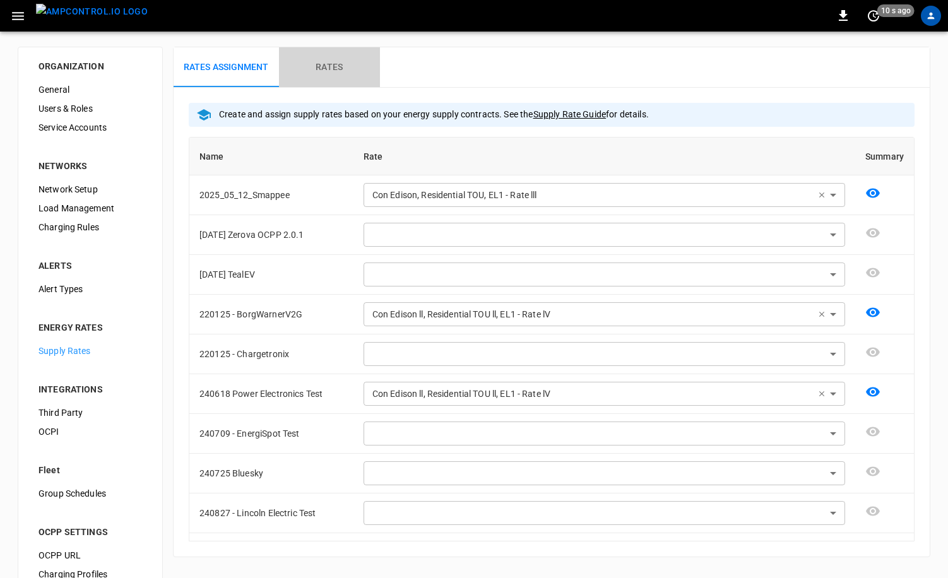
click at [342, 71] on h6 "Rates" at bounding box center [328, 68] width 27 height 14
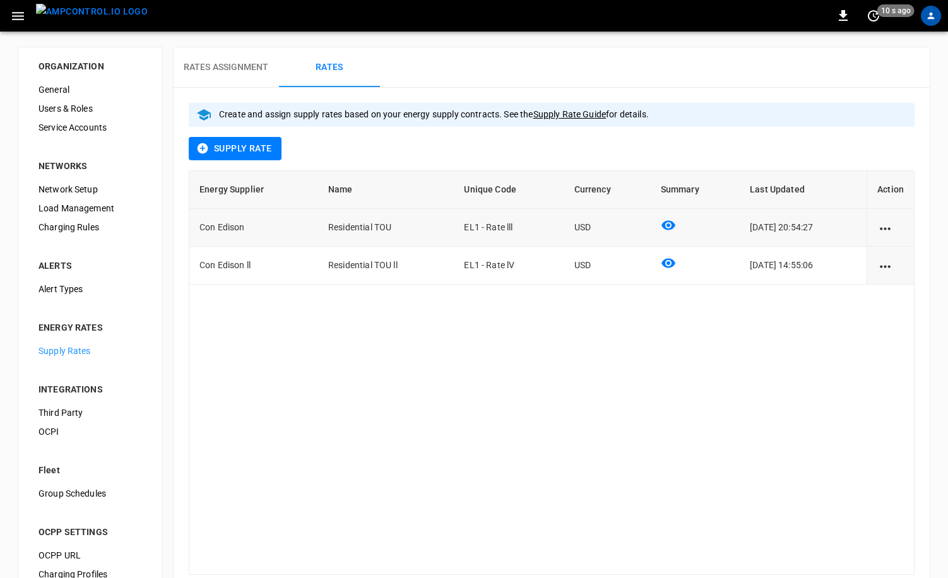
click at [881, 224] on icon "action cell options" at bounding box center [885, 229] width 16 height 16
drag, startPoint x: 747, startPoint y: 331, endPoint x: 845, endPoint y: 284, distance: 108.7
click at [747, 331] on div at bounding box center [474, 289] width 948 height 578
click at [880, 263] on icon "action cell options" at bounding box center [885, 267] width 16 height 16
click at [898, 276] on li "Edit" at bounding box center [900, 274] width 45 height 21
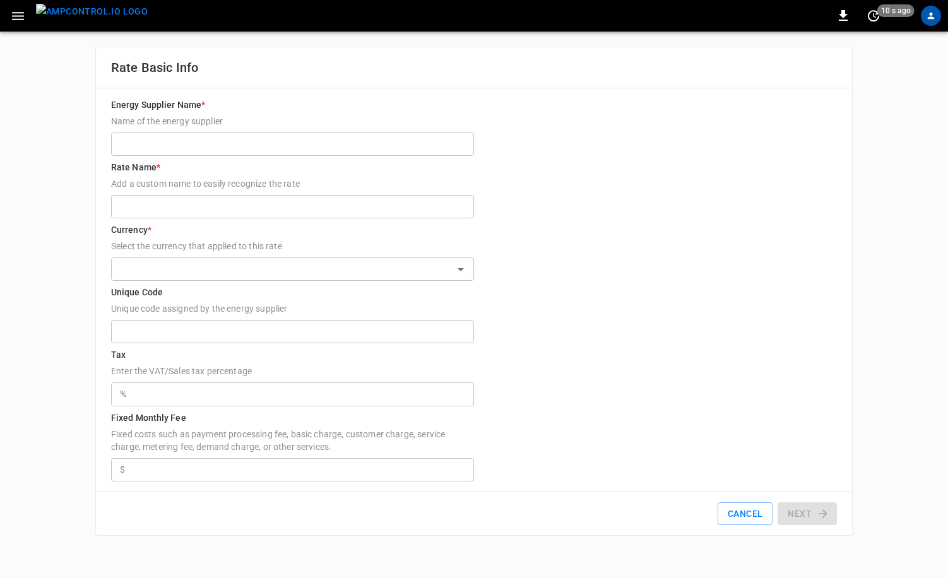
type input "**********"
type input "*****"
type input "**"
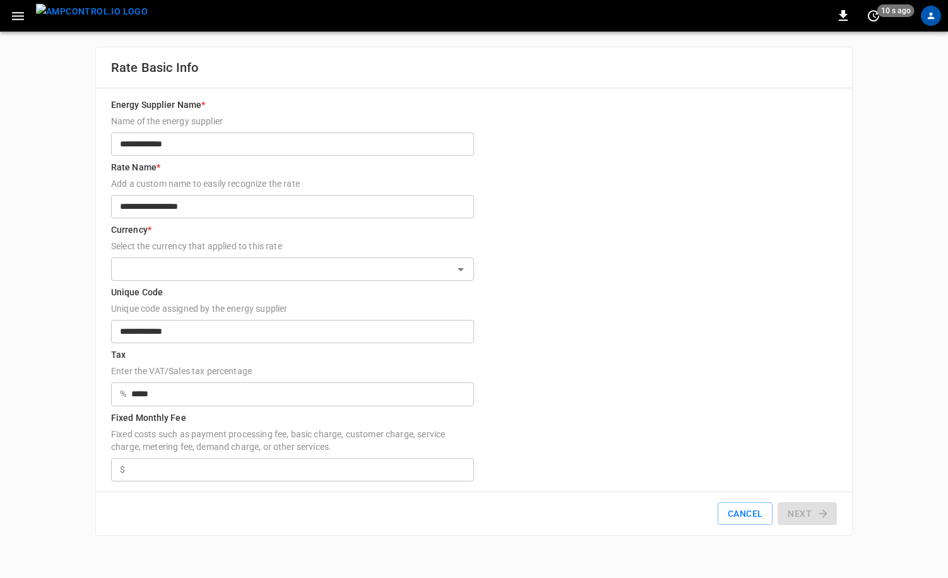
type input "**********"
click at [813, 520] on button "Next" at bounding box center [806, 513] width 59 height 23
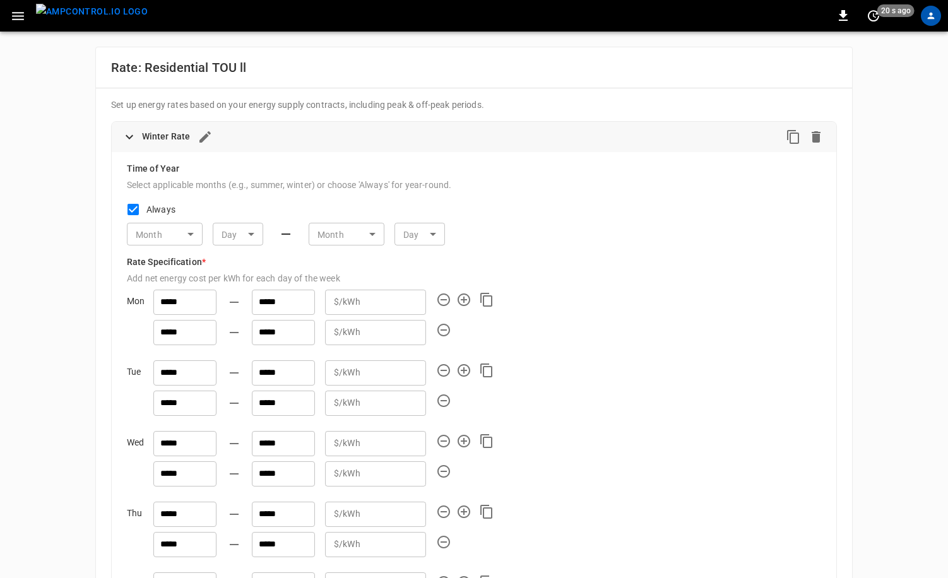
click at [204, 239] on div "Month ​ Month Day ​ Day Month ​ Month Day ​ Day" at bounding box center [474, 234] width 694 height 23
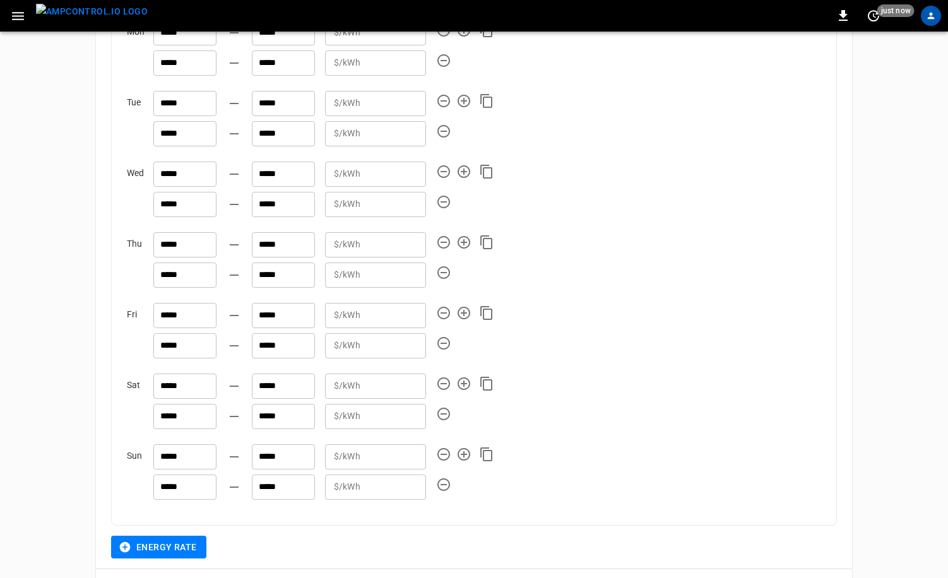
scroll to position [320, 0]
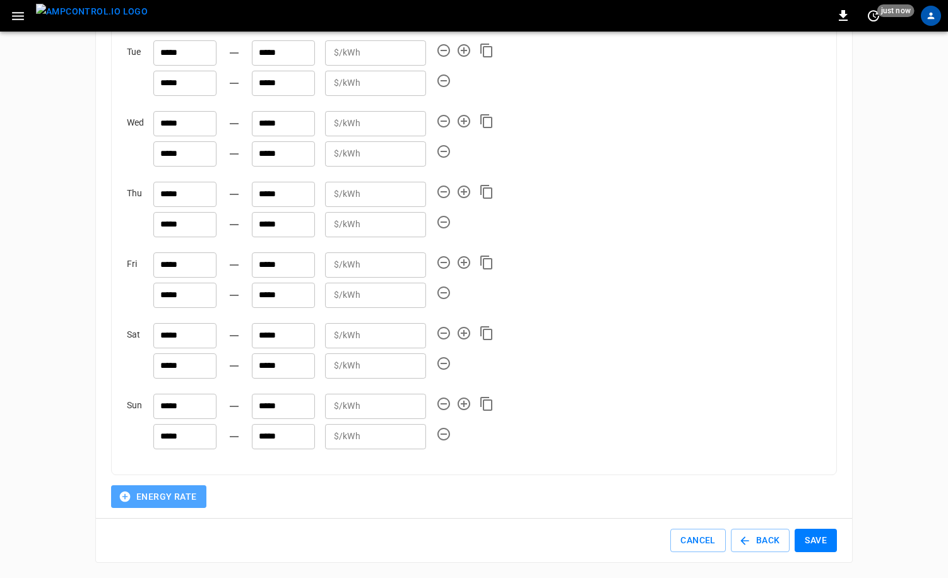
click at [191, 490] on button "Energy Rate" at bounding box center [158, 496] width 95 height 23
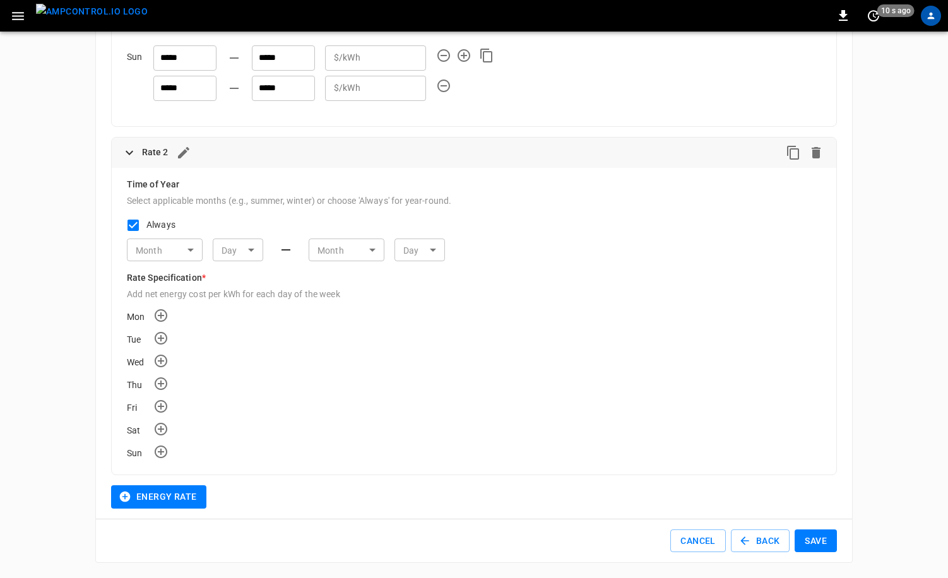
click at [129, 225] on div at bounding box center [474, 289] width 948 height 578
click at [172, 369] on li "June" at bounding box center [165, 377] width 76 height 20
type input "**"
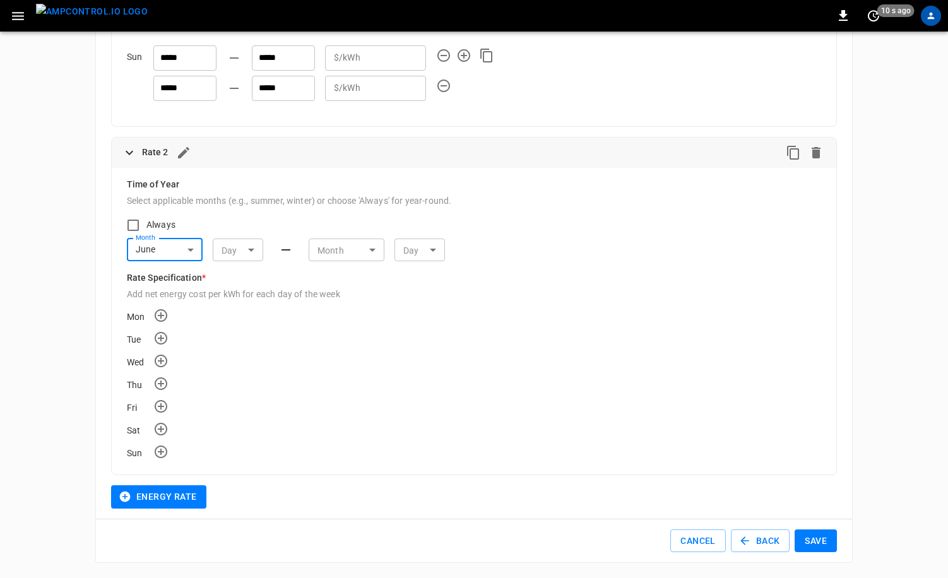
click at [337, 356] on li "May" at bounding box center [347, 357] width 76 height 20
type input "**"
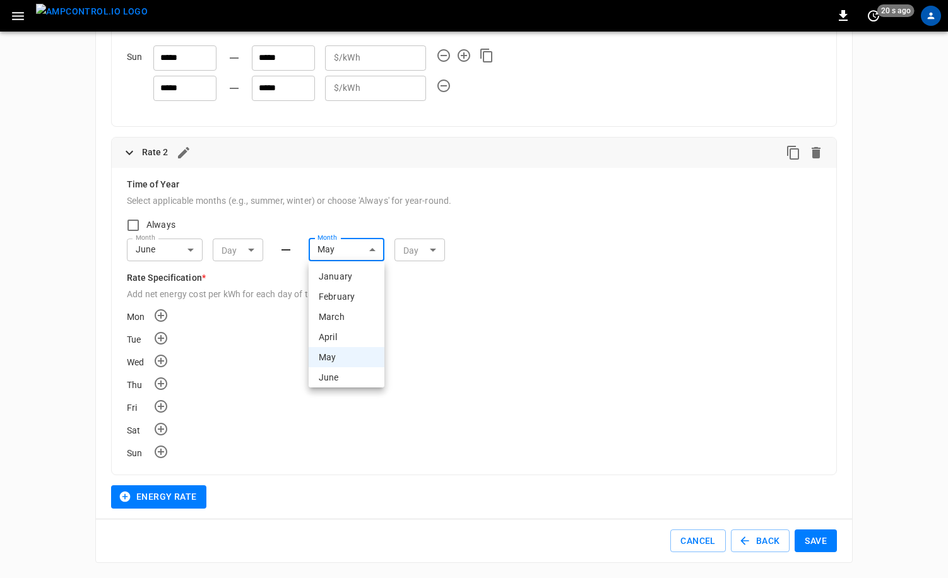
click at [531, 317] on div at bounding box center [474, 289] width 948 height 578
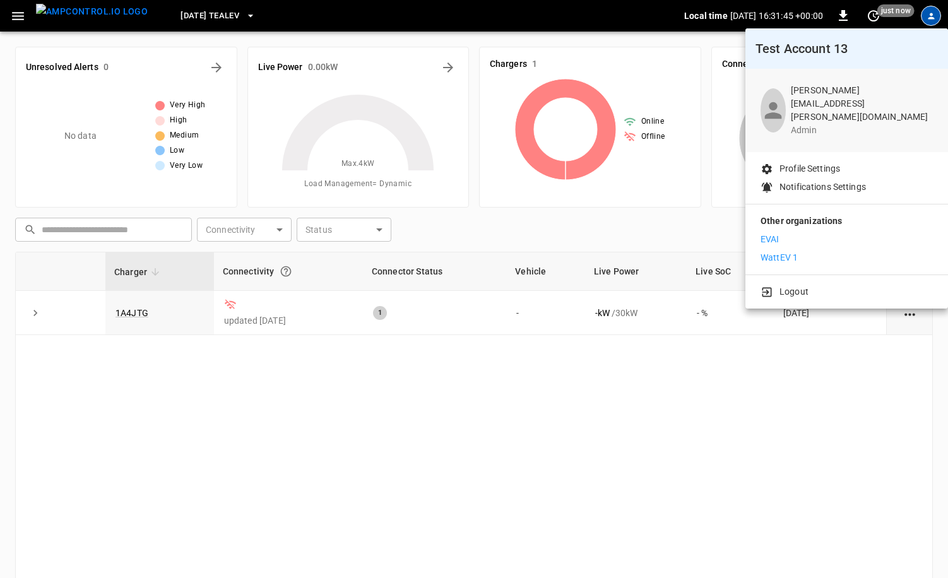
click at [823, 251] on li "WattEV 1" at bounding box center [846, 257] width 172 height 13
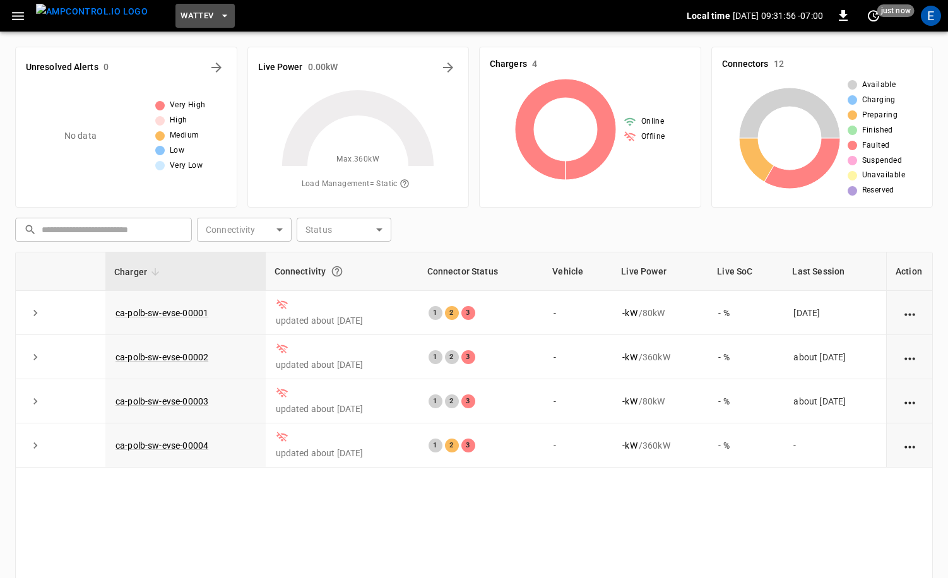
click at [185, 23] on button "WattEV" at bounding box center [204, 16] width 59 height 25
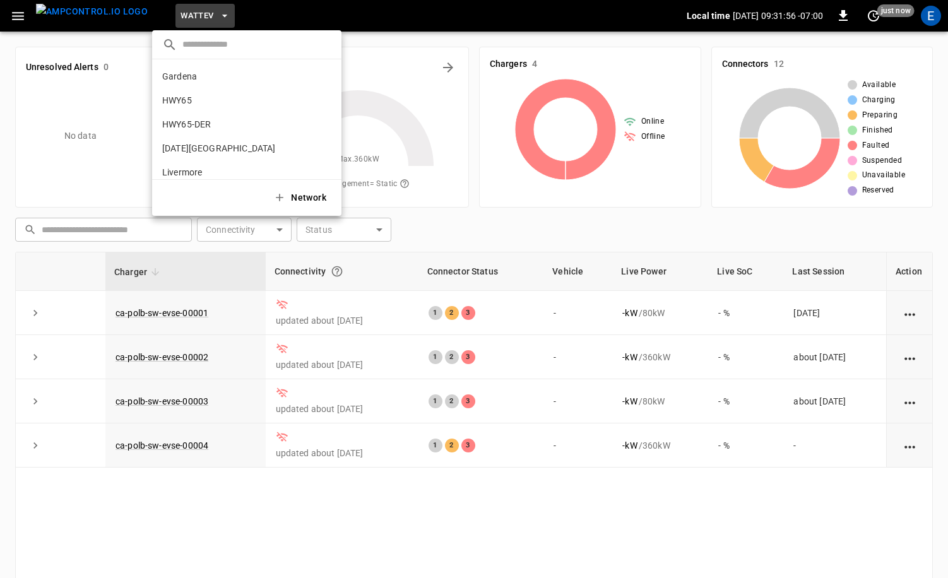
scroll to position [106, 0]
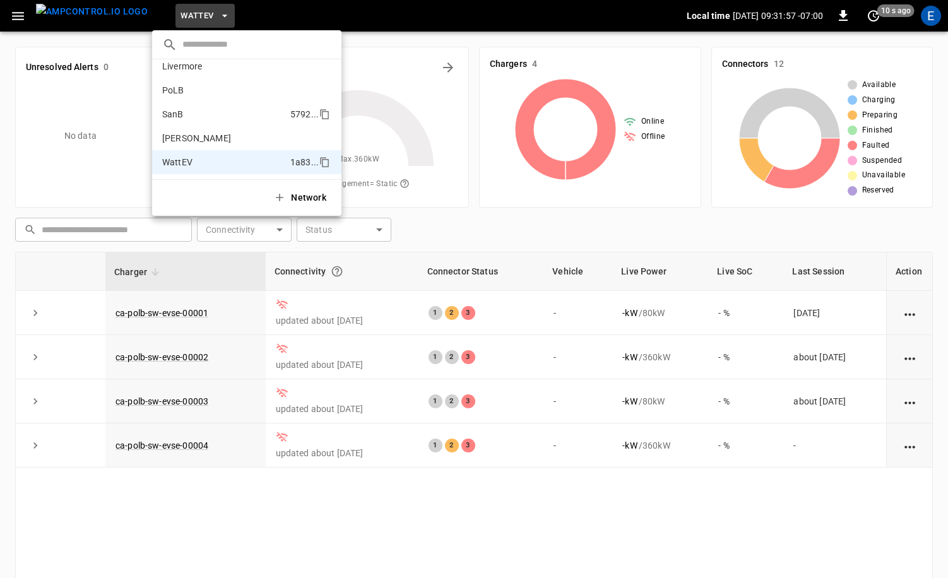
click at [220, 120] on li "SanB 5792 ..." at bounding box center [246, 114] width 189 height 24
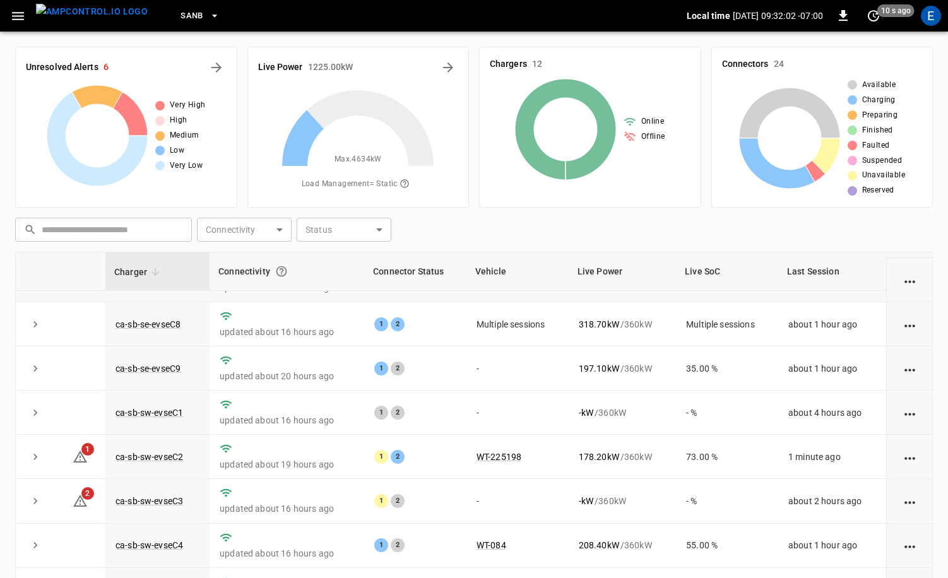
scroll to position [127, 0]
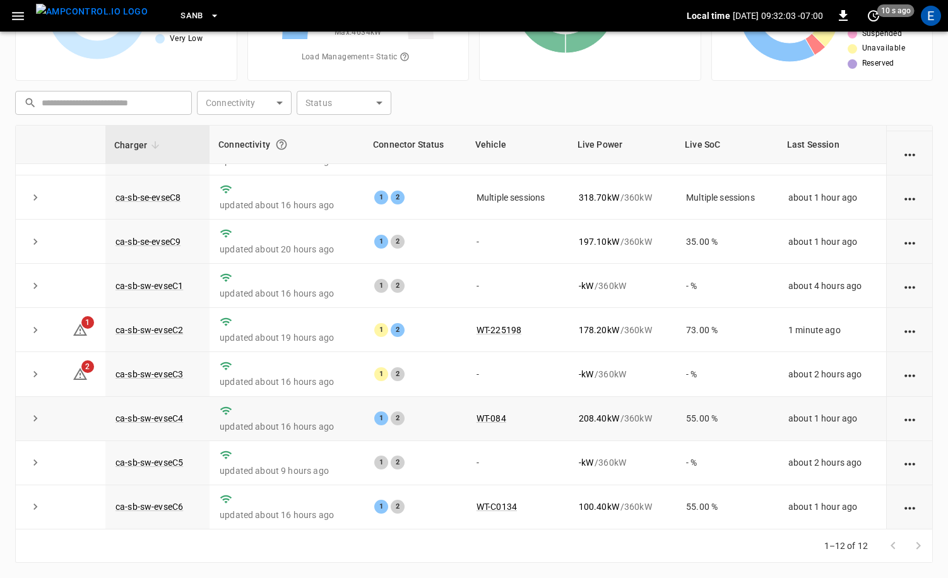
click at [187, 422] on td "ca-sb-sw-evseC4" at bounding box center [157, 419] width 104 height 44
click at [179, 420] on link "ca-sb-sw-evseC4" at bounding box center [149, 418] width 73 height 15
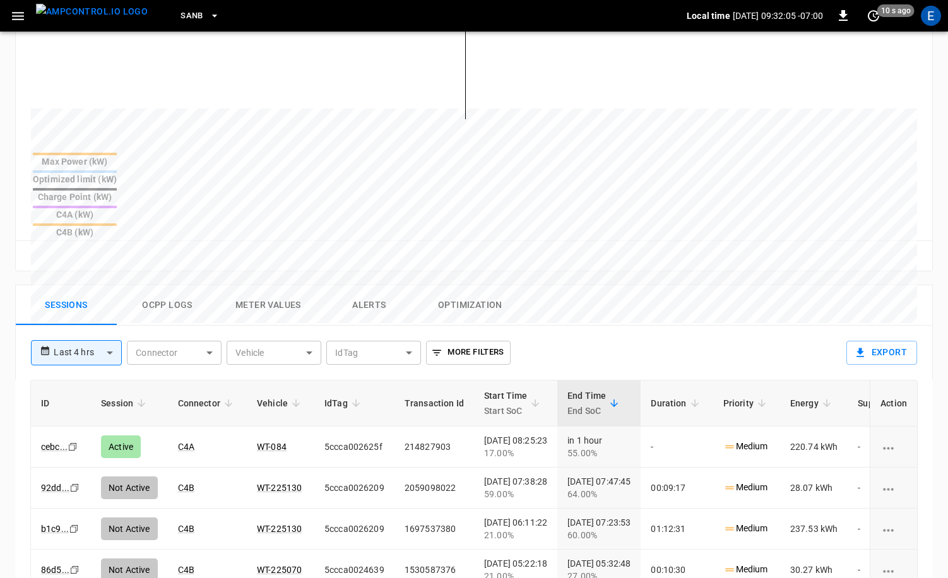
scroll to position [432, 0]
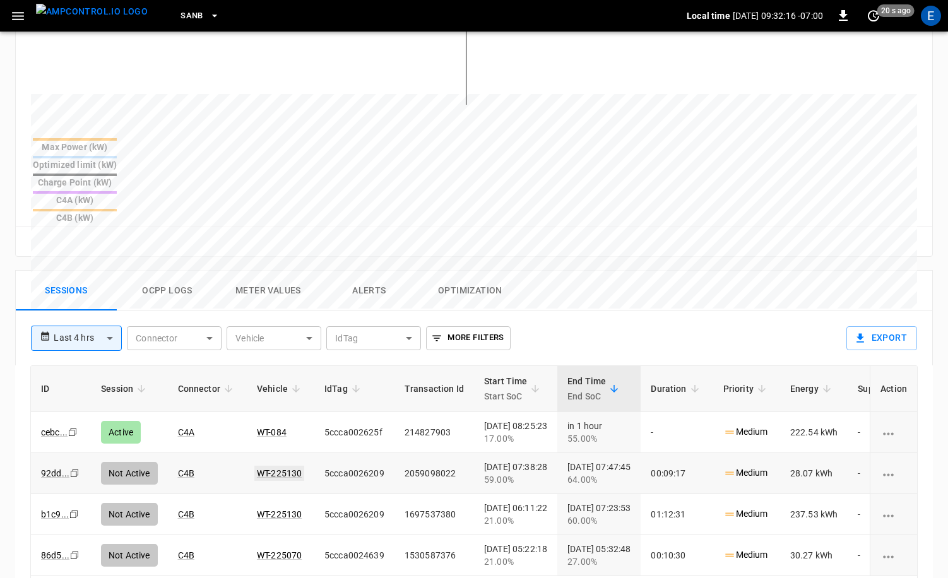
click at [285, 466] on link "WT-225130" at bounding box center [279, 473] width 50 height 15
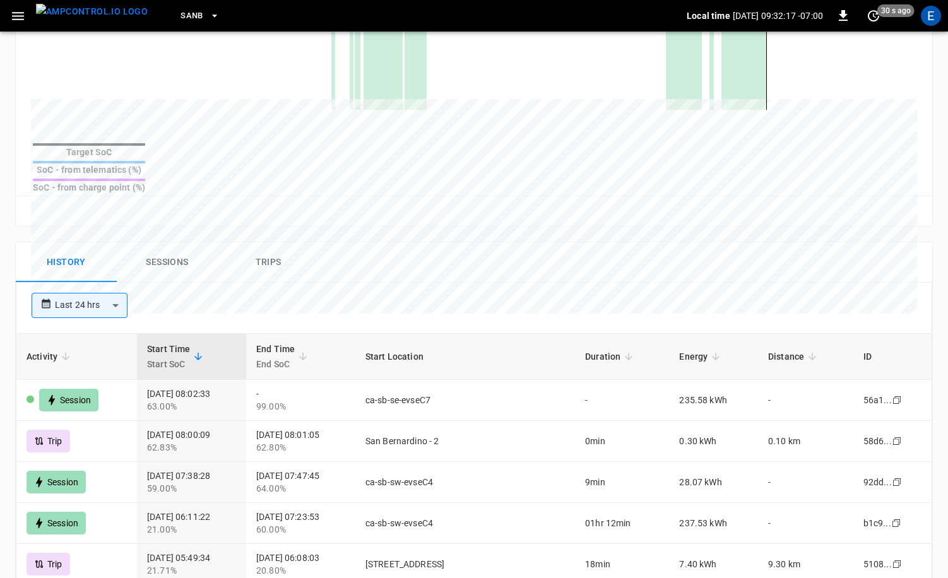
scroll to position [539, 0]
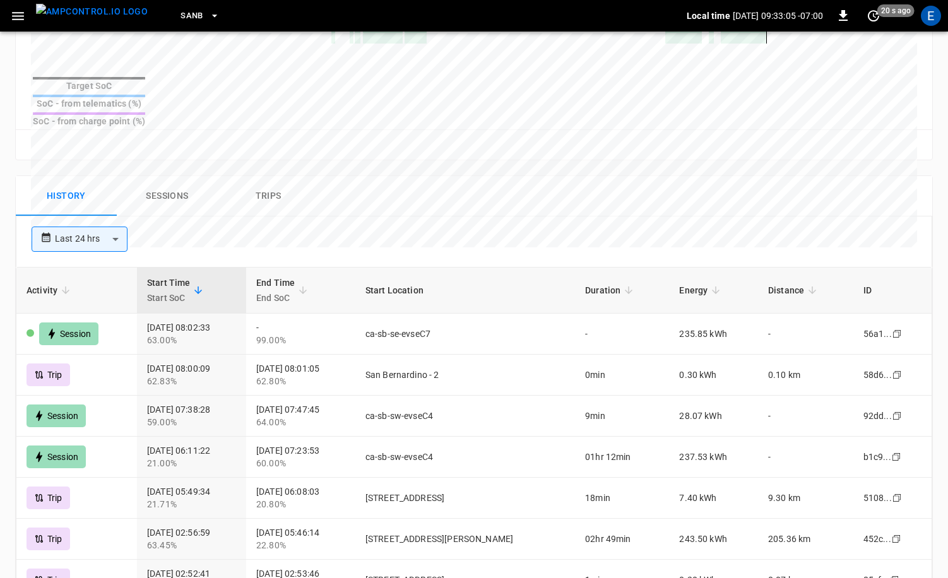
click at [70, 17] on img "menu" at bounding box center [92, 12] width 112 height 16
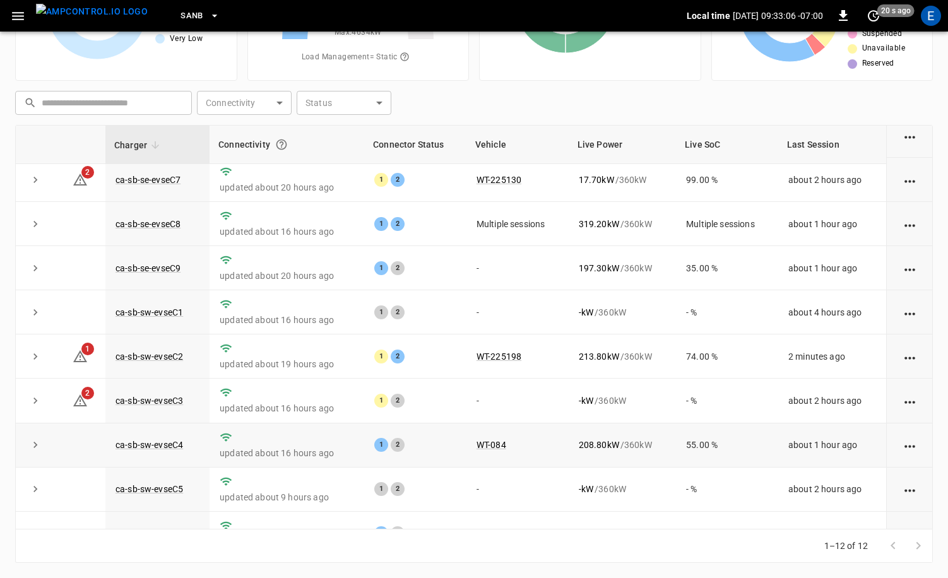
scroll to position [165, 0]
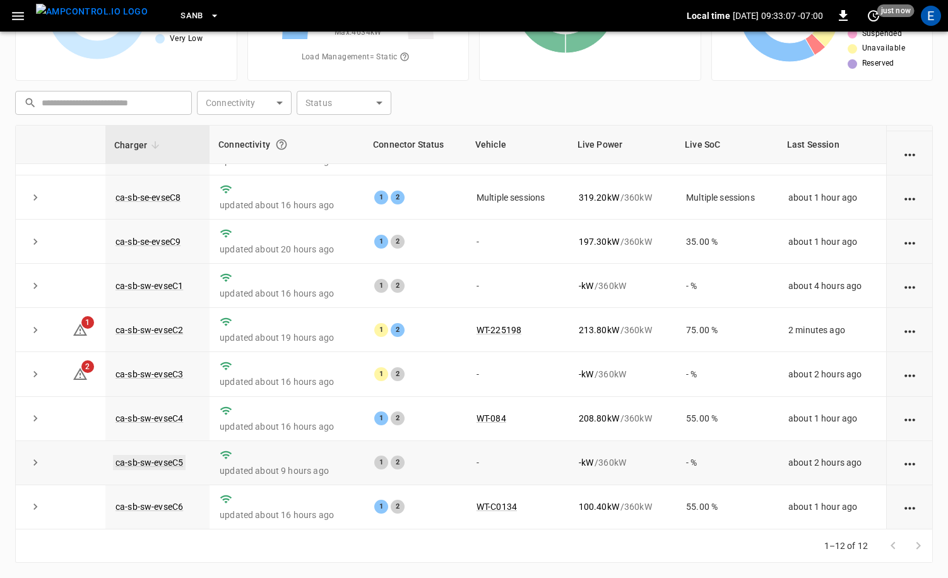
click at [179, 459] on link "ca-sb-sw-evseC5" at bounding box center [149, 462] width 73 height 15
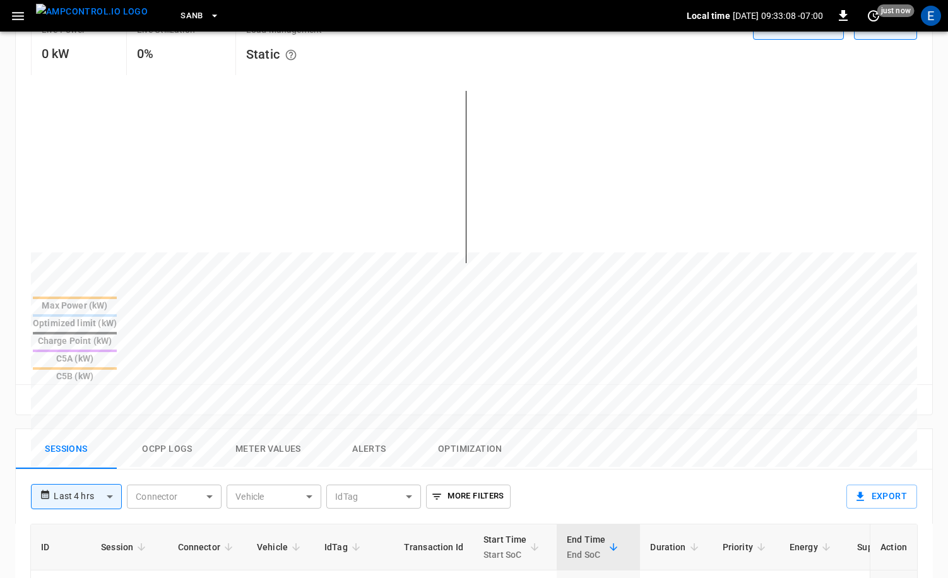
scroll to position [382, 0]
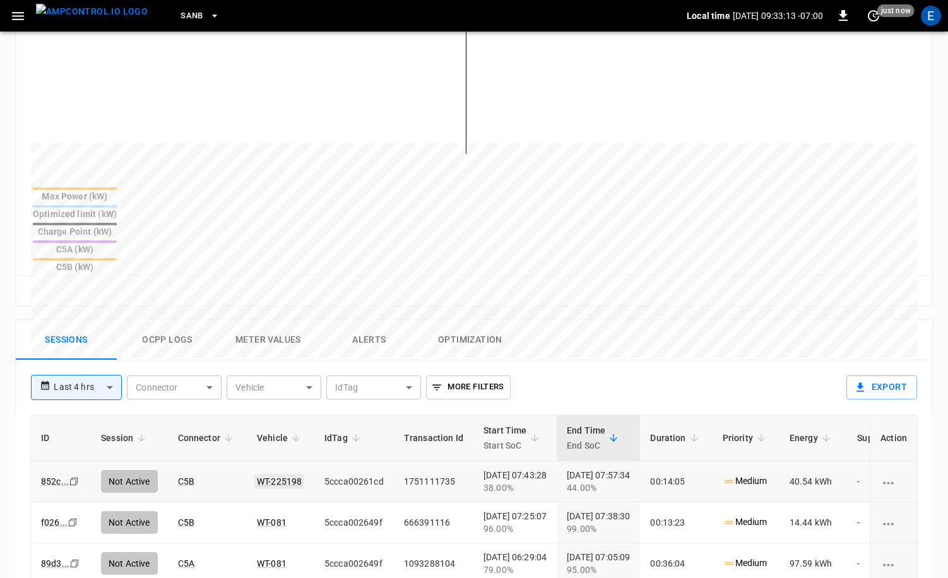
click at [285, 474] on link "WT-225198" at bounding box center [279, 481] width 50 height 15
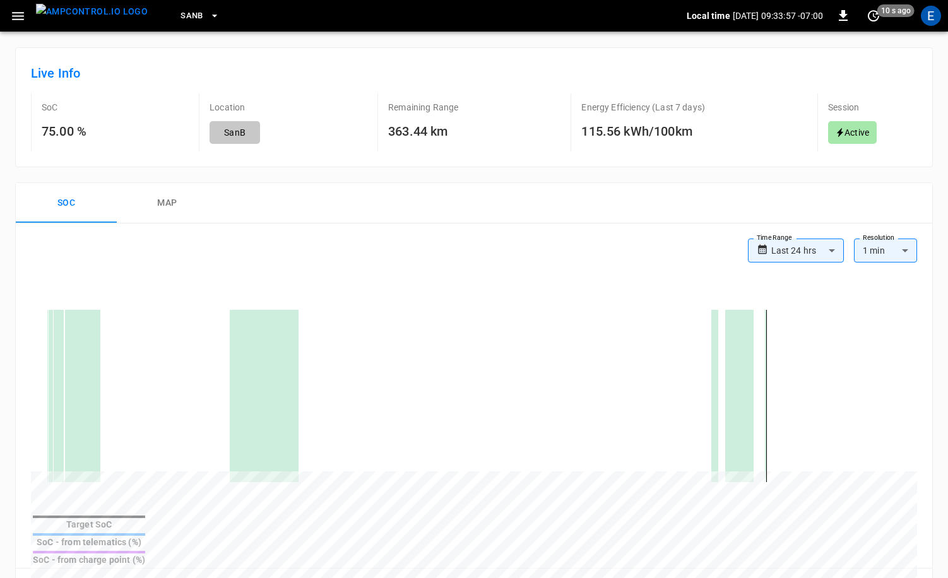
scroll to position [86, 0]
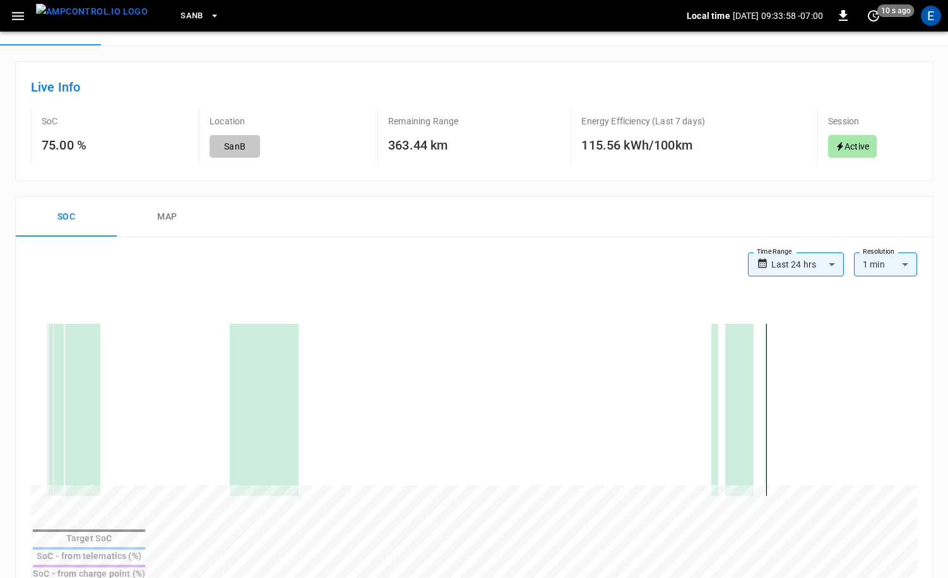
click at [178, 219] on button "map" at bounding box center [167, 217] width 101 height 40
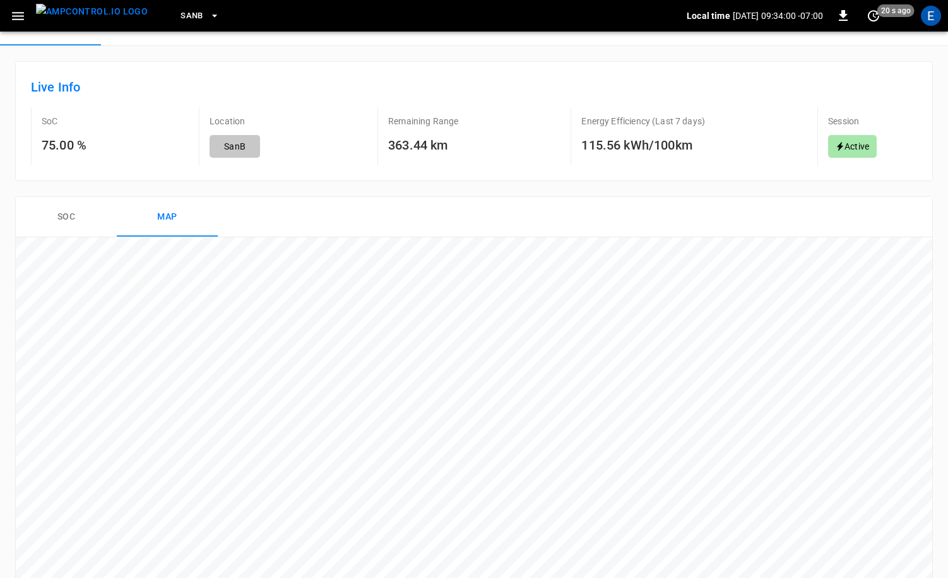
click at [107, 18] on img "menu" at bounding box center [92, 12] width 112 height 16
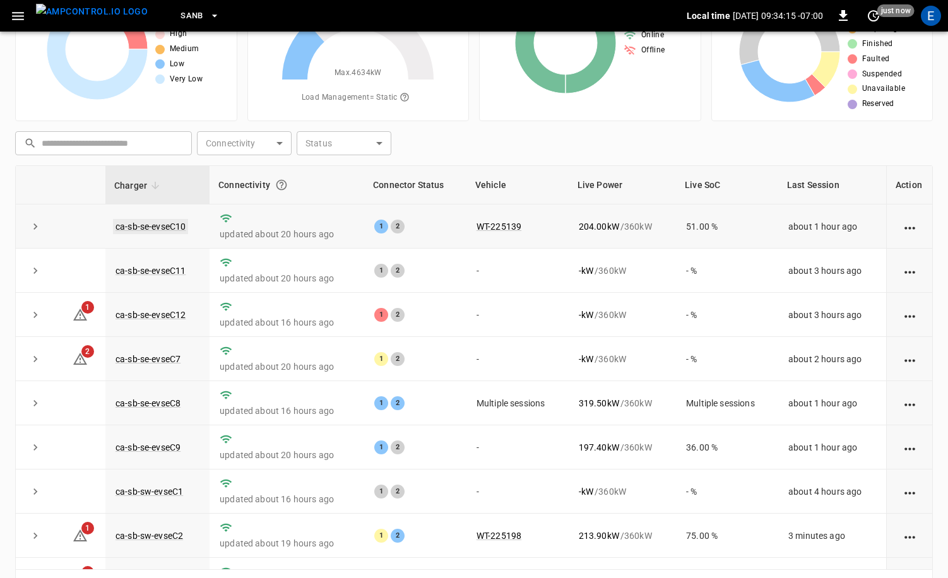
click at [175, 230] on link "ca-sb-se-evseC10" at bounding box center [150, 226] width 75 height 15
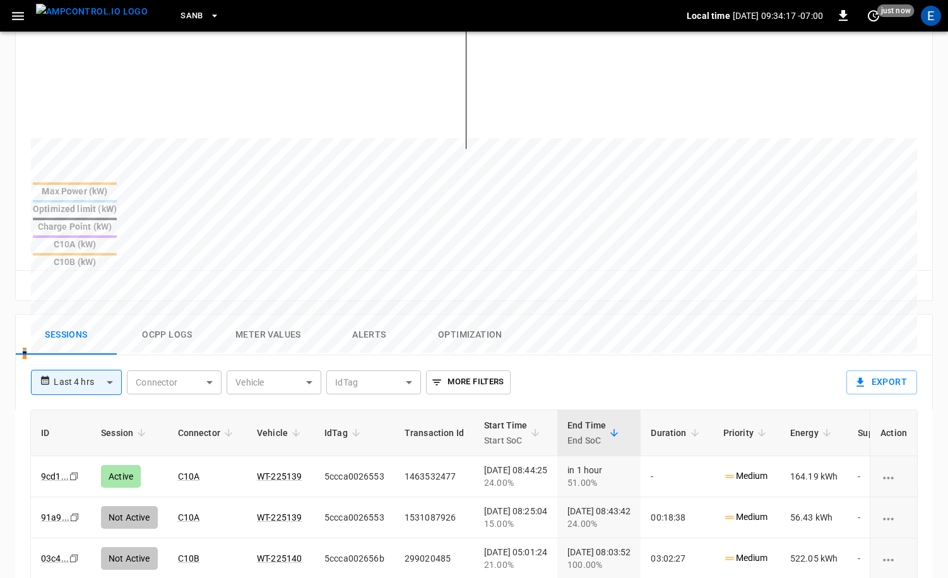
scroll to position [419, 0]
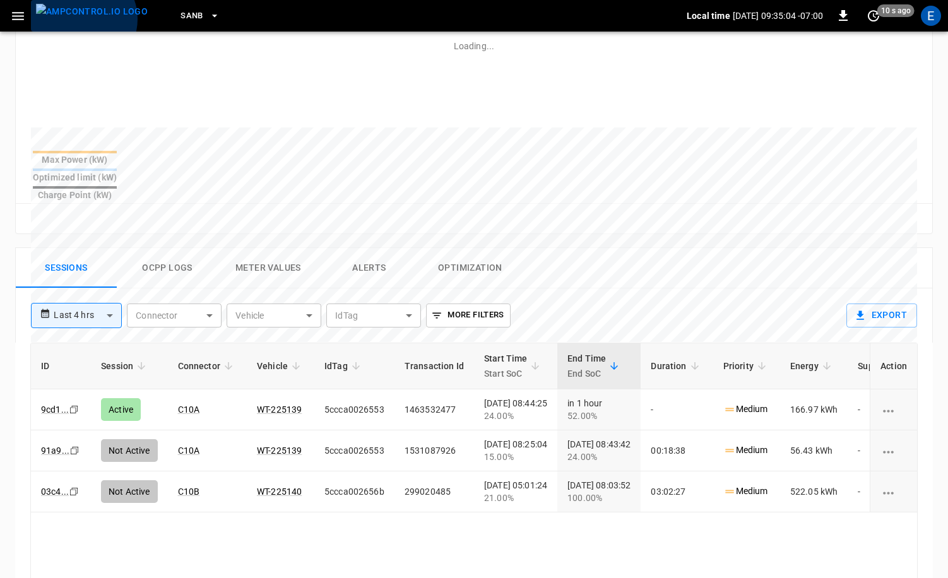
click at [82, 19] on img "menu" at bounding box center [92, 12] width 112 height 16
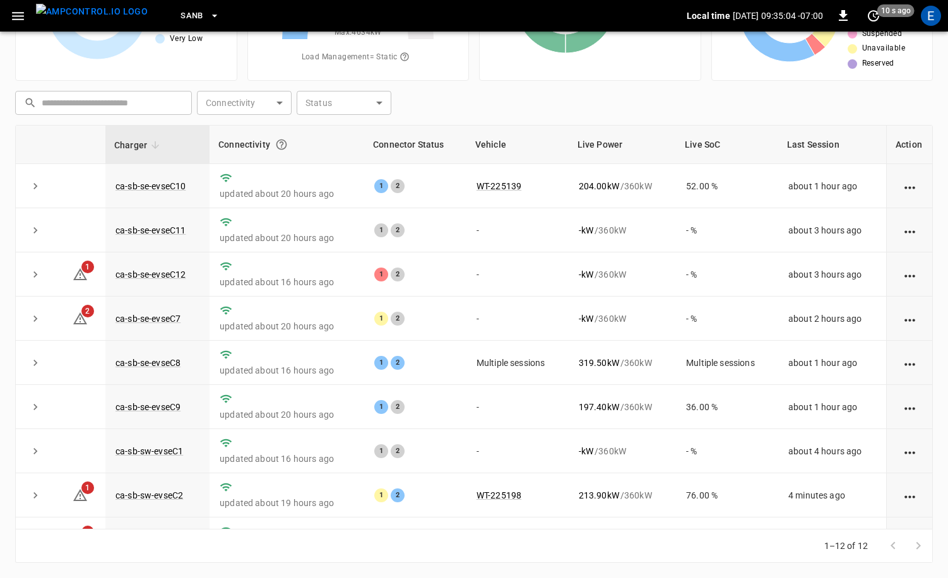
scroll to position [127, 0]
click at [180, 13] on span "SanB" at bounding box center [191, 16] width 23 height 15
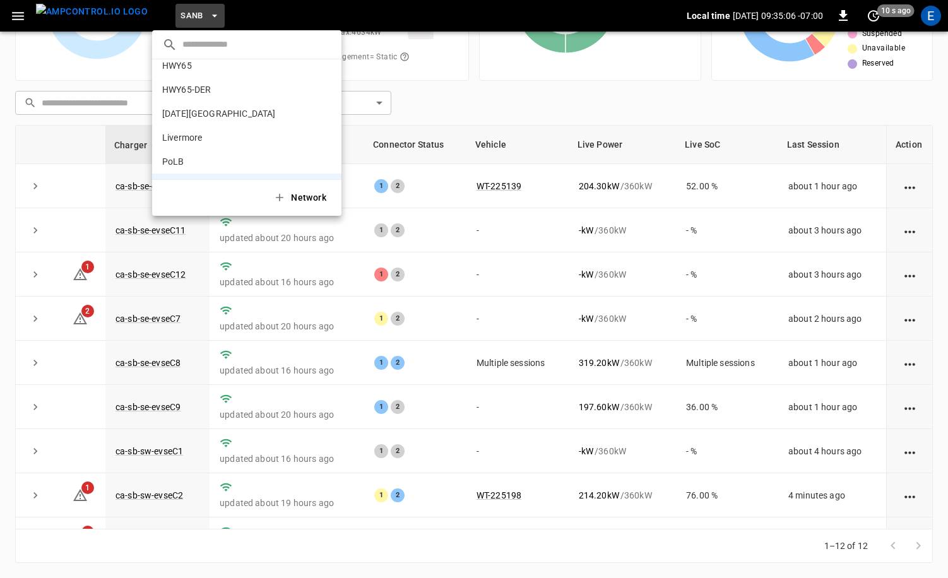
scroll to position [30, 0]
click at [218, 98] on li "HWY65-DER [DATE].." at bounding box center [246, 95] width 189 height 24
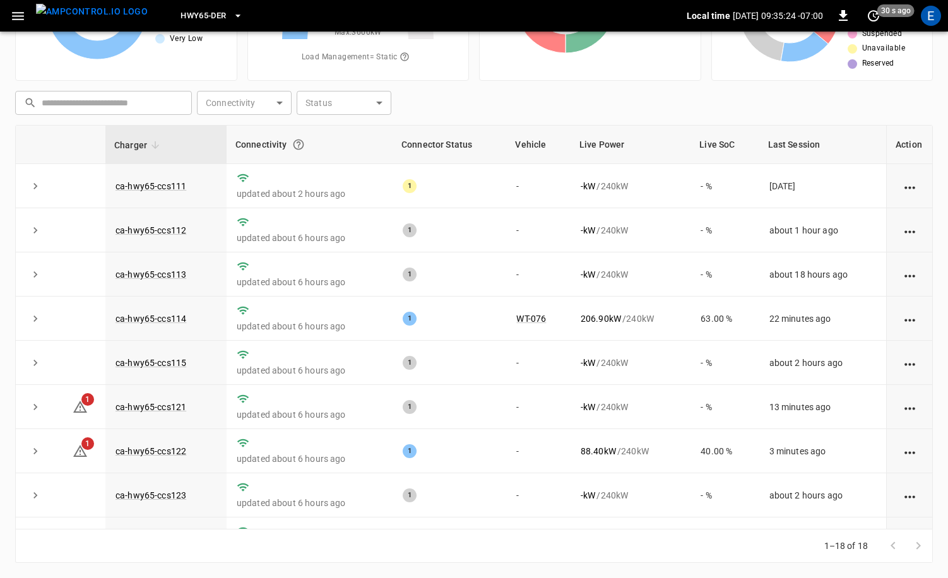
click at [104, 18] on img "menu" at bounding box center [92, 12] width 112 height 16
click at [184, 21] on span "HWY65-DER" at bounding box center [202, 16] width 45 height 15
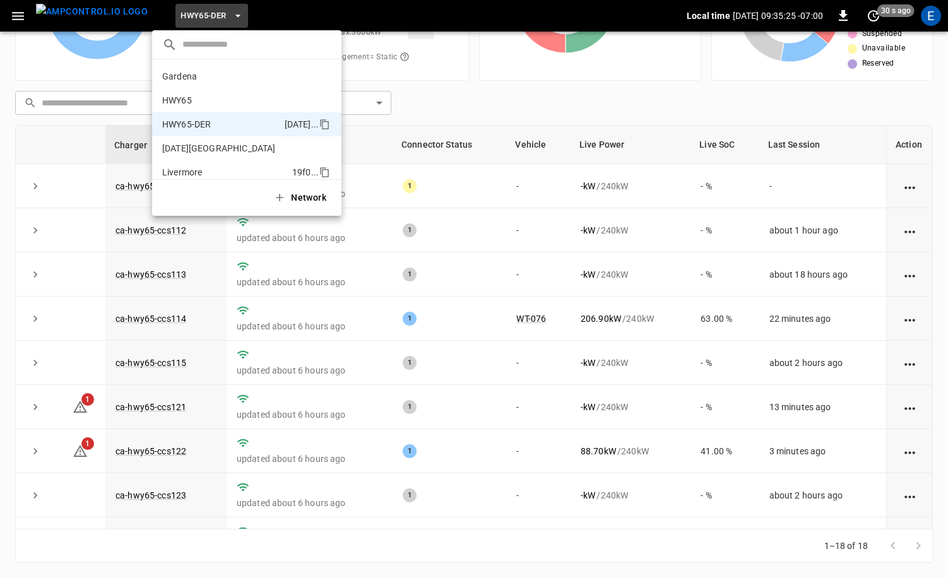
scroll to position [44, 0]
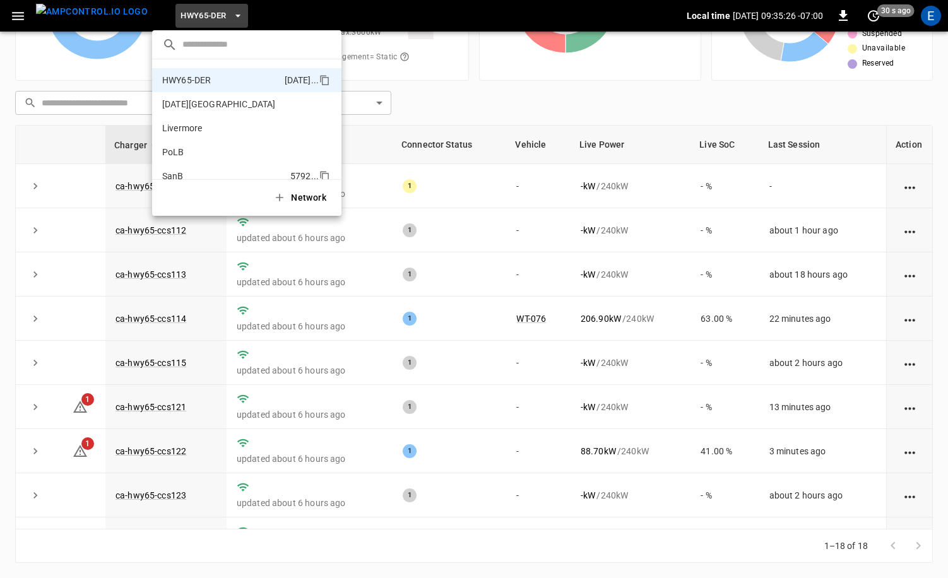
click at [191, 176] on li "SanB 5792 ..." at bounding box center [246, 176] width 189 height 24
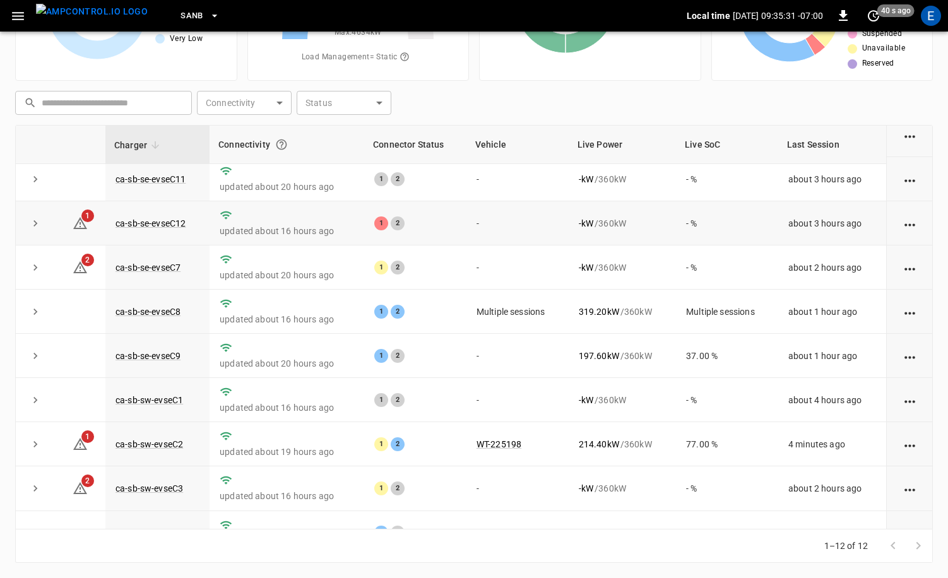
scroll to position [25, 0]
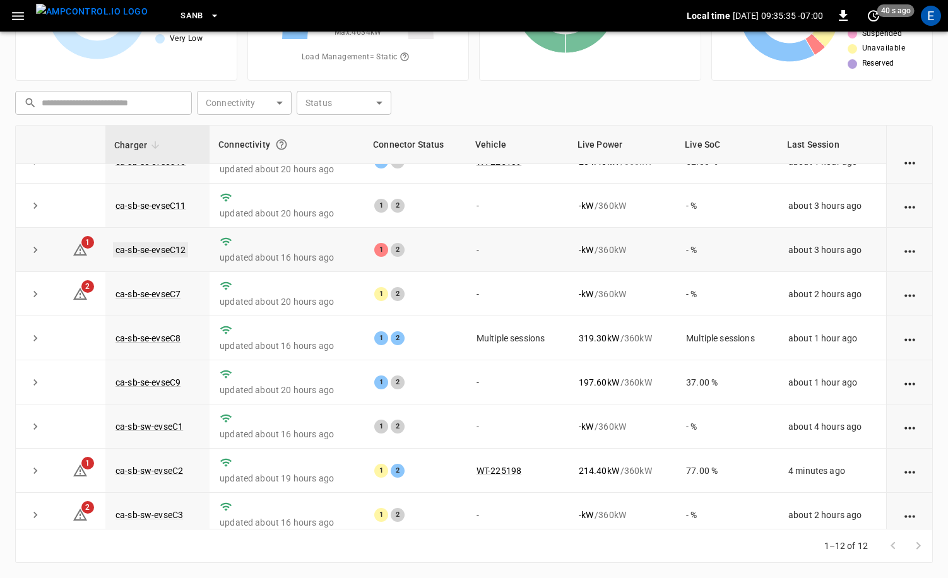
click at [171, 254] on link "ca-sb-se-evseC12" at bounding box center [150, 249] width 75 height 15
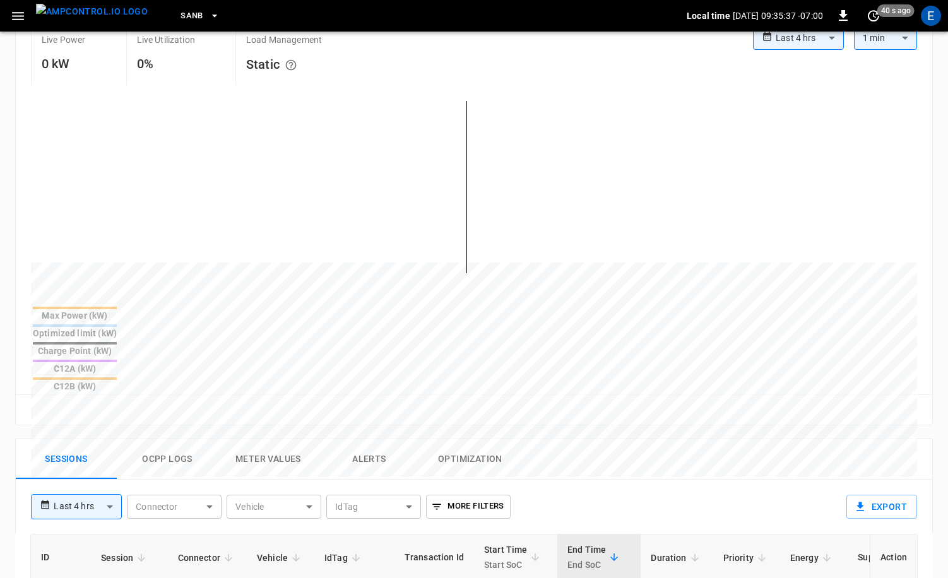
scroll to position [324, 0]
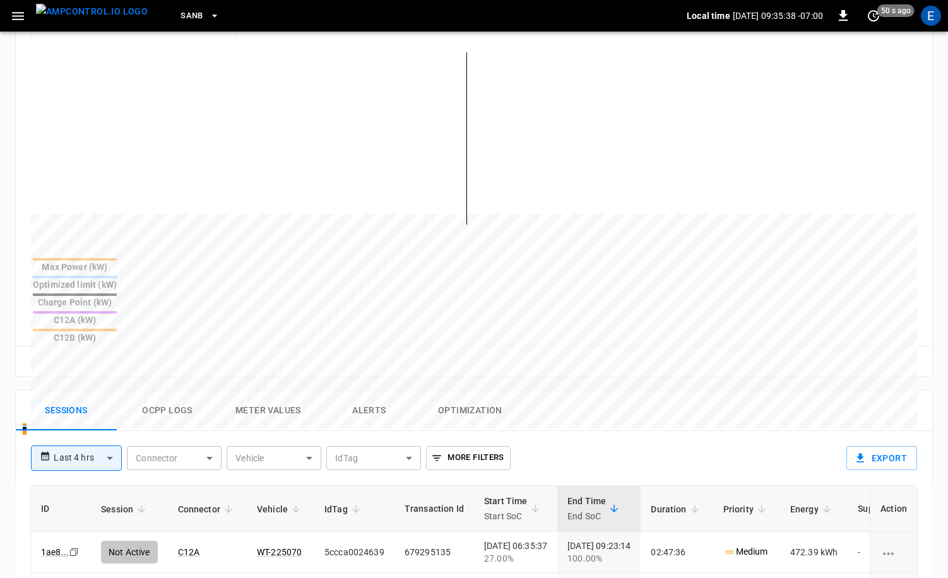
click at [81, 20] on img "menu" at bounding box center [92, 12] width 112 height 16
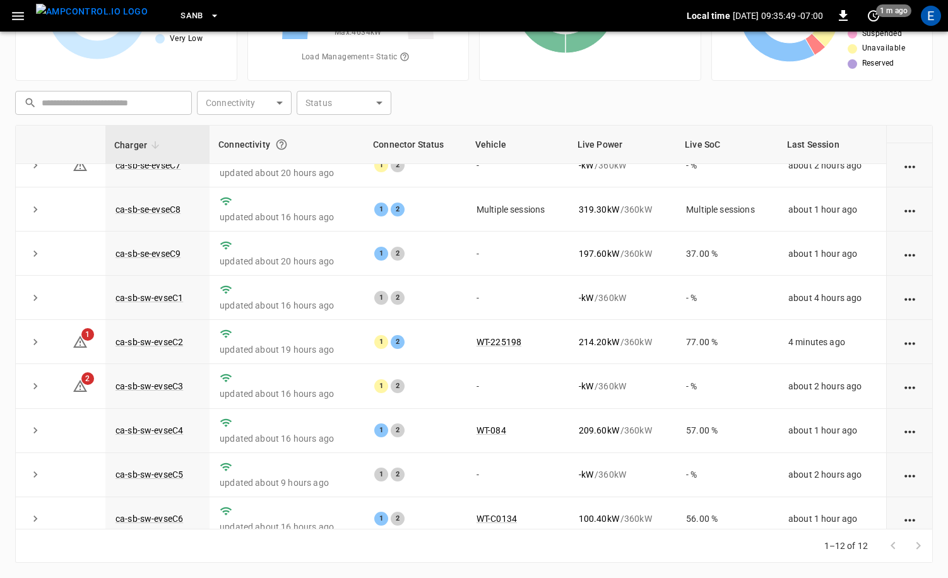
scroll to position [154, 0]
click at [156, 344] on link "ca-sb-sw-evseC2" at bounding box center [149, 341] width 73 height 15
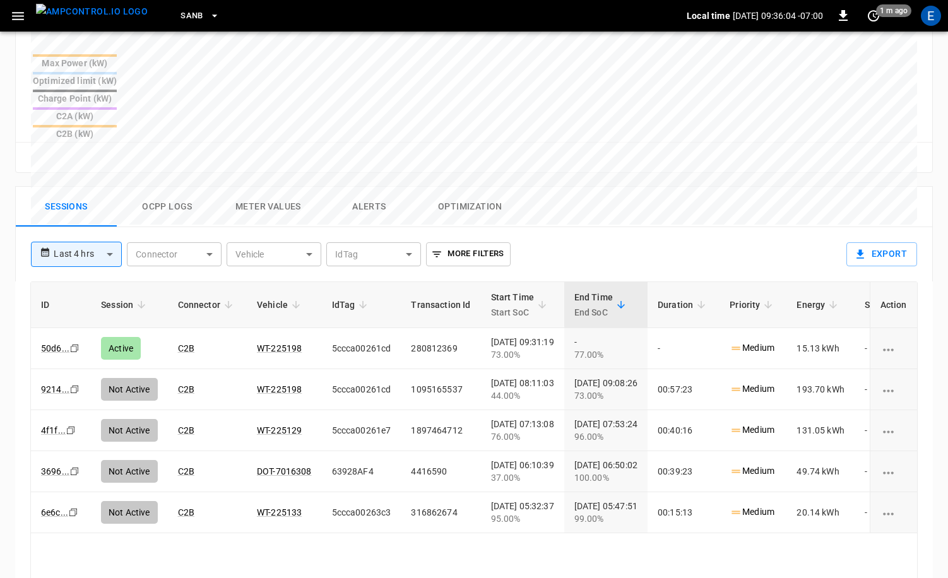
scroll to position [521, 0]
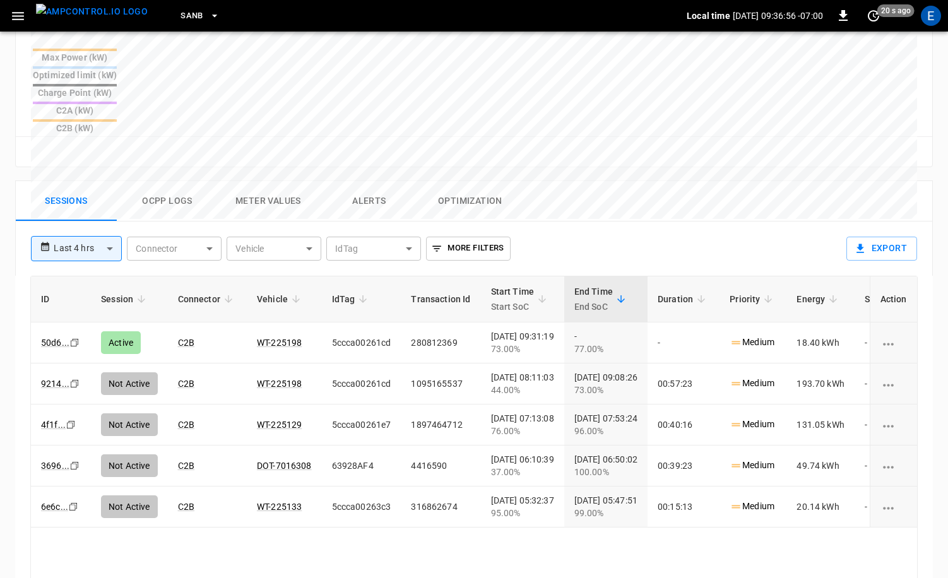
click at [70, 6] on img "menu" at bounding box center [92, 12] width 112 height 16
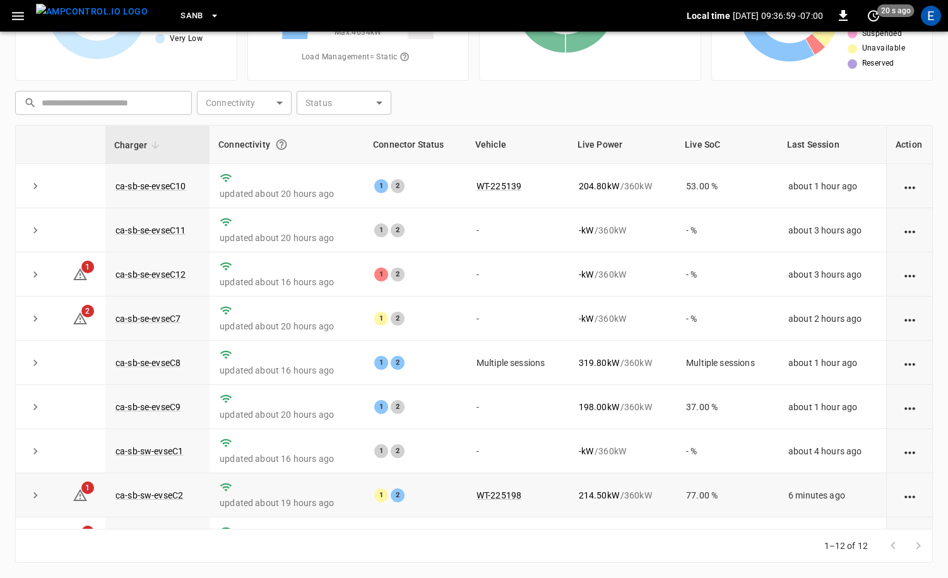
scroll to position [165, 0]
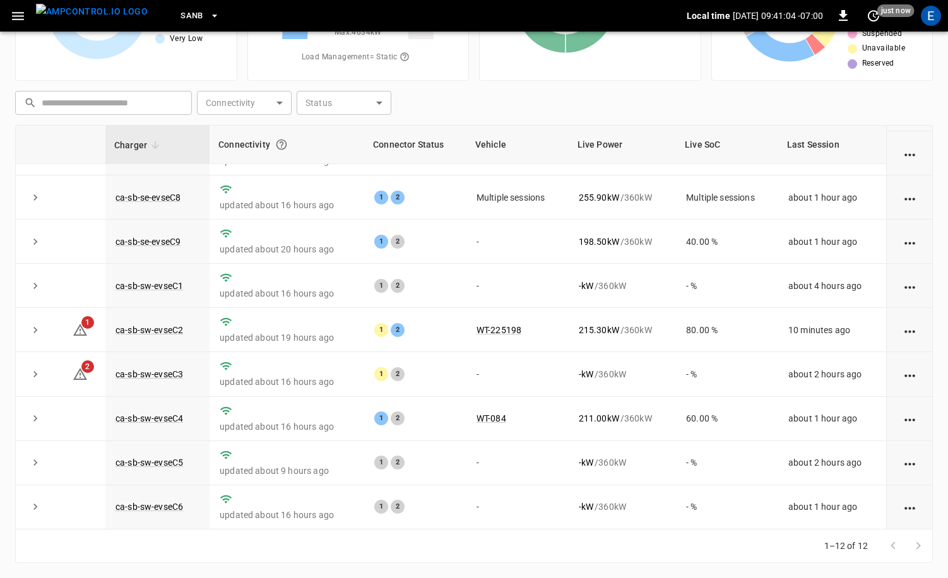
click at [76, 15] on img "menu" at bounding box center [92, 12] width 112 height 16
click at [208, 13] on icon "button" at bounding box center [214, 15] width 13 height 13
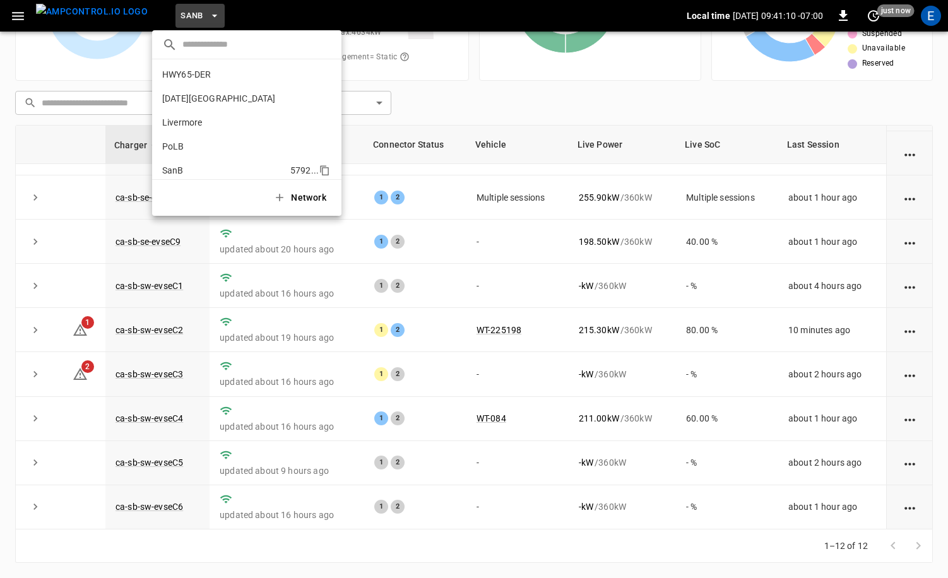
scroll to position [0, 0]
click at [206, 115] on li "HWY65-DER [DATE].." at bounding box center [246, 124] width 189 height 24
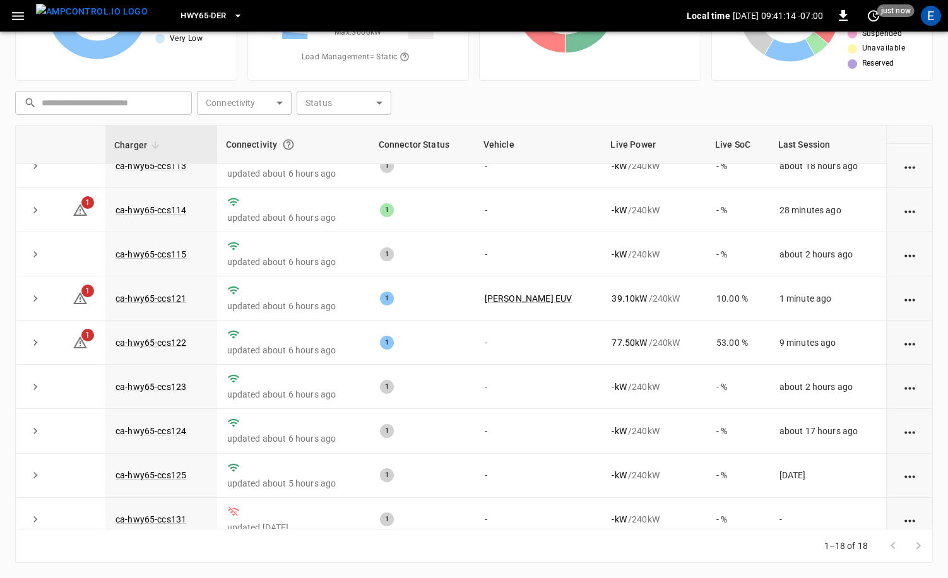
scroll to position [37, 0]
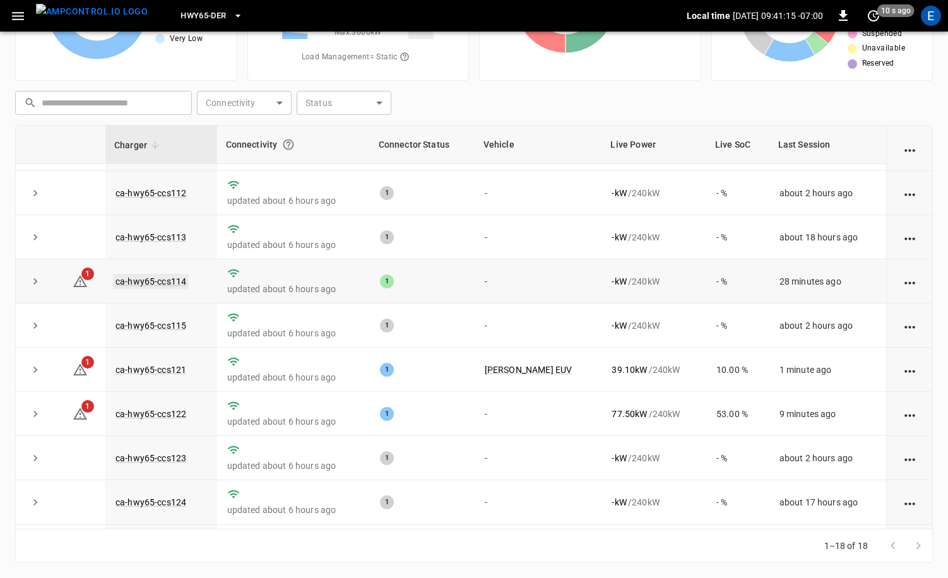
click at [170, 278] on link "ca-hwy65-ccs114" at bounding box center [151, 281] width 76 height 15
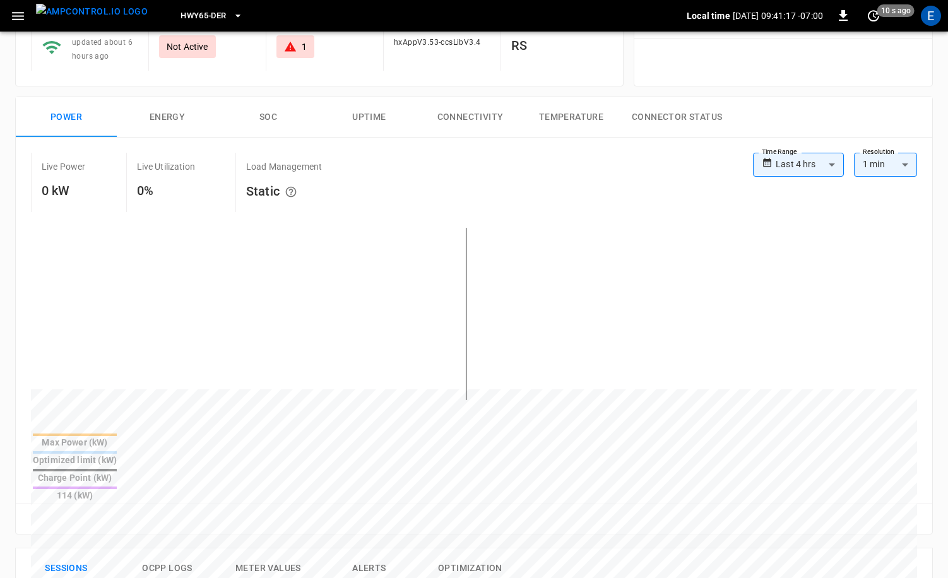
scroll to position [468, 0]
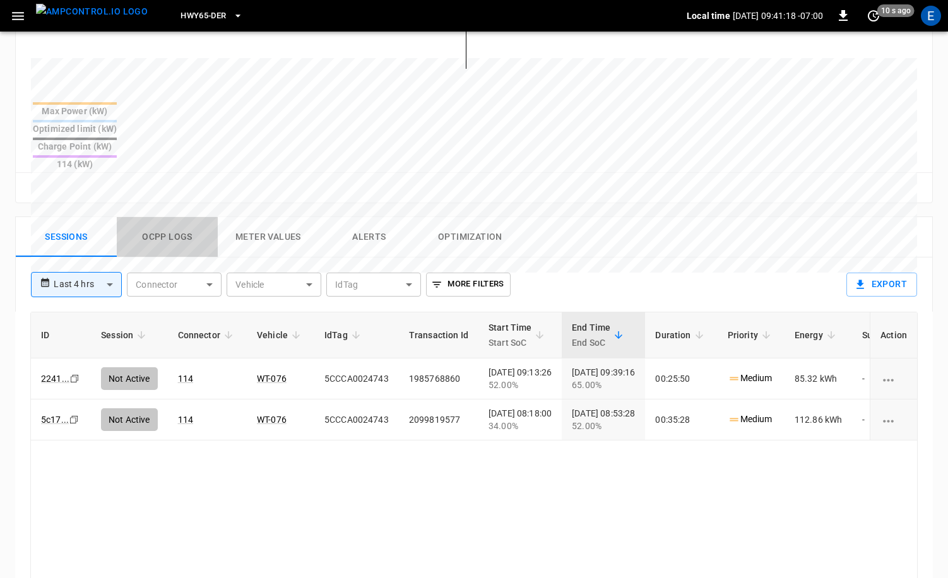
click at [175, 217] on button "Ocpp logs" at bounding box center [167, 237] width 101 height 40
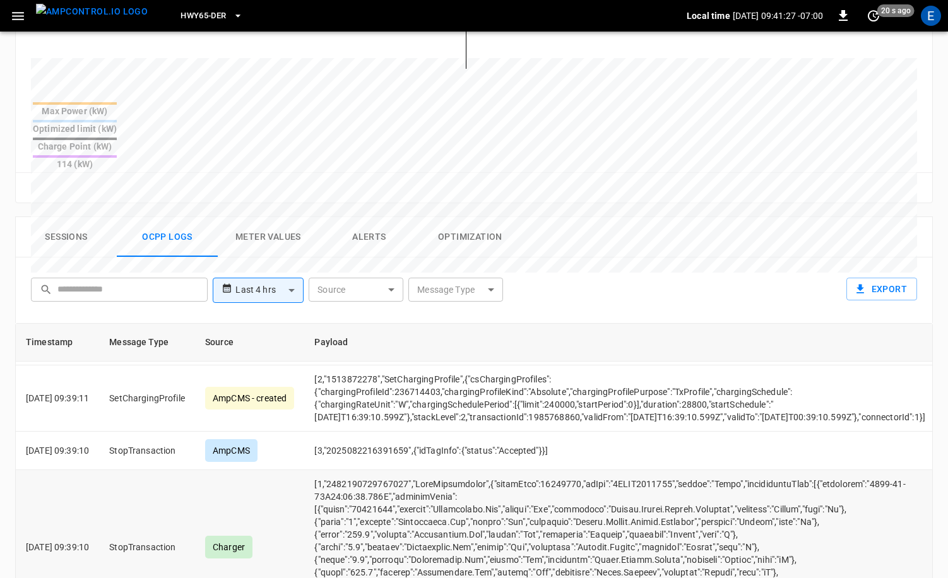
scroll to position [233, 0]
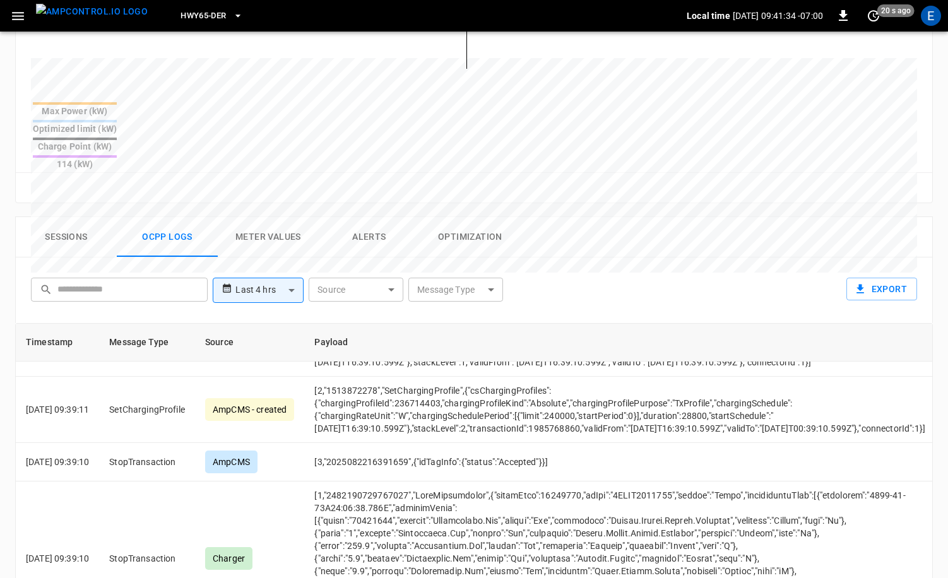
click at [185, 13] on span "HWY65-DER" at bounding box center [202, 16] width 45 height 15
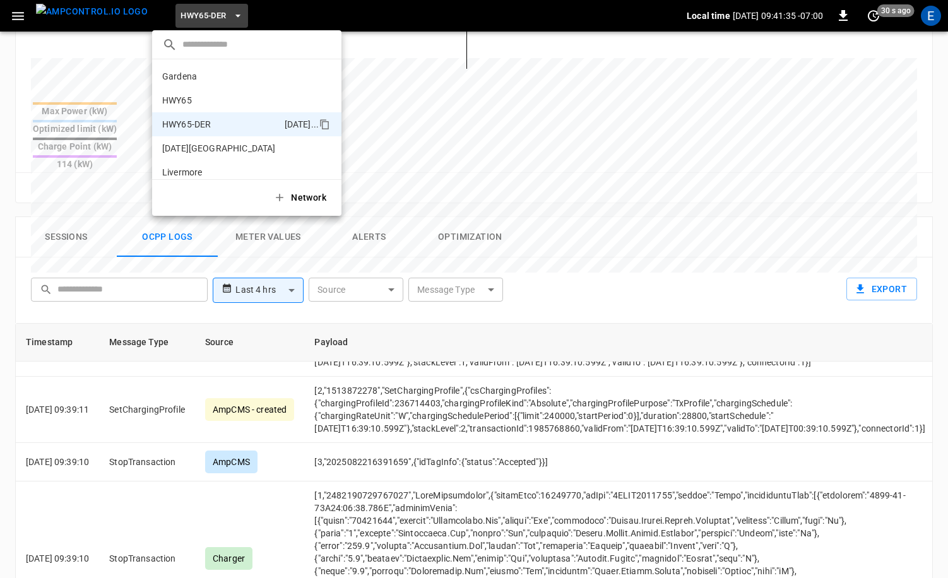
scroll to position [44, 0]
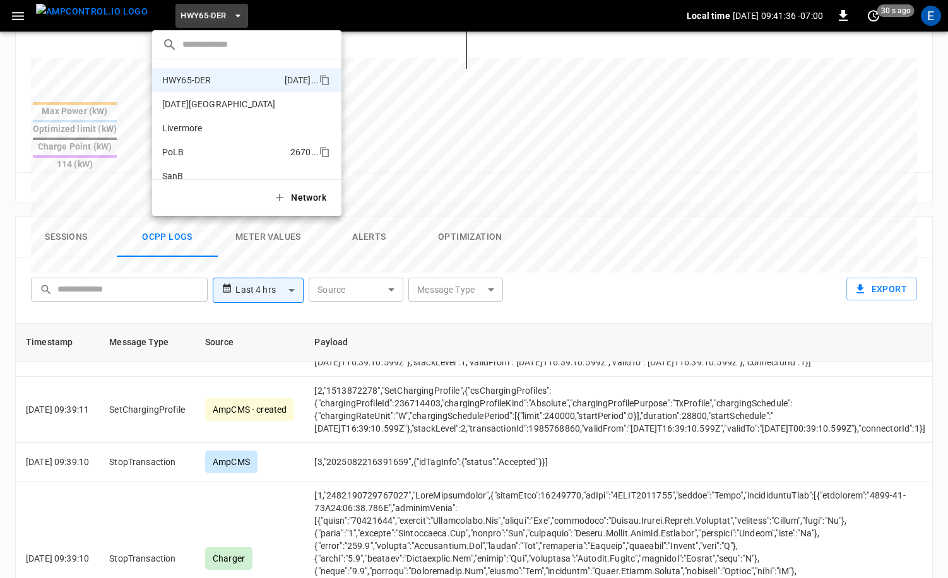
click at [193, 148] on li "PoLB 2670 ..." at bounding box center [246, 152] width 189 height 24
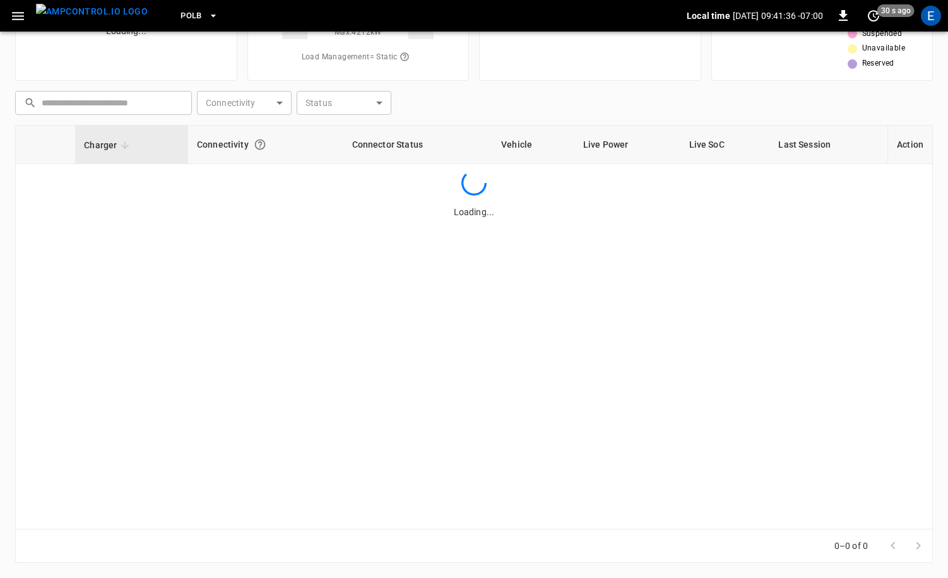
scroll to position [42, 0]
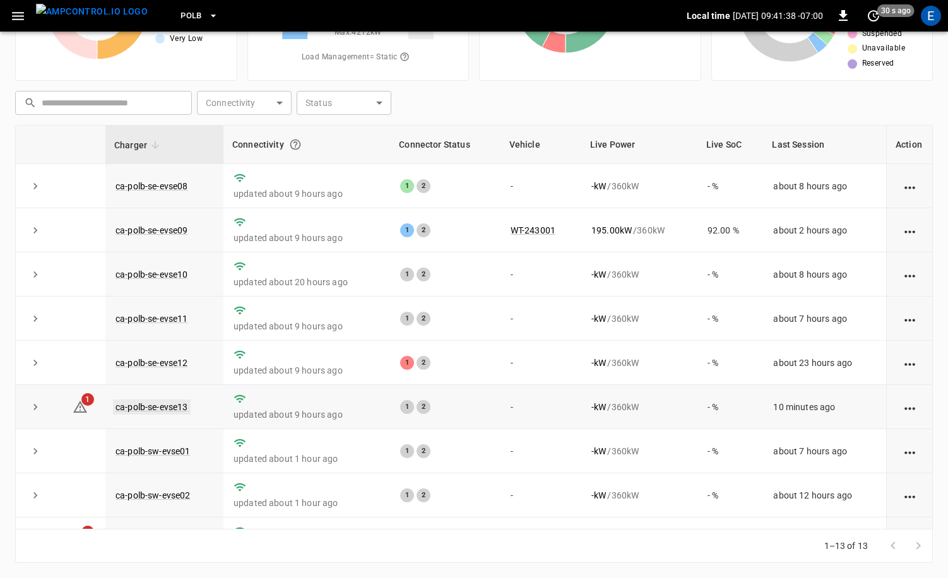
click at [145, 407] on link "ca-polb-se-evse13" at bounding box center [152, 406] width 78 height 15
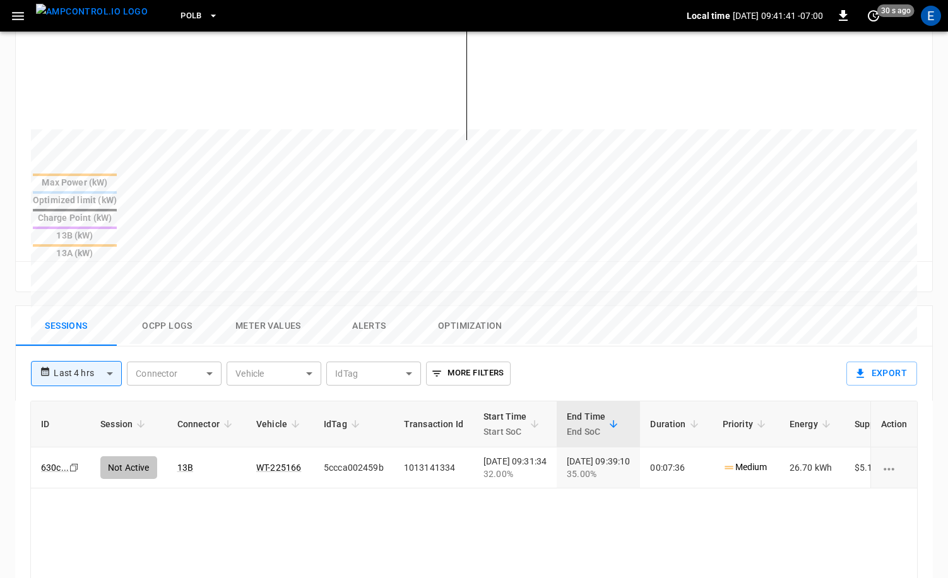
scroll to position [420, 0]
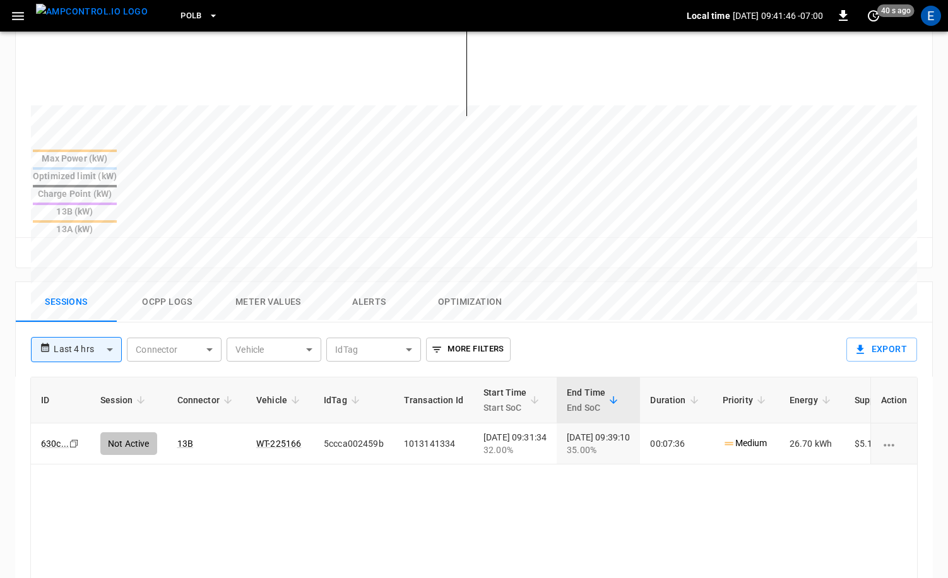
click at [106, 20] on img "menu" at bounding box center [92, 12] width 112 height 16
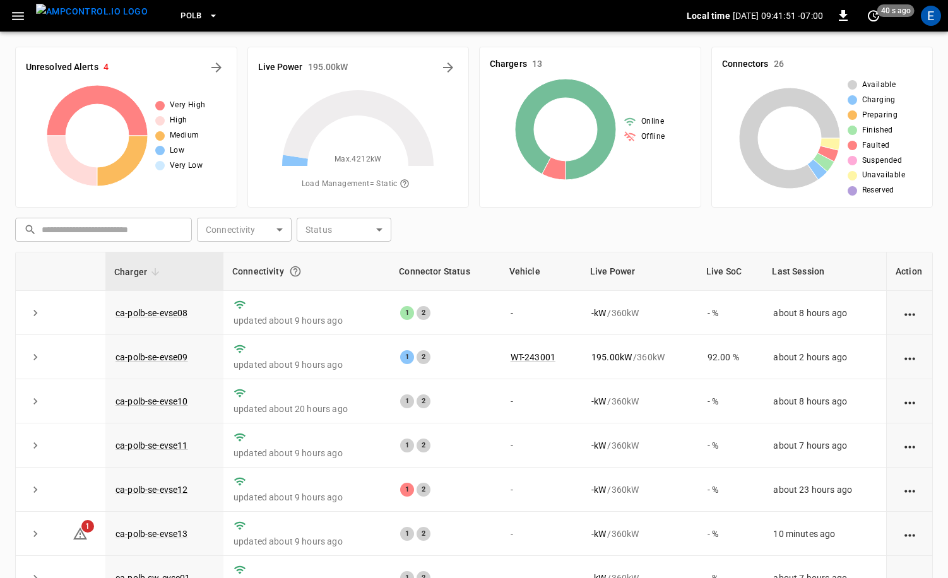
click at [204, 68] on div "Unresolved Alerts 4" at bounding box center [126, 67] width 201 height 20
click at [212, 67] on icon "All Alerts" at bounding box center [216, 67] width 10 height 10
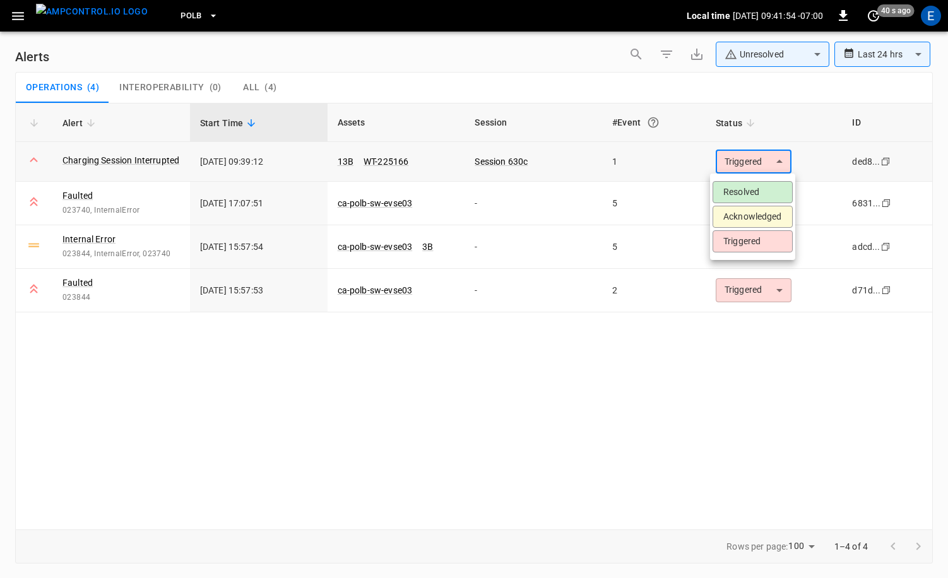
click at [752, 170] on body "**********" at bounding box center [474, 287] width 948 height 574
click at [739, 211] on li "Acknowledged" at bounding box center [752, 217] width 80 height 22
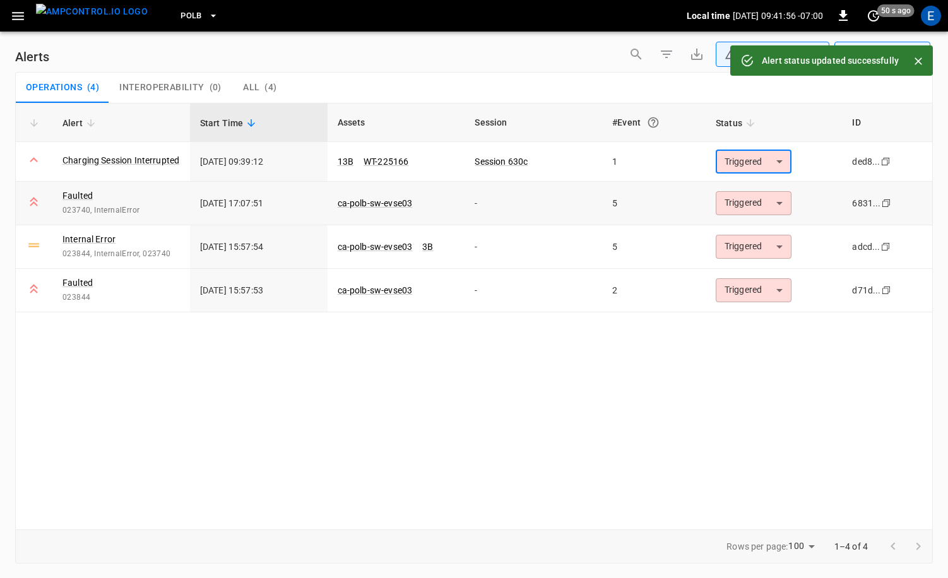
type input "**********"
click at [745, 197] on body "**********" at bounding box center [474, 287] width 948 height 574
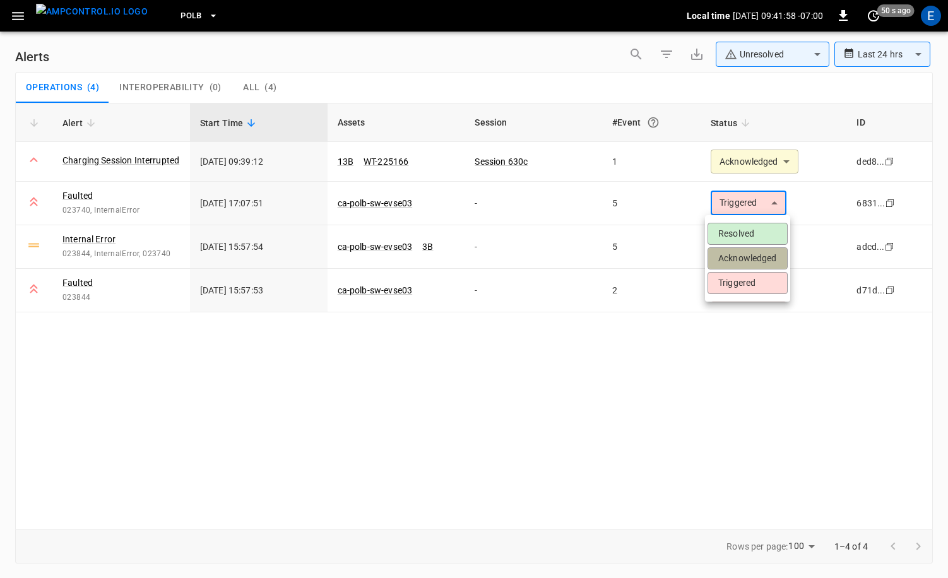
click at [739, 256] on li "Acknowledged" at bounding box center [747, 258] width 80 height 22
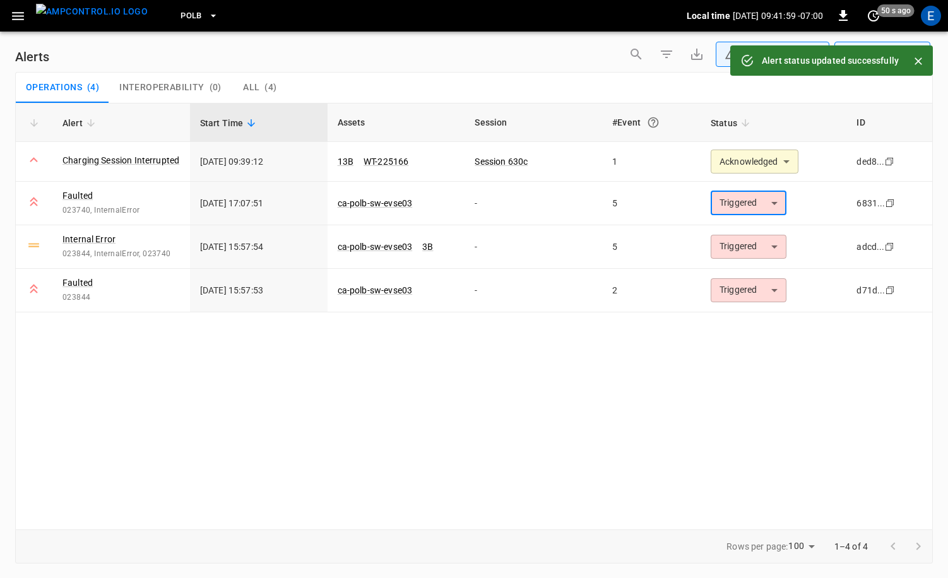
type input "**********"
click at [86, 18] on img "menu" at bounding box center [92, 12] width 112 height 16
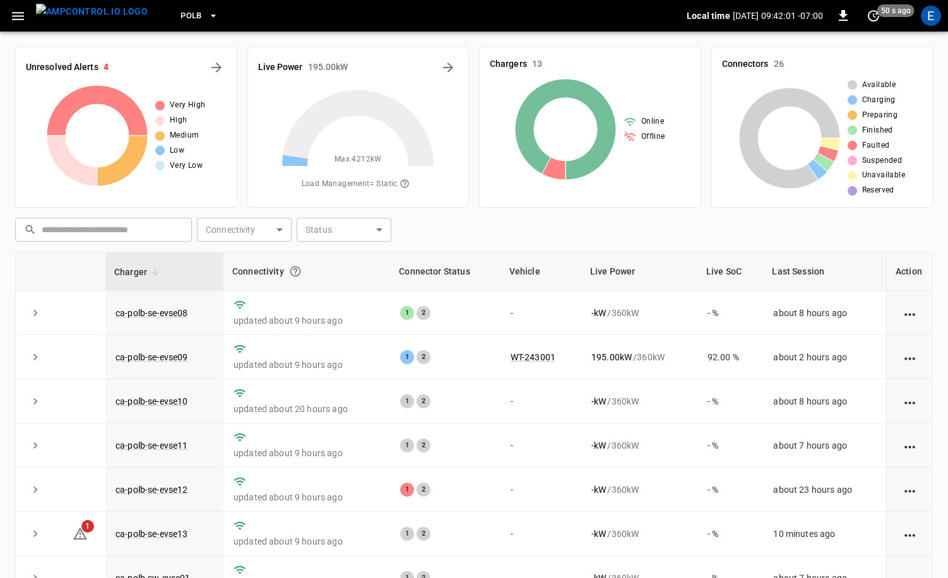
scroll to position [4, 0]
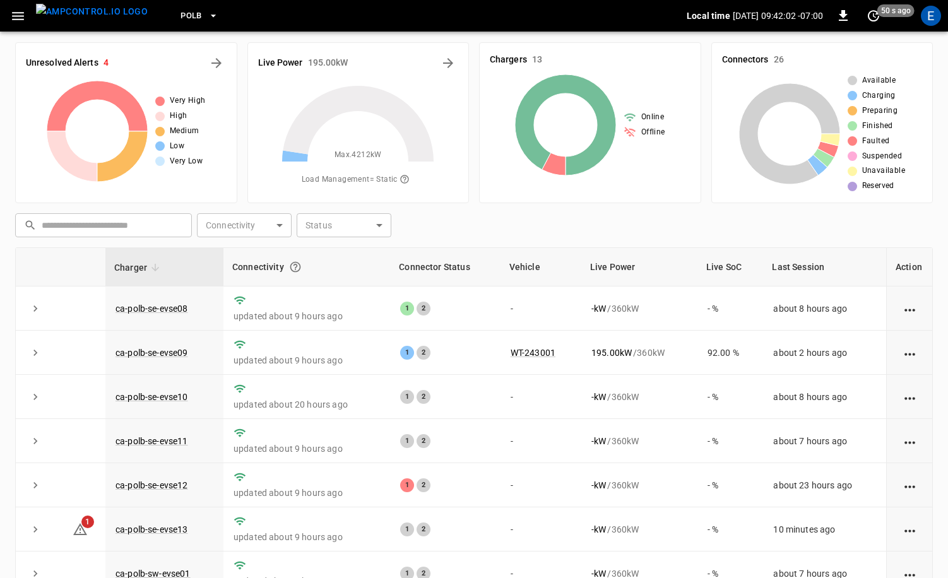
click at [180, 15] on span "PoLB" at bounding box center [190, 16] width 21 height 15
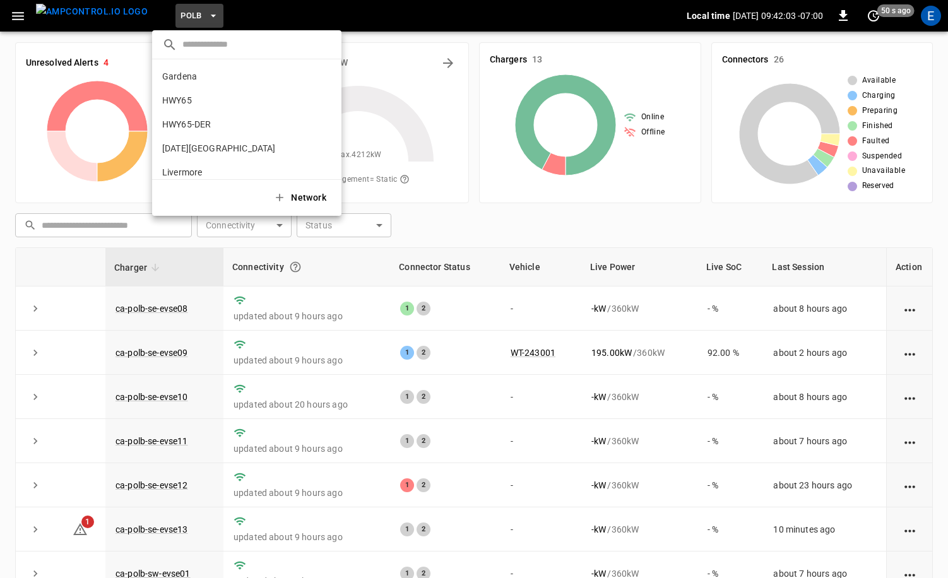
scroll to position [106, 0]
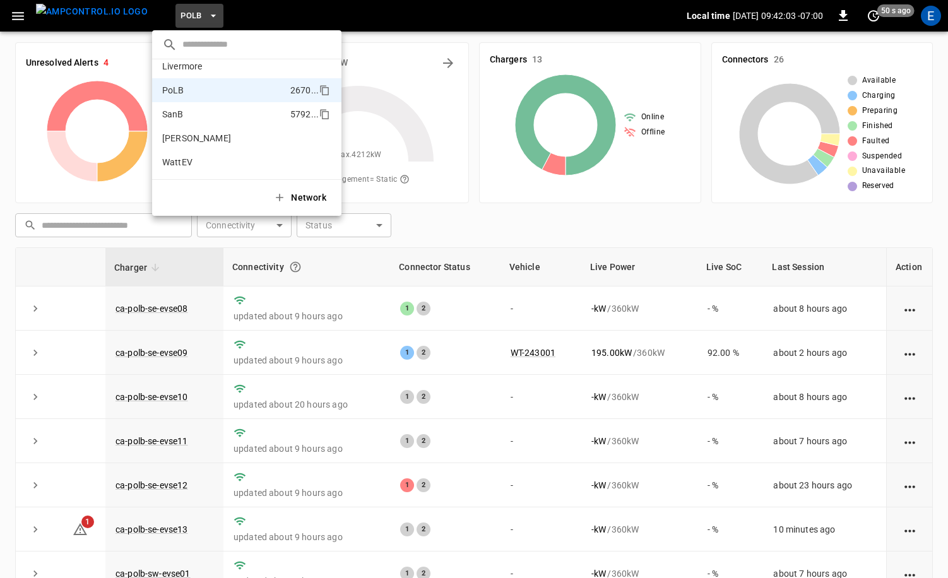
click at [206, 110] on li "SanB 5792 ..." at bounding box center [246, 114] width 189 height 24
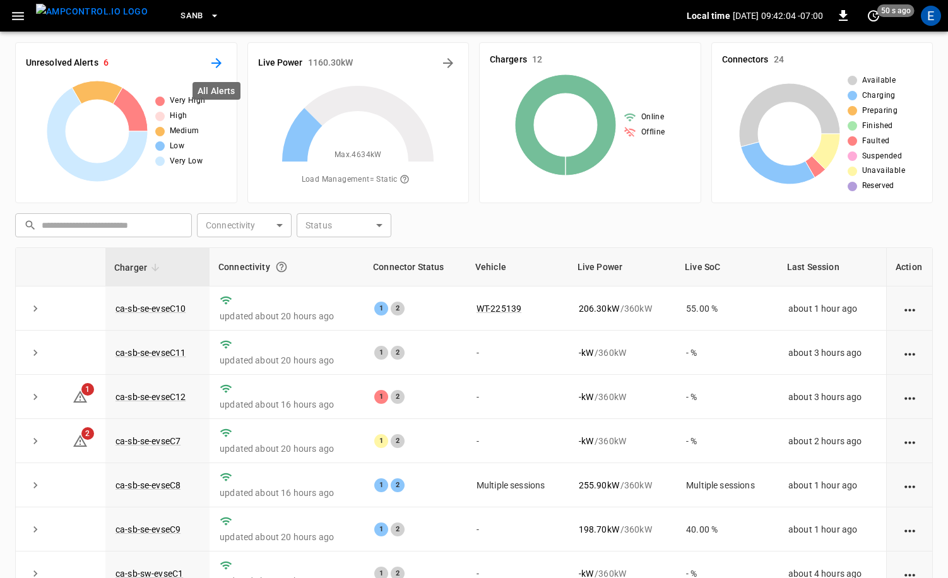
click at [221, 69] on icon "All Alerts" at bounding box center [216, 63] width 15 height 15
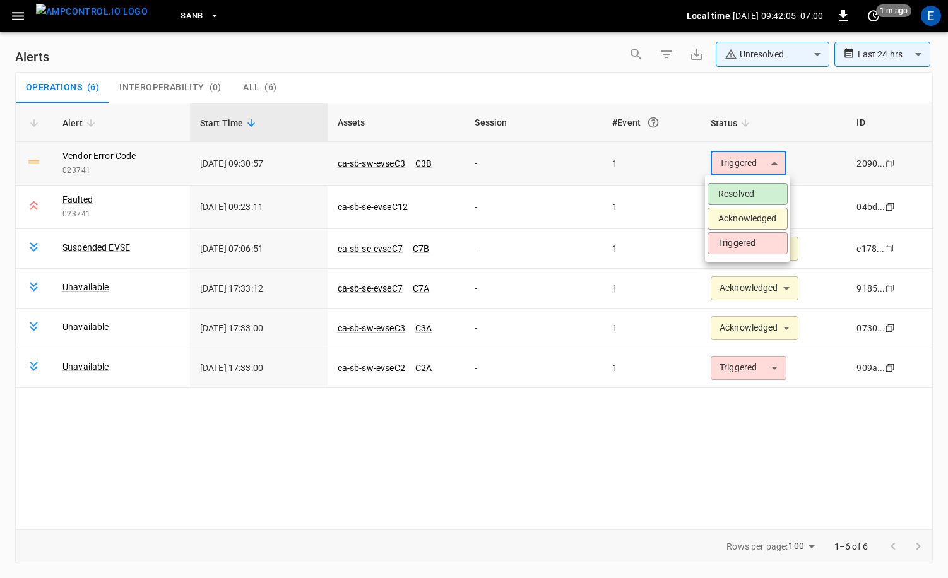
click at [761, 156] on body "**********" at bounding box center [474, 287] width 948 height 574
click at [753, 211] on li "Acknowledged" at bounding box center [747, 219] width 80 height 22
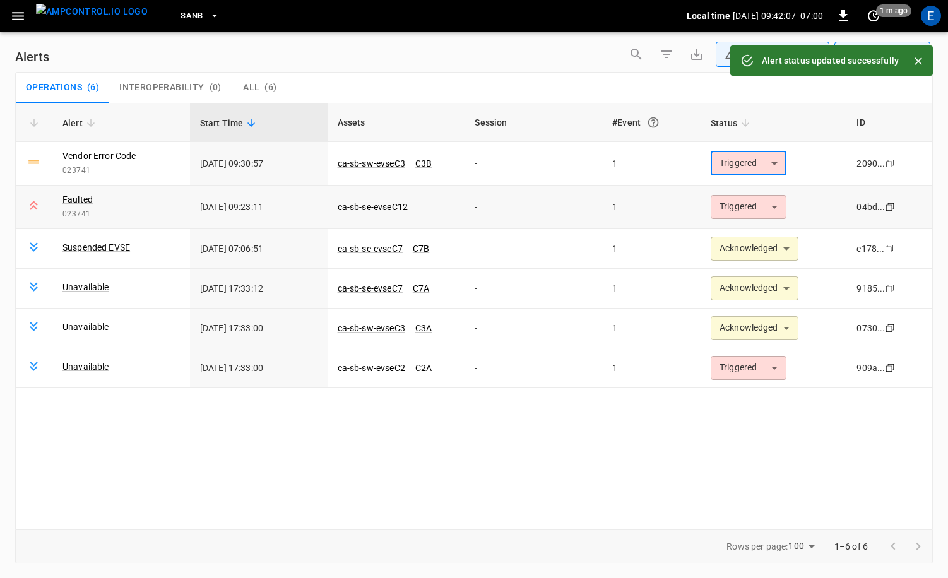
type input "**********"
click at [753, 209] on body "**********" at bounding box center [474, 287] width 948 height 574
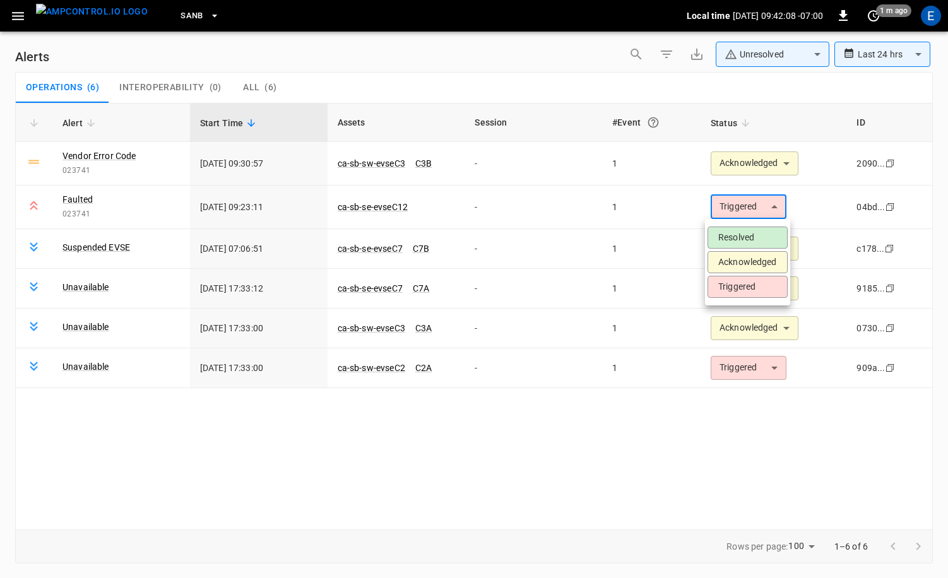
click at [753, 257] on li "Acknowledged" at bounding box center [747, 262] width 80 height 22
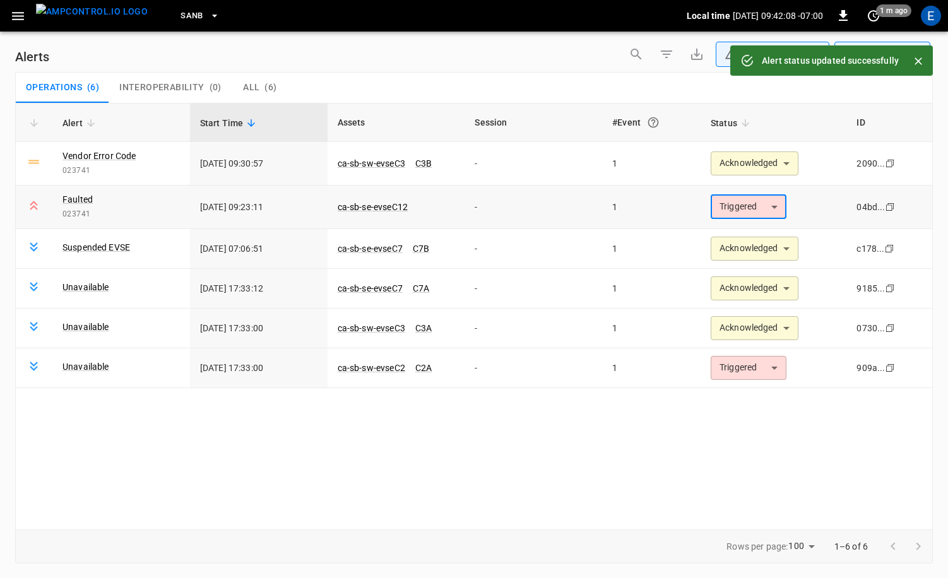
type input "**********"
click at [122, 15] on img "menu" at bounding box center [92, 12] width 112 height 16
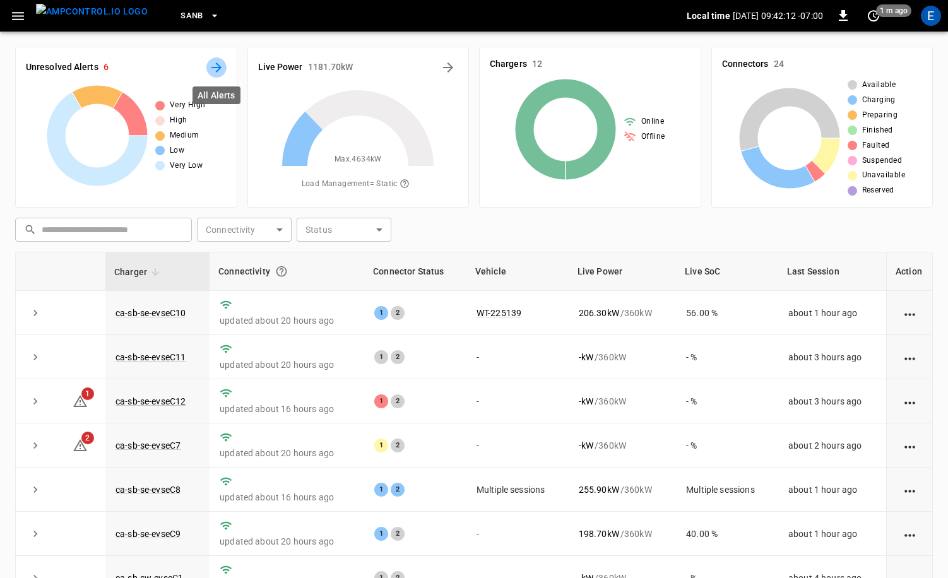
click at [222, 63] on icon "All Alerts" at bounding box center [216, 67] width 15 height 15
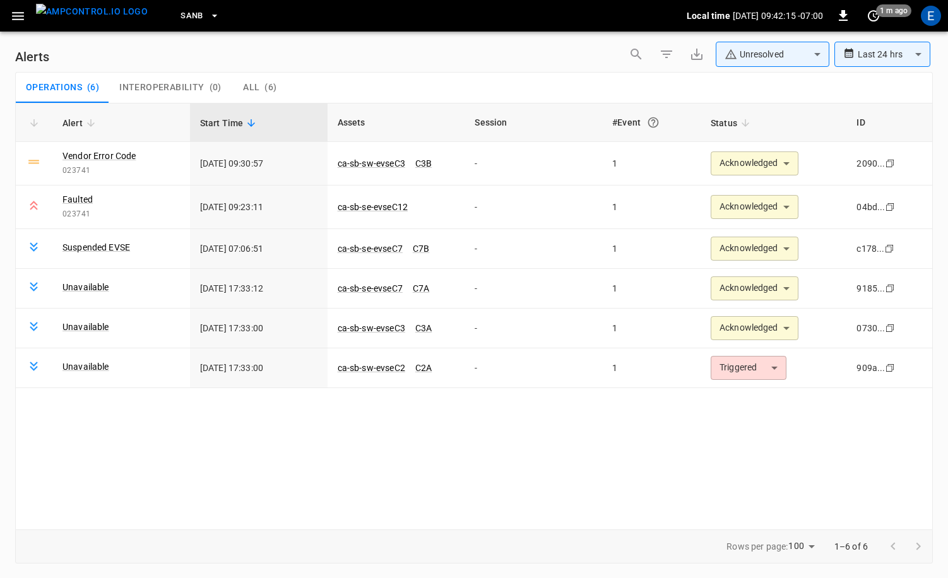
click at [119, 20] on img "menu" at bounding box center [92, 12] width 112 height 16
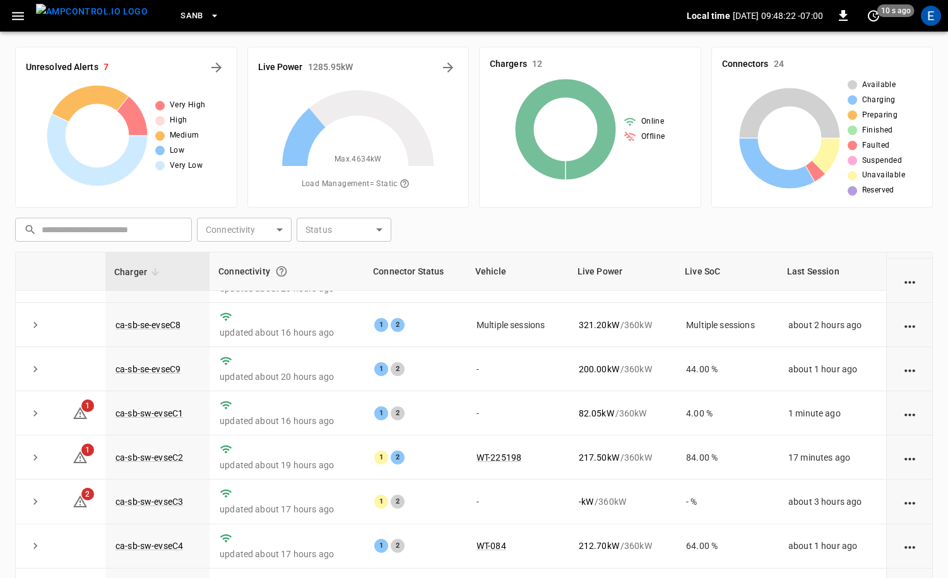
scroll to position [165, 0]
click at [158, 413] on link "ca-sb-sw-evseC1" at bounding box center [149, 412] width 73 height 15
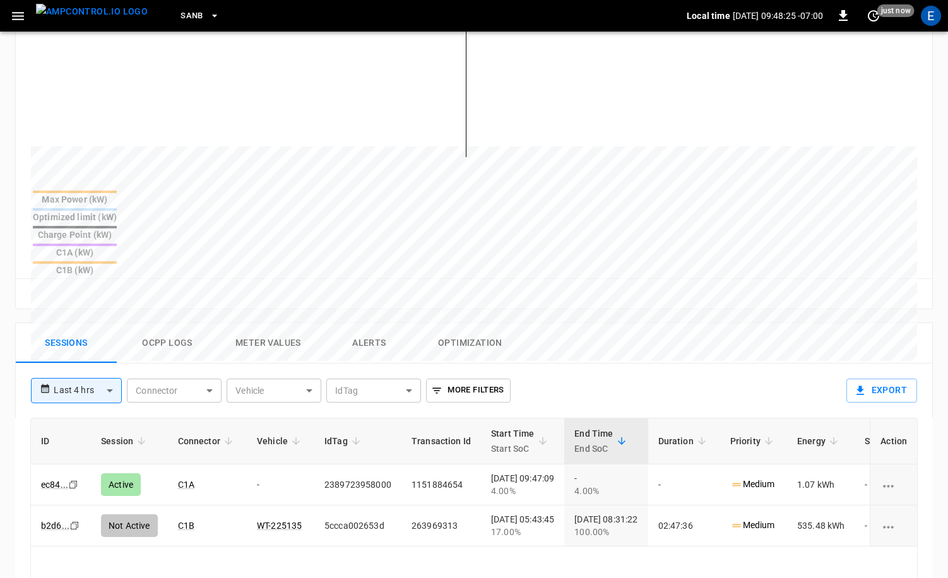
scroll to position [399, 0]
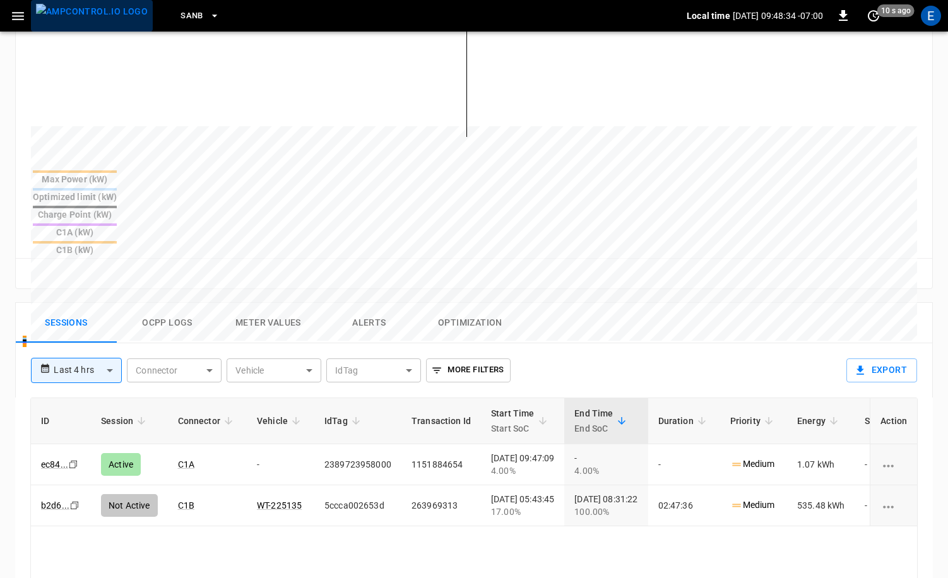
click at [100, 20] on img "menu" at bounding box center [92, 12] width 112 height 16
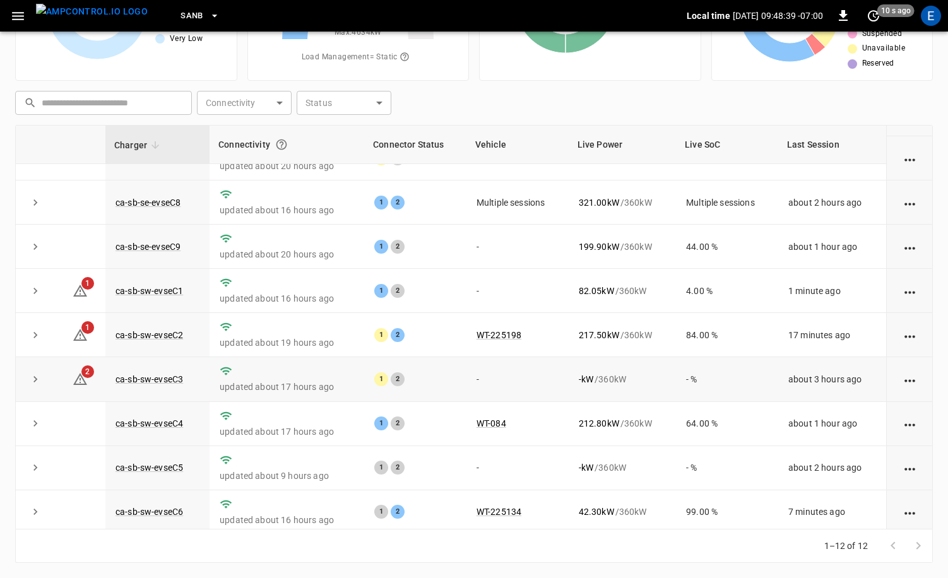
scroll to position [165, 0]
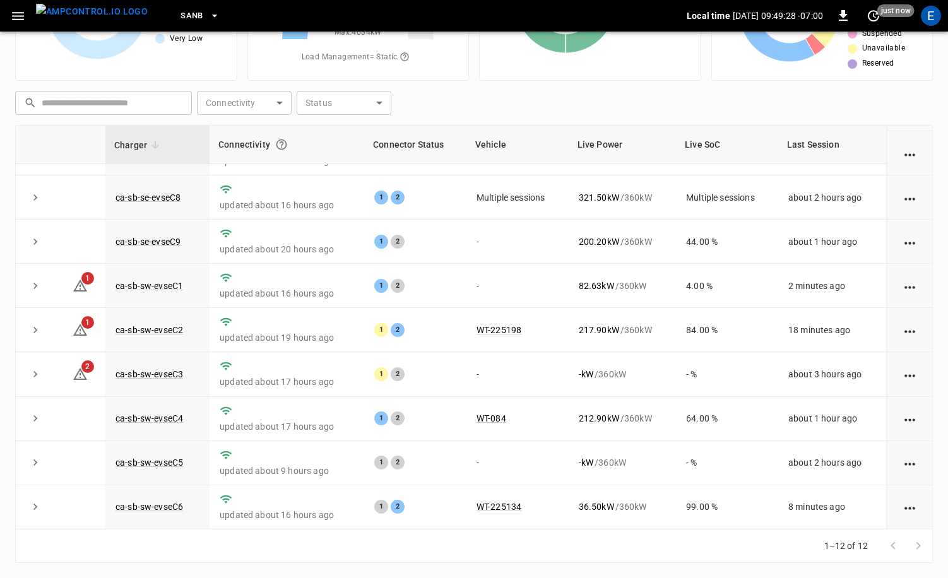
click at [180, 18] on span "SanB" at bounding box center [191, 16] width 23 height 15
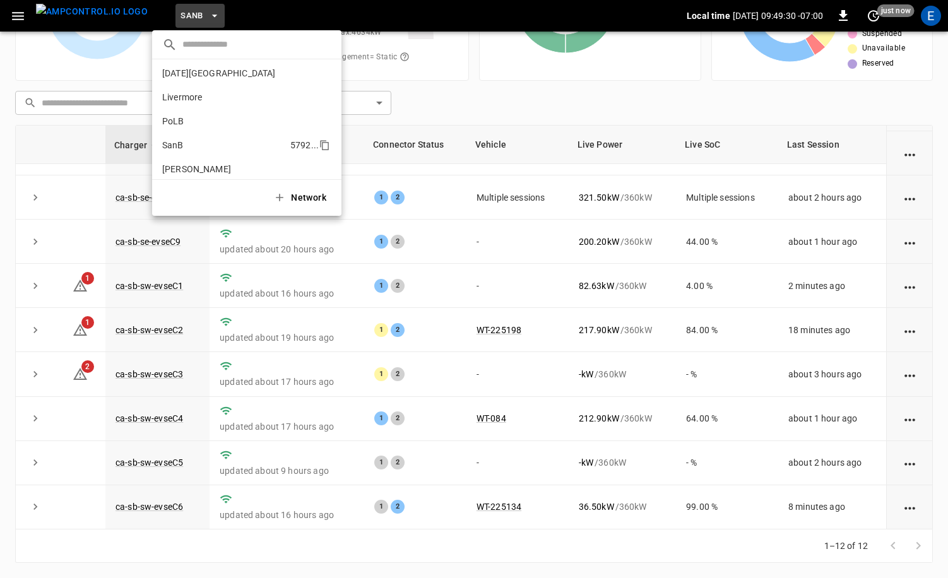
scroll to position [40, 0]
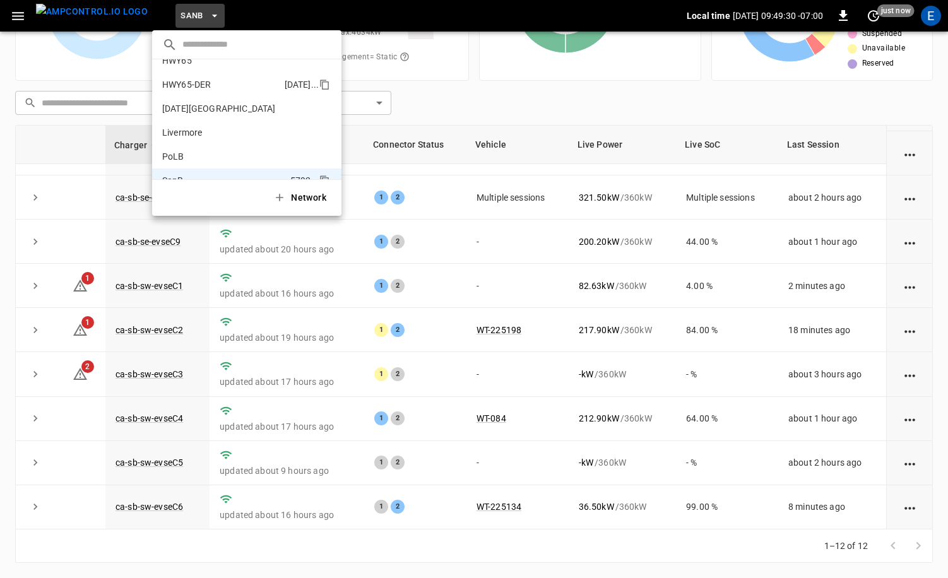
click at [228, 85] on li "HWY65-DER [DATE].." at bounding box center [246, 85] width 189 height 24
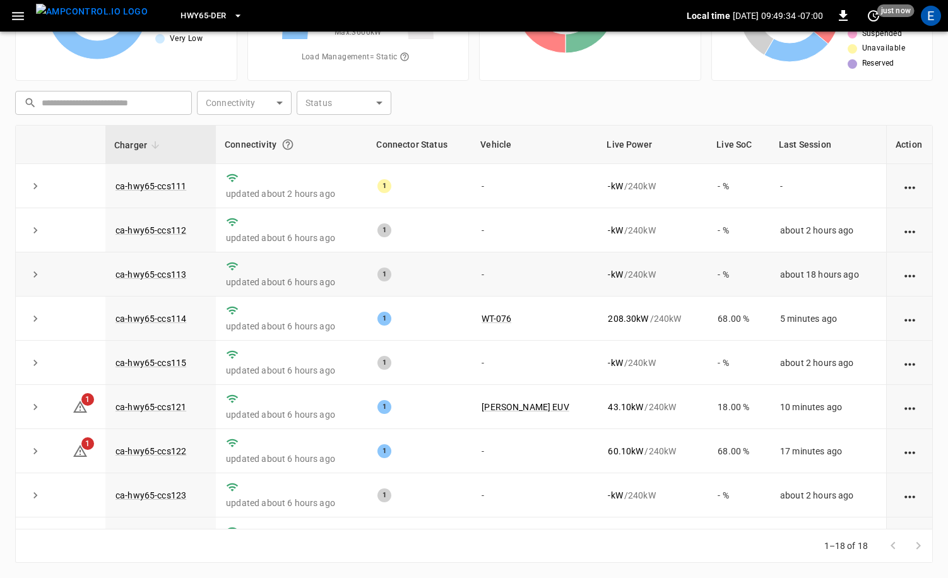
scroll to position [201, 0]
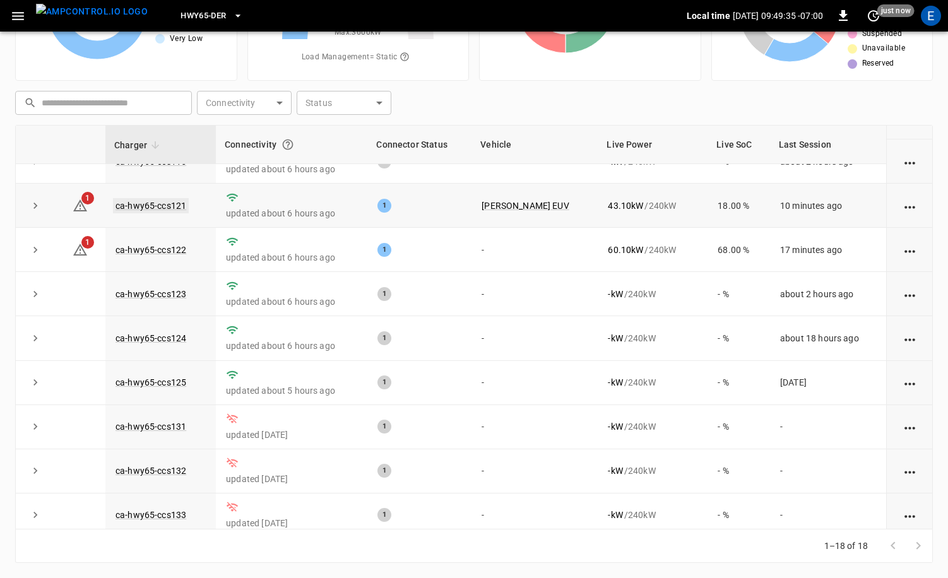
click at [172, 209] on link "ca-hwy65-ccs121" at bounding box center [151, 205] width 76 height 15
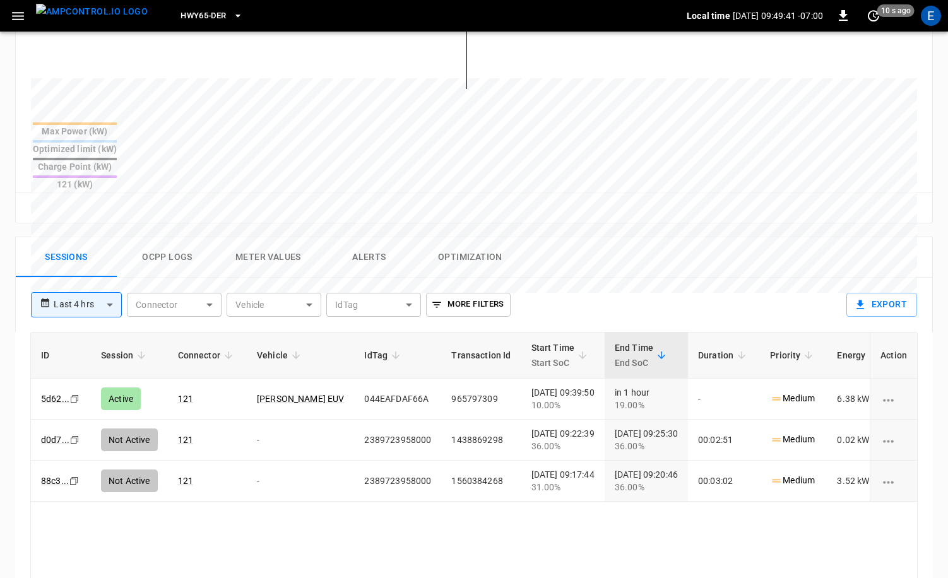
scroll to position [445, 0]
click at [85, 17] on img "menu" at bounding box center [92, 12] width 112 height 16
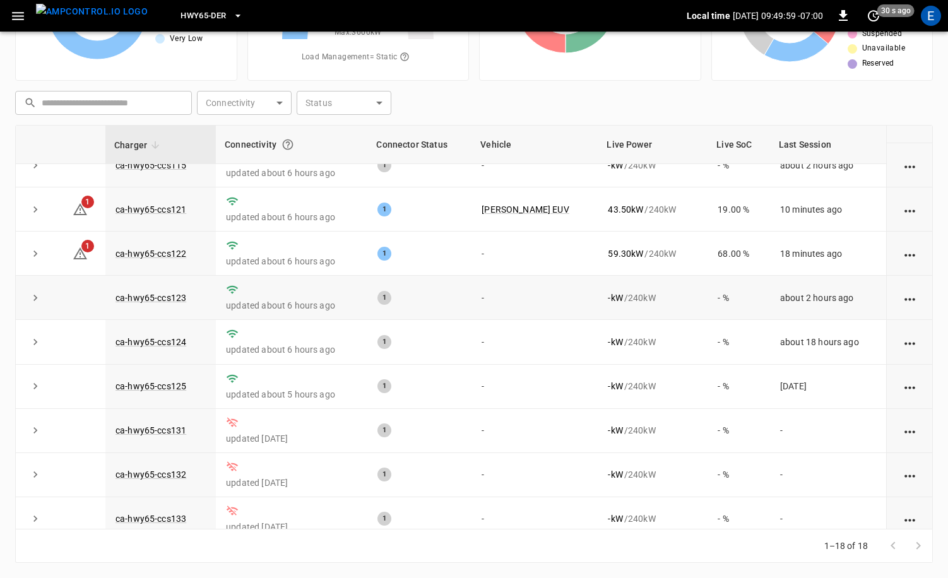
scroll to position [86, 0]
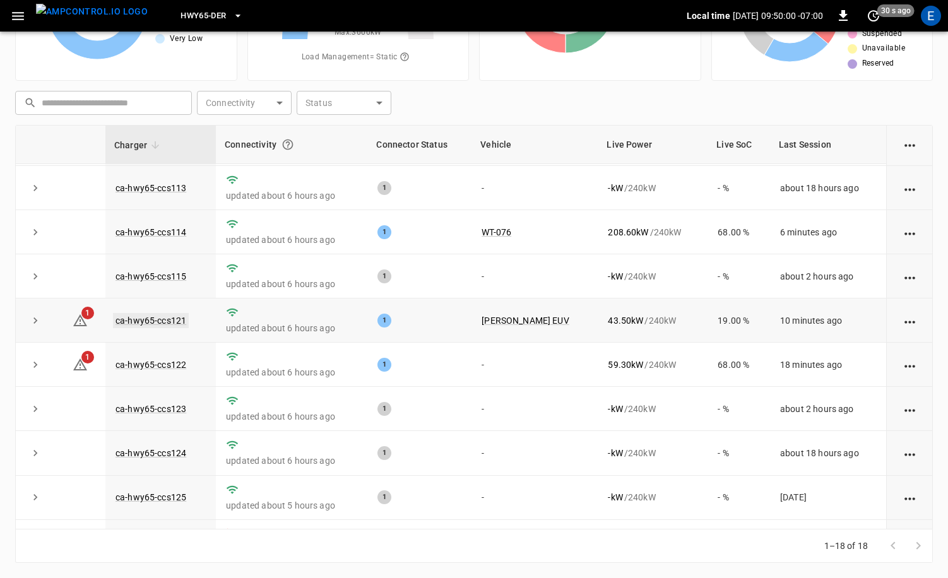
click at [179, 319] on link "ca-hwy65-ccs121" at bounding box center [151, 320] width 76 height 15
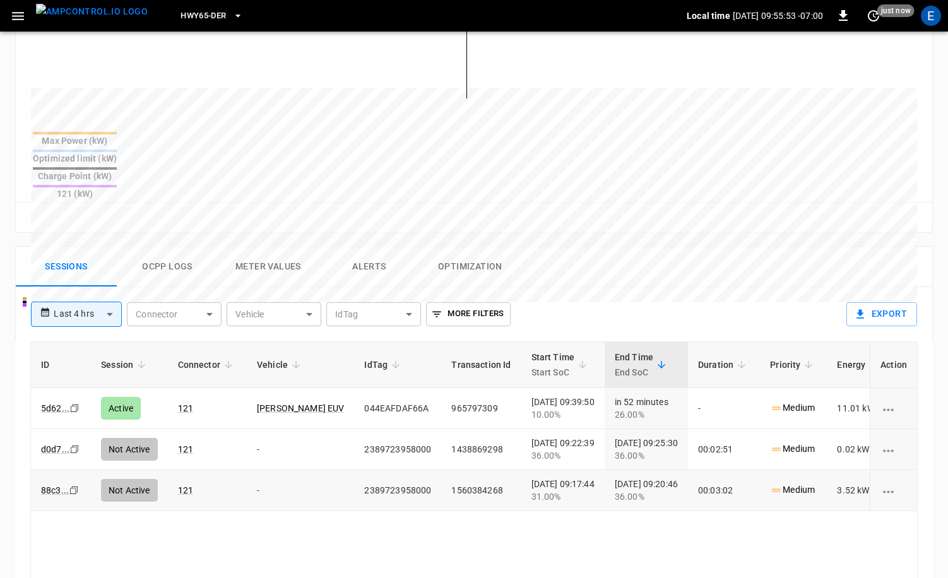
scroll to position [435, 0]
